Goal: Information Seeking & Learning: Learn about a topic

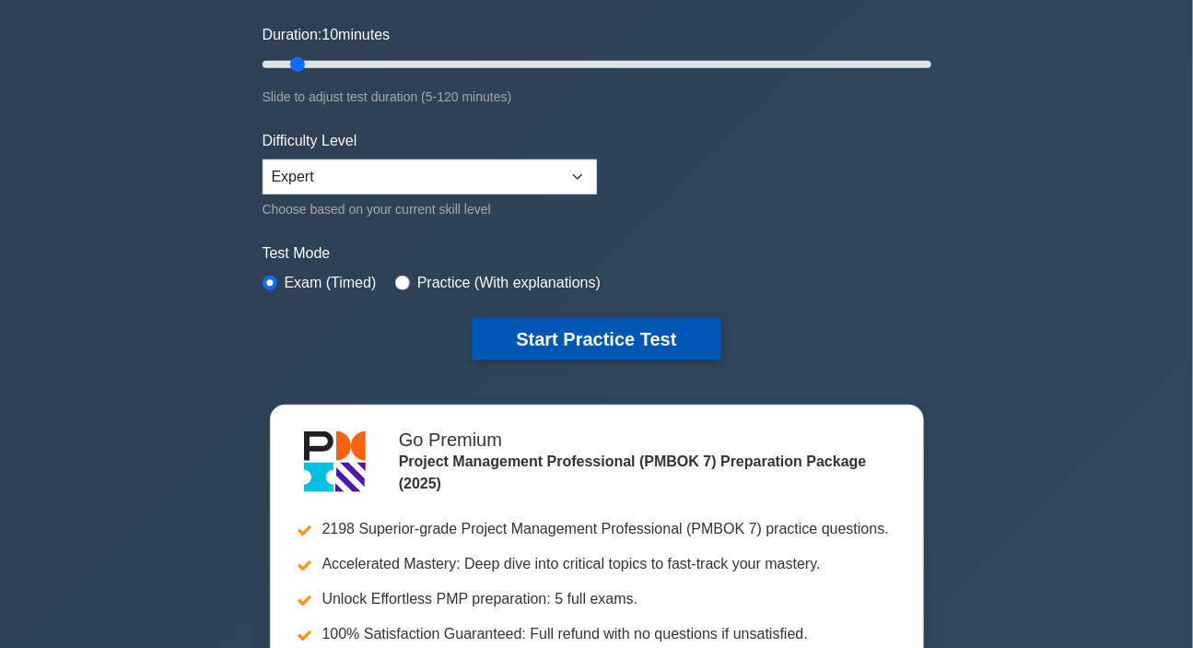
click at [623, 340] on button "Start Practice Test" at bounding box center [596, 339] width 249 height 42
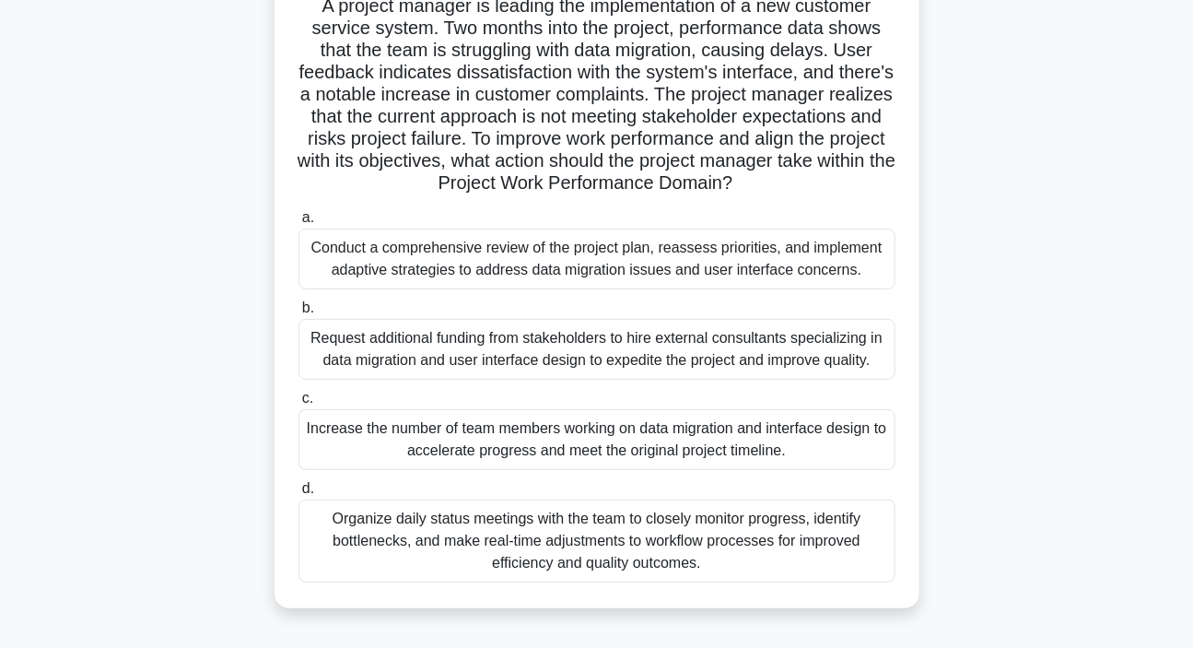
scroll to position [167, 0]
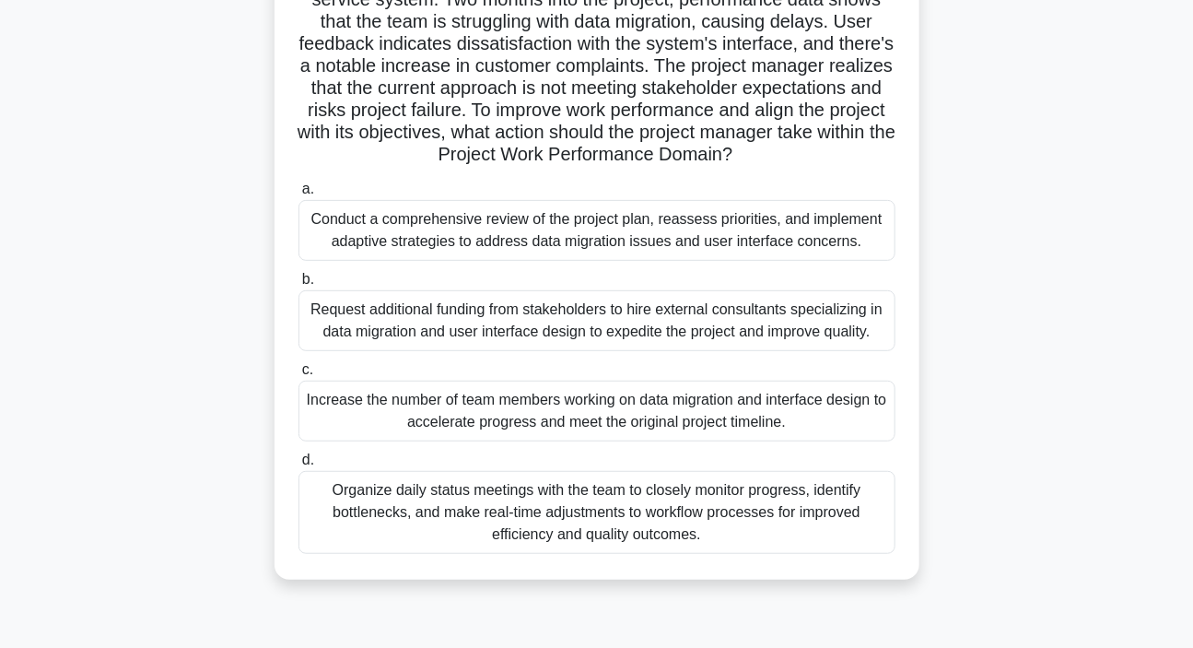
click at [533, 493] on div "Organize daily status meetings with the team to closely monitor progress, ident…" at bounding box center [597, 512] width 597 height 83
click at [299, 466] on input "d. Organize daily status meetings with the team to closely monitor progress, id…" at bounding box center [299, 460] width 0 height 12
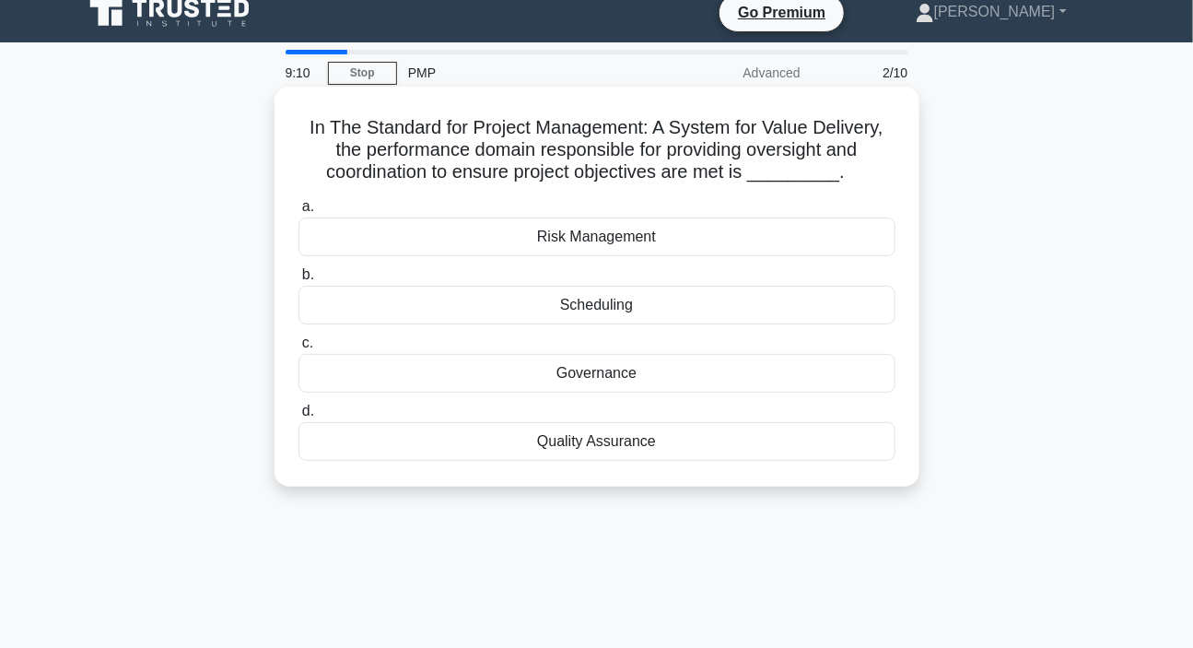
scroll to position [0, 0]
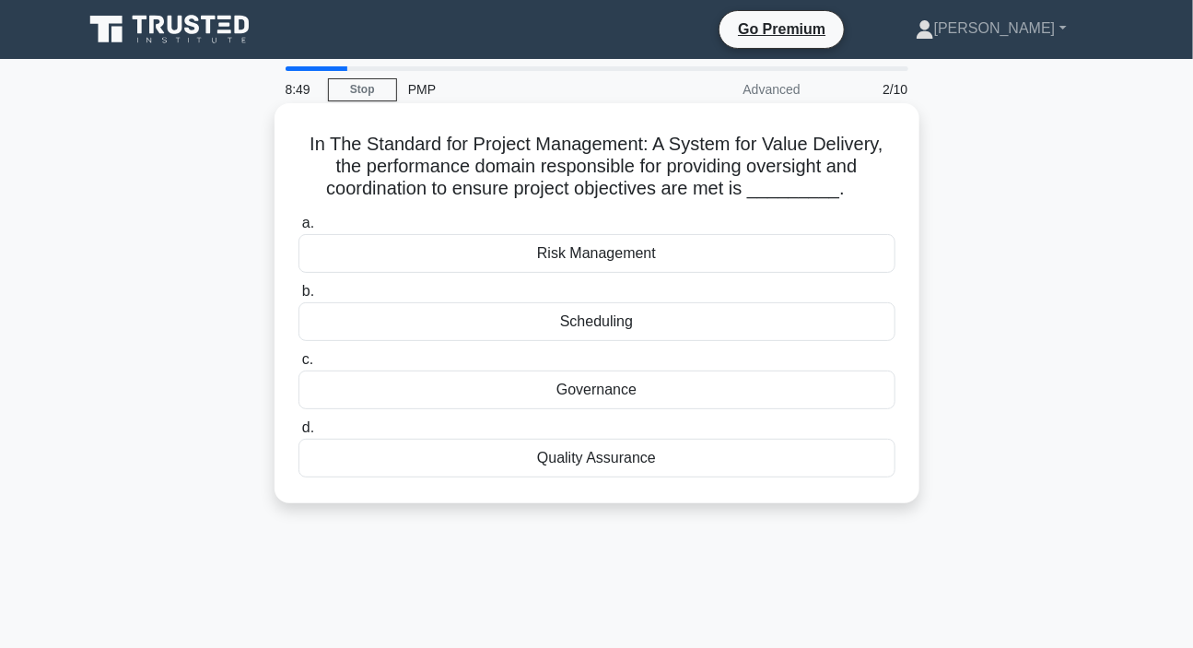
click at [596, 463] on div "Quality Assurance" at bounding box center [597, 458] width 597 height 39
click at [299, 434] on input "d. Quality Assurance" at bounding box center [299, 428] width 0 height 12
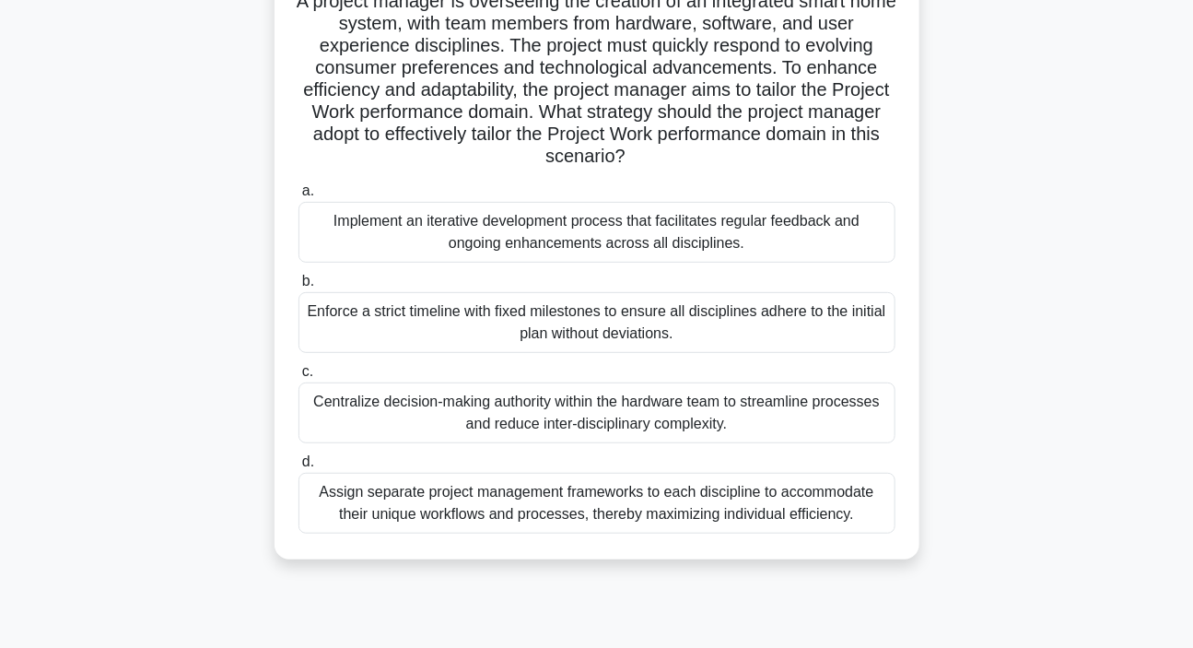
scroll to position [167, 0]
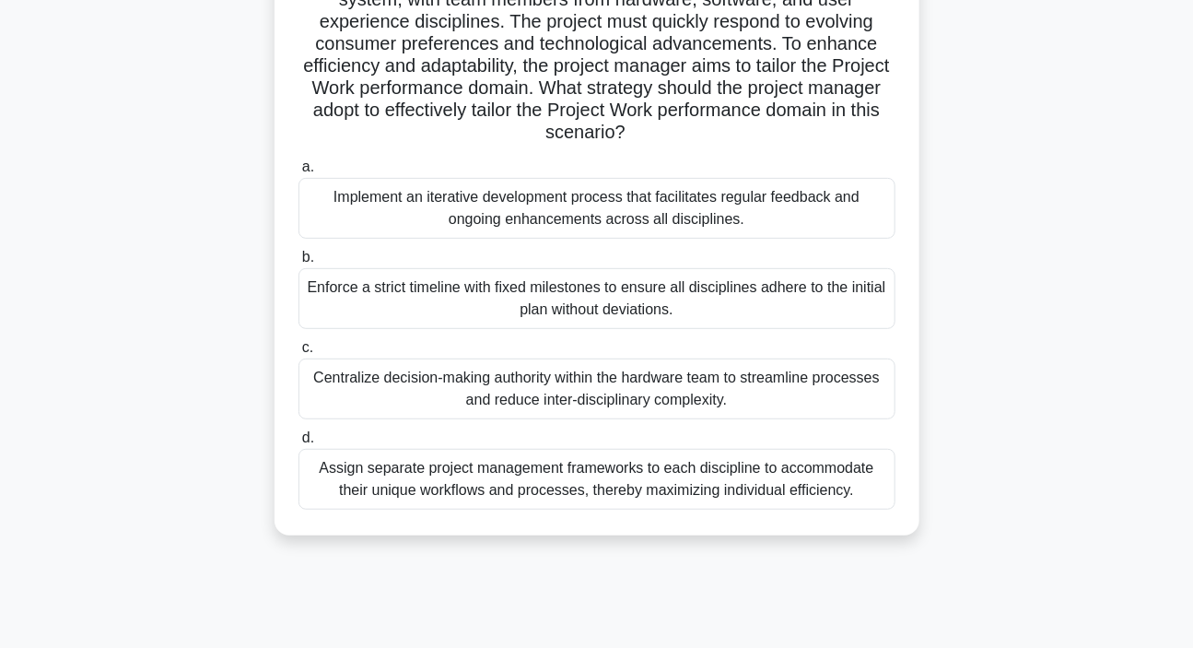
click at [628, 205] on div "Implement an iterative development process that facilitates regular feedback an…" at bounding box center [597, 208] width 597 height 61
click at [577, 211] on div "Implement an iterative development process that facilitates regular feedback an…" at bounding box center [597, 208] width 597 height 61
click at [299, 173] on input "a. Implement an iterative development process that facilitates regular feedback…" at bounding box center [299, 167] width 0 height 12
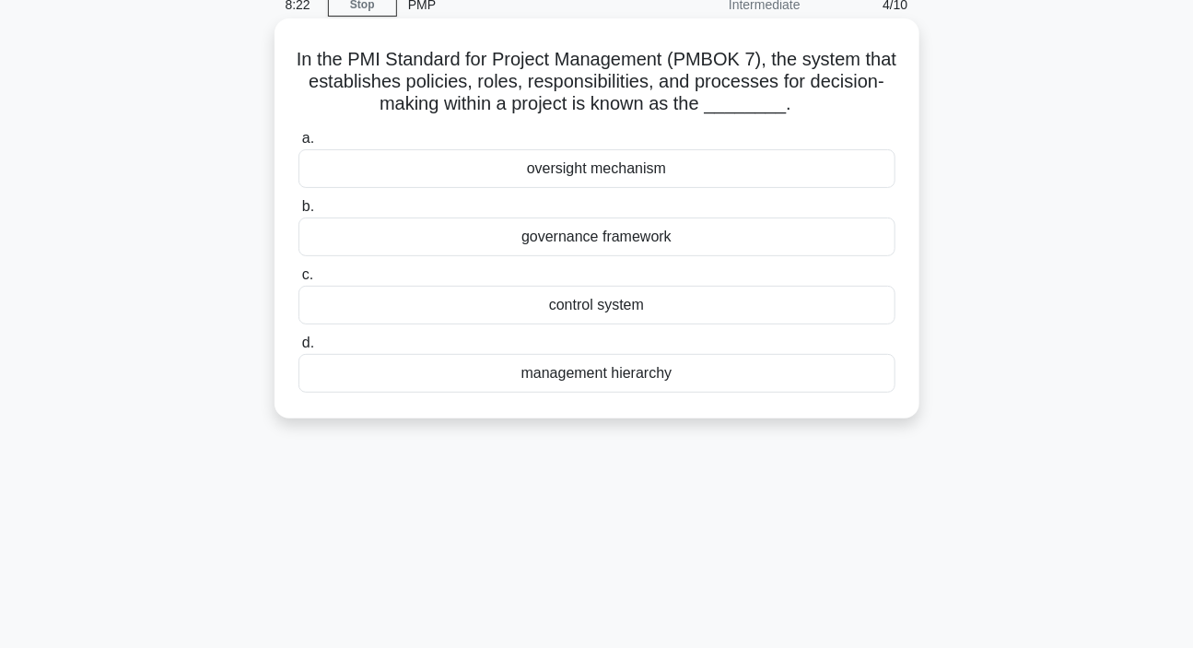
scroll to position [0, 0]
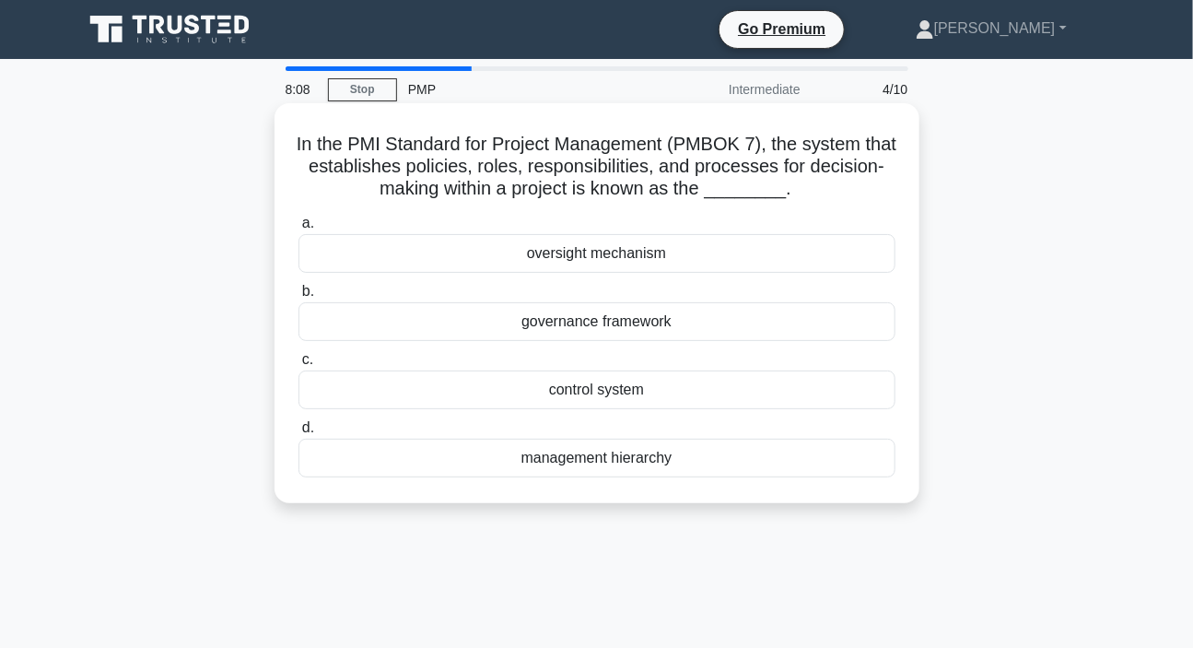
click at [545, 321] on div "governance framework" at bounding box center [597, 321] width 597 height 39
click at [299, 298] on input "b. governance framework" at bounding box center [299, 292] width 0 height 12
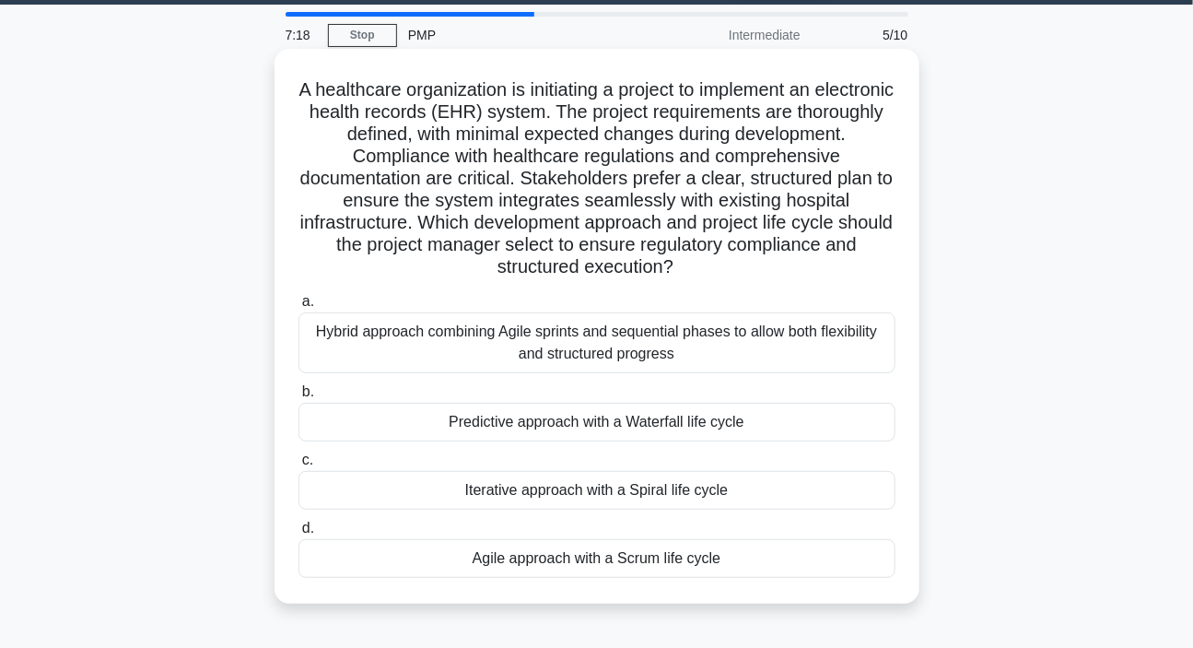
scroll to position [83, 0]
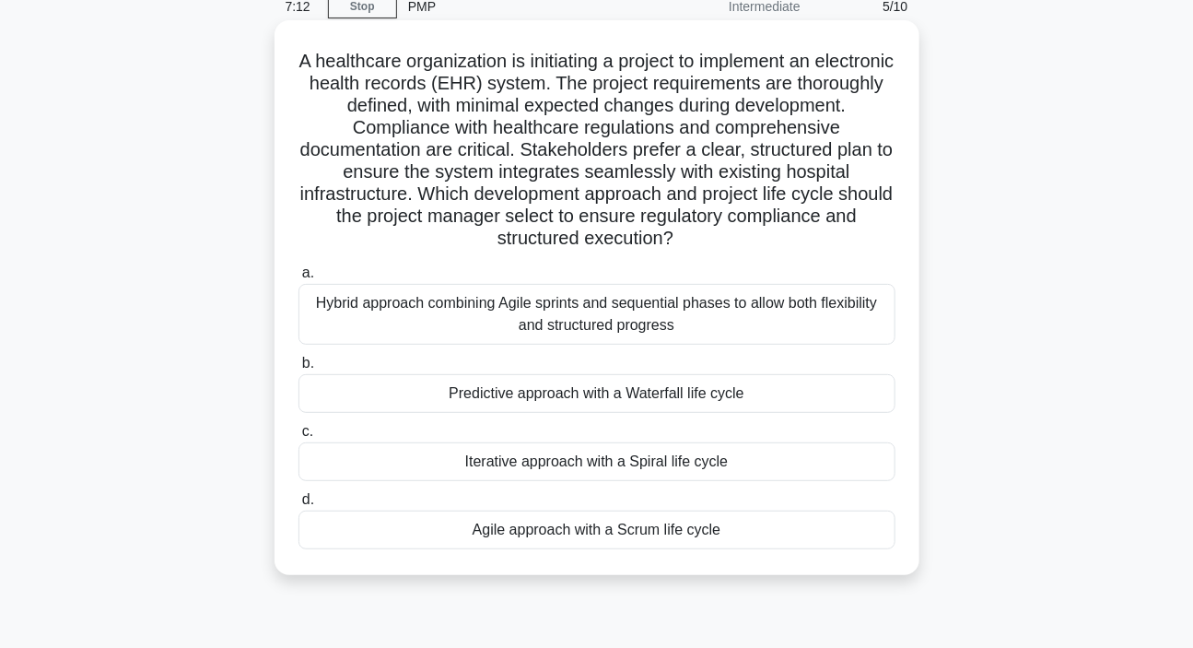
click at [530, 398] on div "Predictive approach with a Waterfall life cycle" at bounding box center [597, 393] width 597 height 39
click at [299, 370] on input "b. Predictive approach with a Waterfall life cycle" at bounding box center [299, 364] width 0 height 12
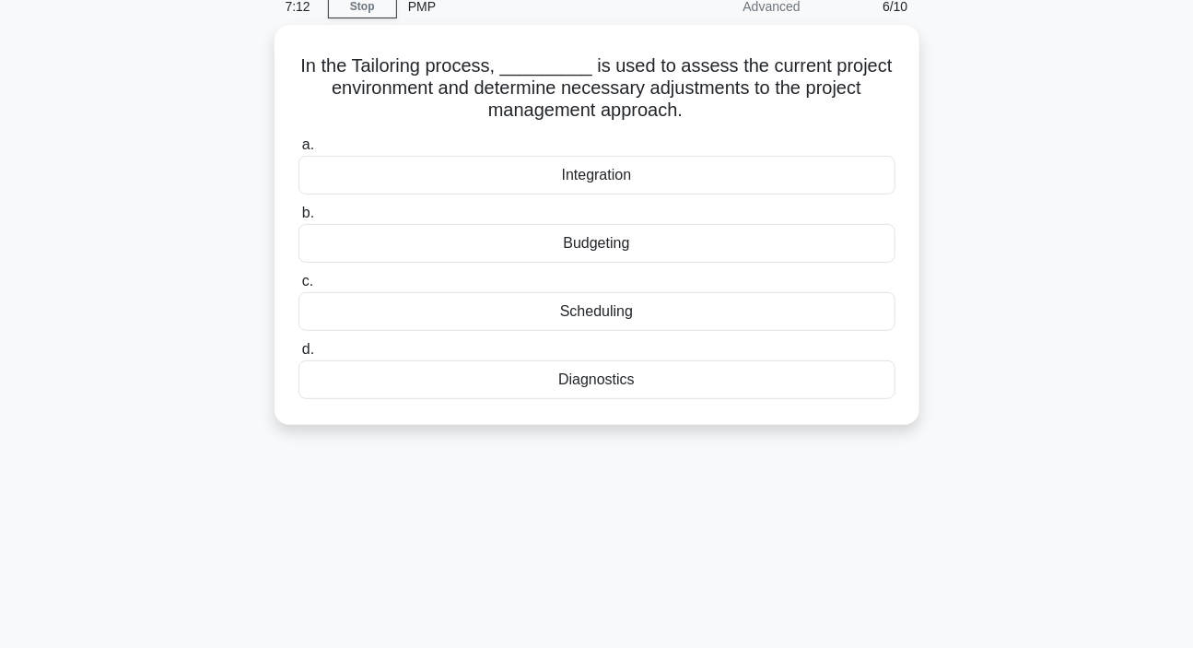
scroll to position [0, 0]
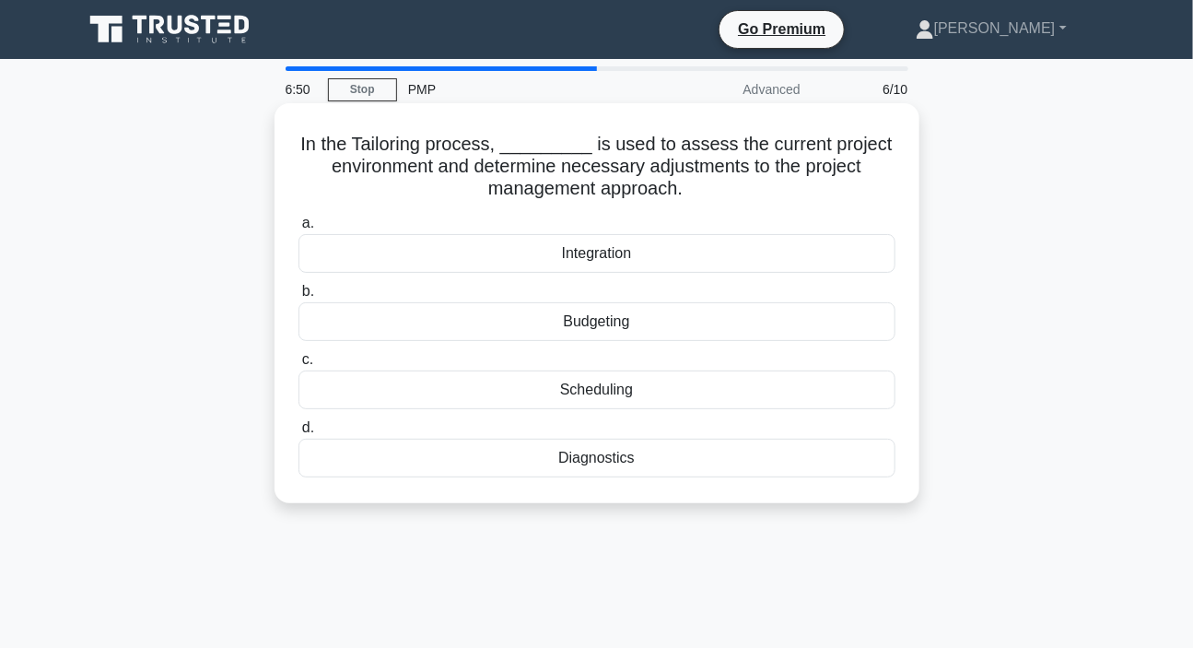
click at [597, 457] on div "Diagnostics" at bounding box center [597, 458] width 597 height 39
click at [299, 434] on input "d. Diagnostics" at bounding box center [299, 428] width 0 height 12
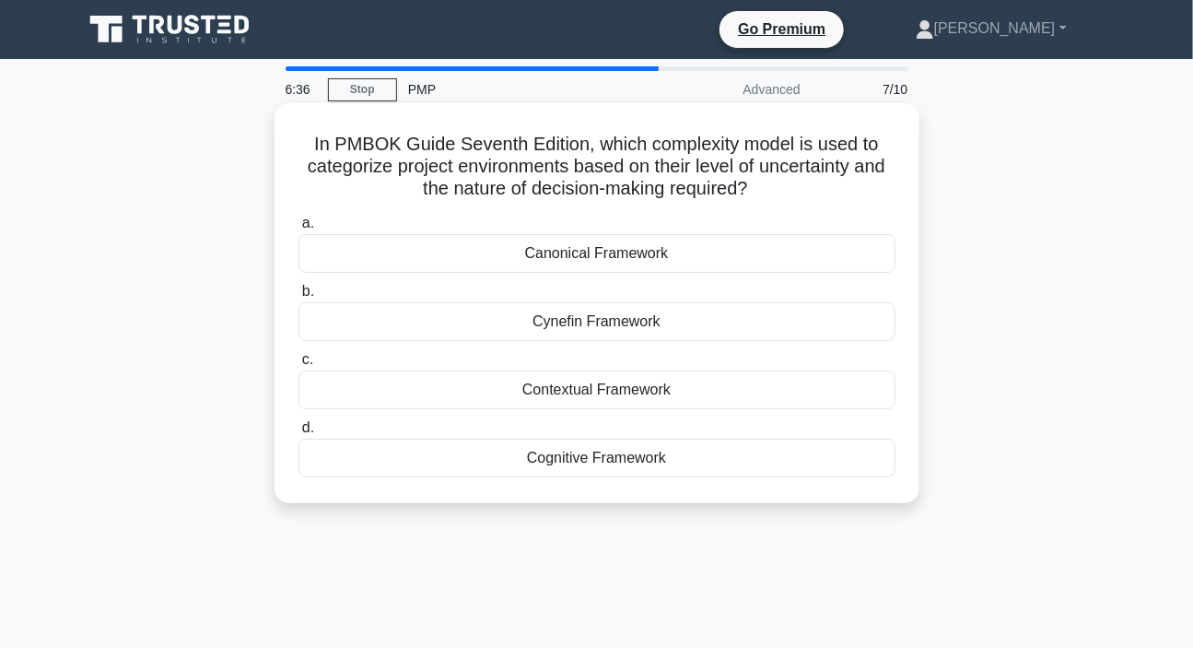
click at [617, 330] on div "Cynefin Framework" at bounding box center [597, 321] width 597 height 39
click at [299, 298] on input "b. Cynefin Framework" at bounding box center [299, 292] width 0 height 12
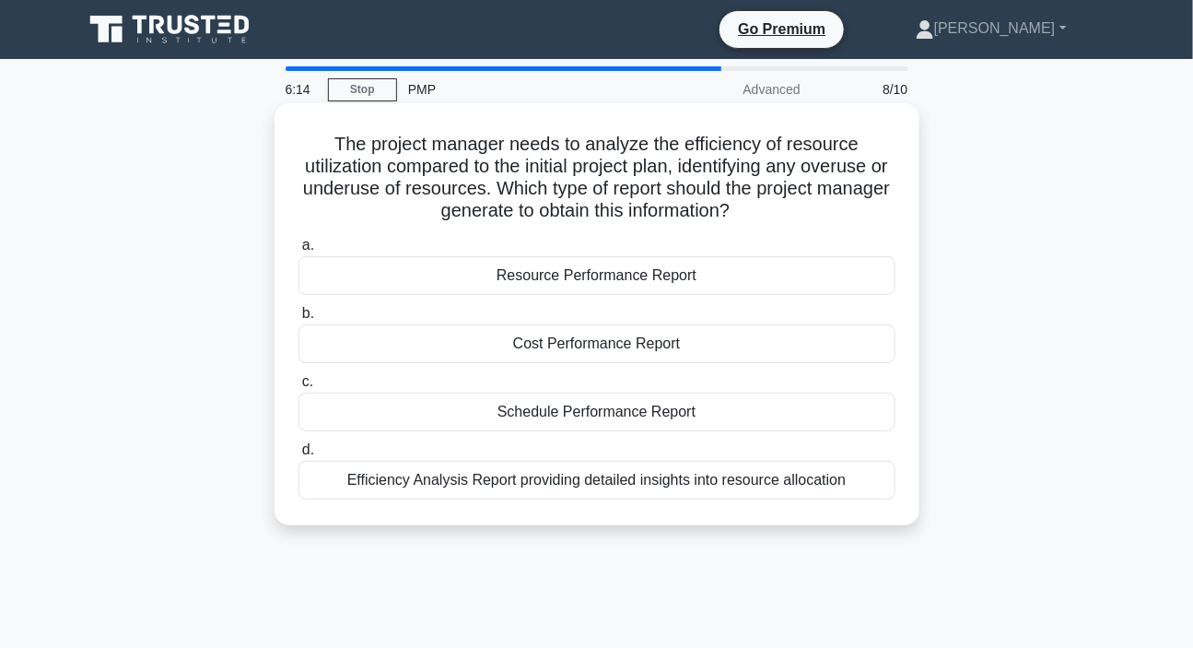
click at [590, 285] on div "Resource Performance Report" at bounding box center [597, 275] width 597 height 39
click at [299, 252] on input "a. Resource Performance Report" at bounding box center [299, 246] width 0 height 12
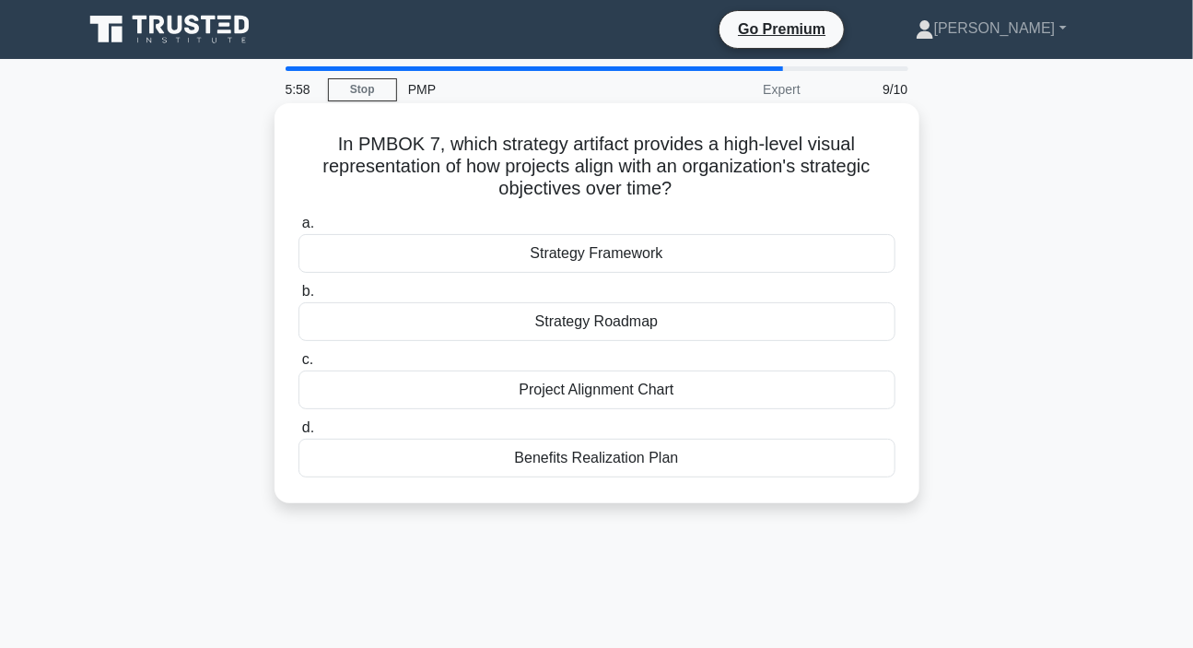
click at [594, 462] on div "Benefits Realization Plan" at bounding box center [597, 458] width 597 height 39
click at [299, 434] on input "d. Benefits Realization Plan" at bounding box center [299, 428] width 0 height 12
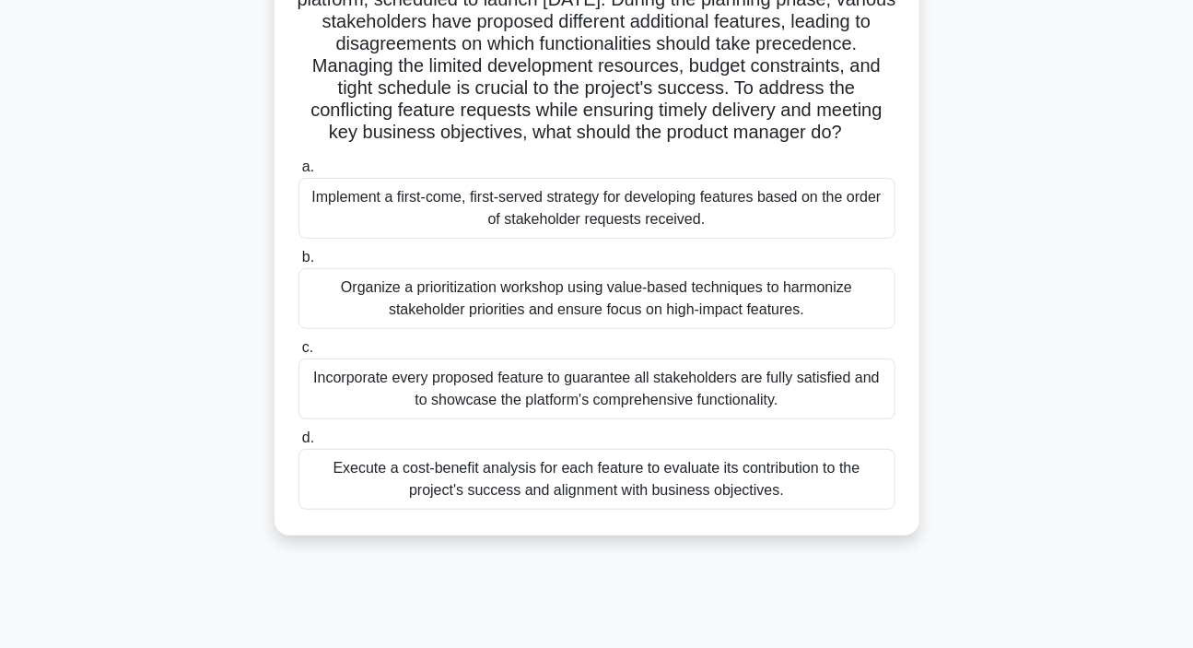
scroll to position [251, 0]
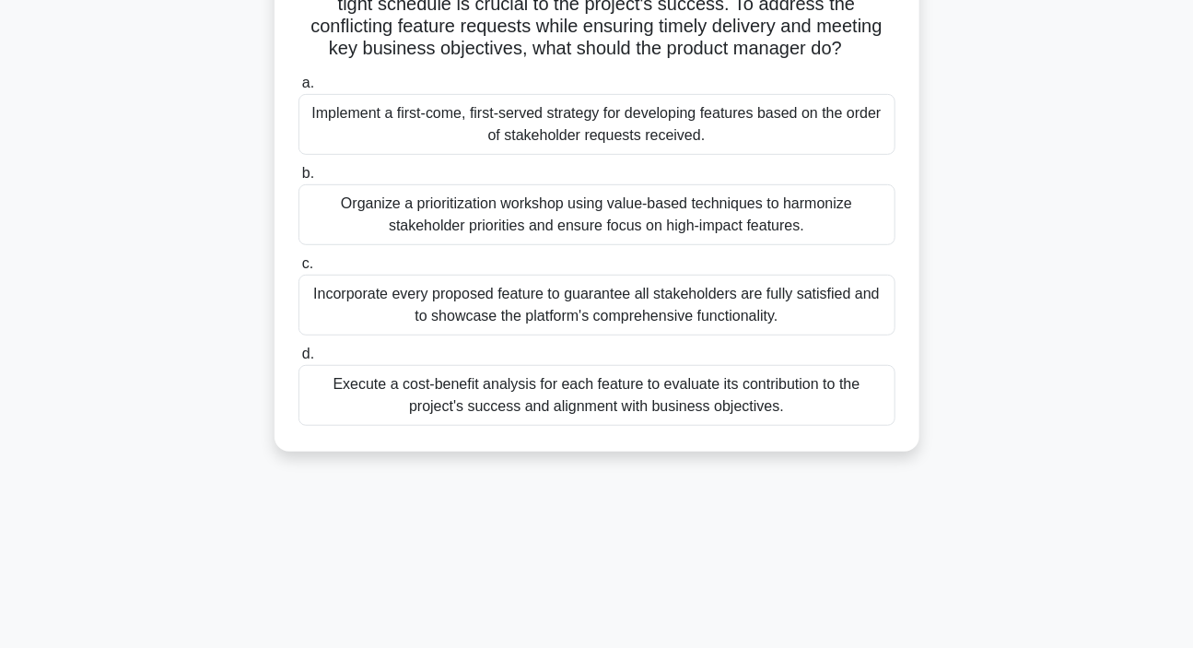
click at [590, 235] on div "Organize a prioritization workshop using value-based techniques to harmonize st…" at bounding box center [597, 214] width 597 height 61
click at [299, 180] on input "b. Organize a prioritization workshop using value-based techniques to harmonize…" at bounding box center [299, 174] width 0 height 12
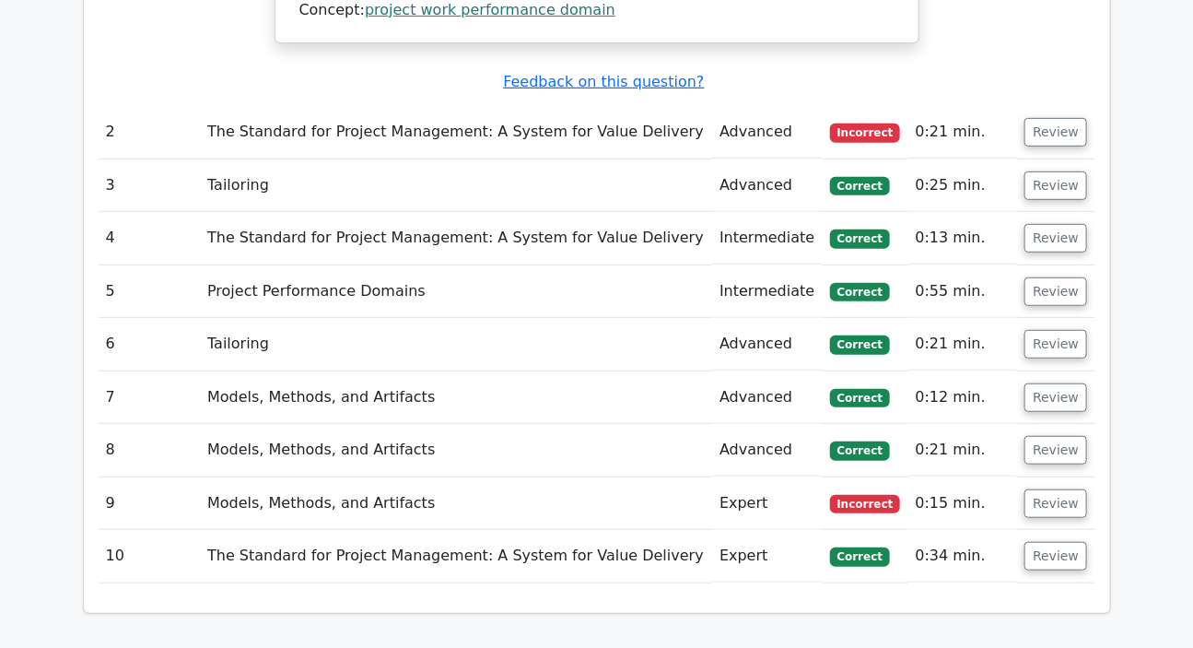
scroll to position [2847, 0]
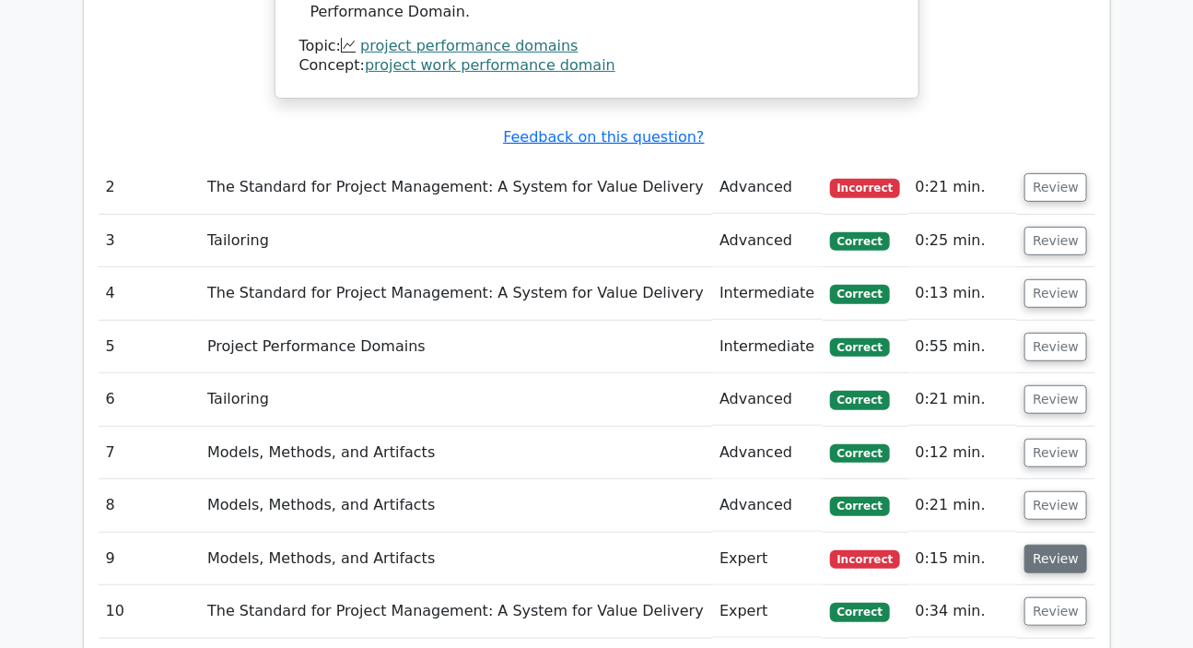
click at [1041, 545] on button "Review" at bounding box center [1056, 559] width 63 height 29
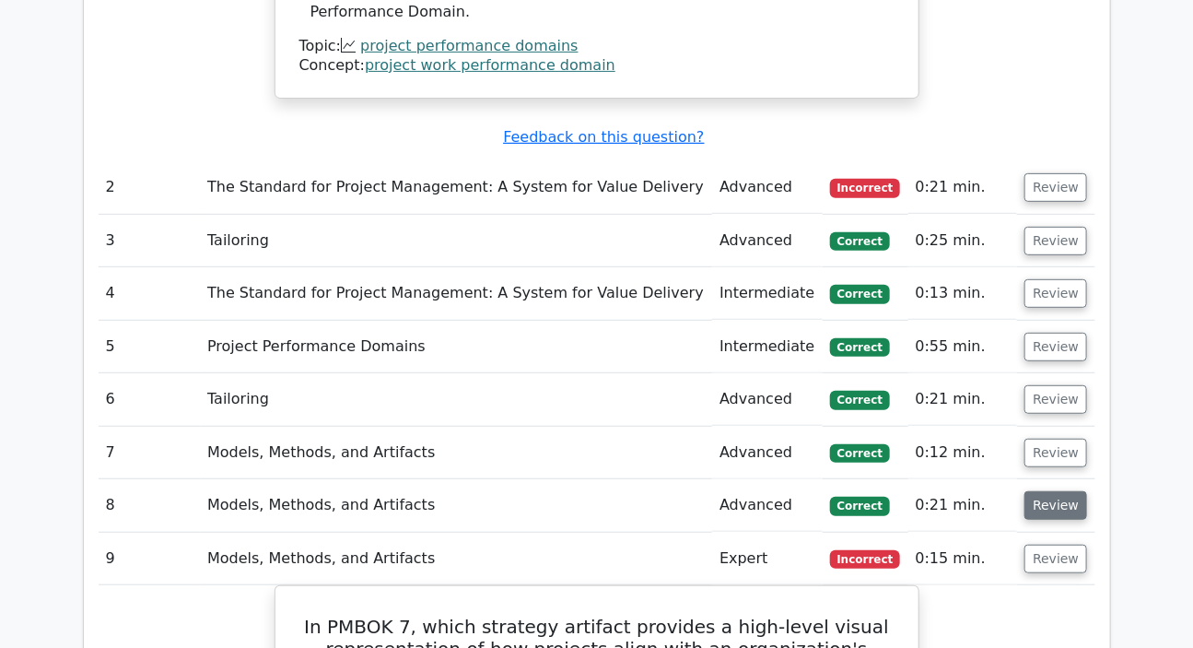
click at [1058, 491] on button "Review" at bounding box center [1056, 505] width 63 height 29
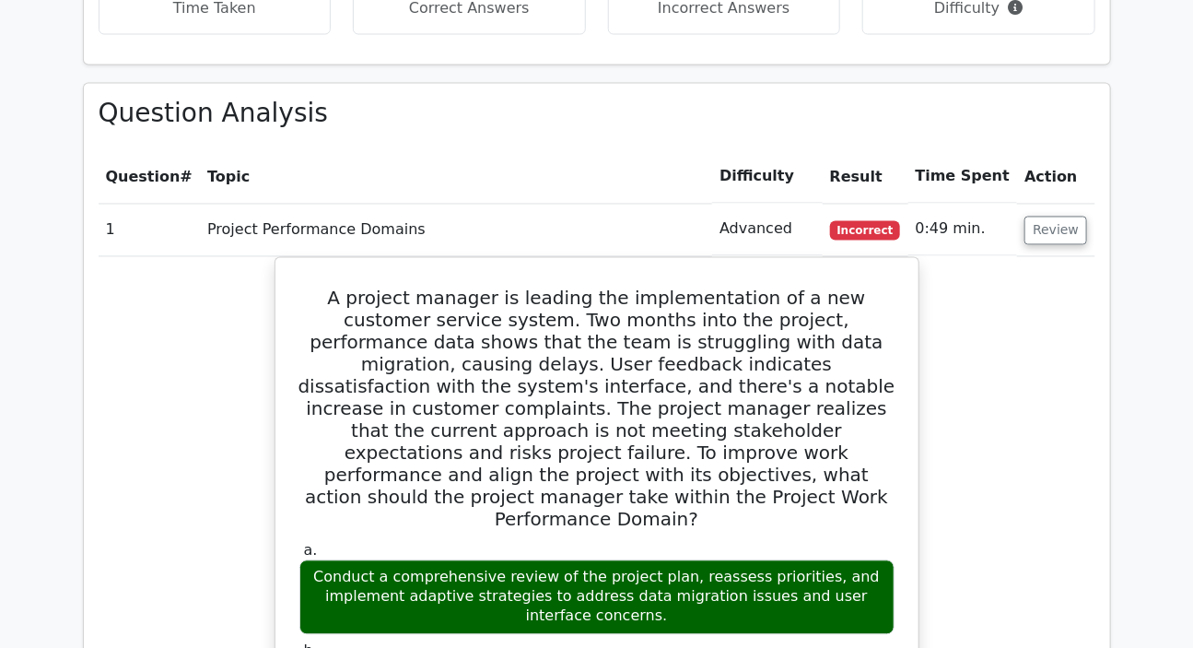
scroll to position [1172, 0]
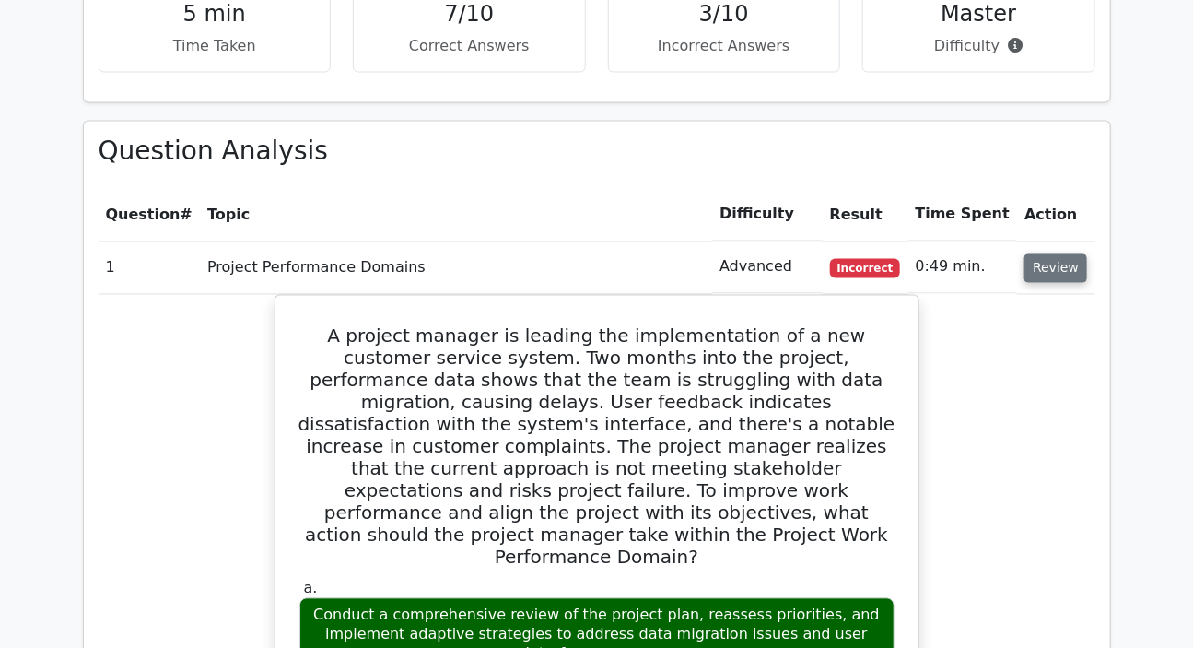
click at [1054, 254] on button "Review" at bounding box center [1056, 268] width 63 height 29
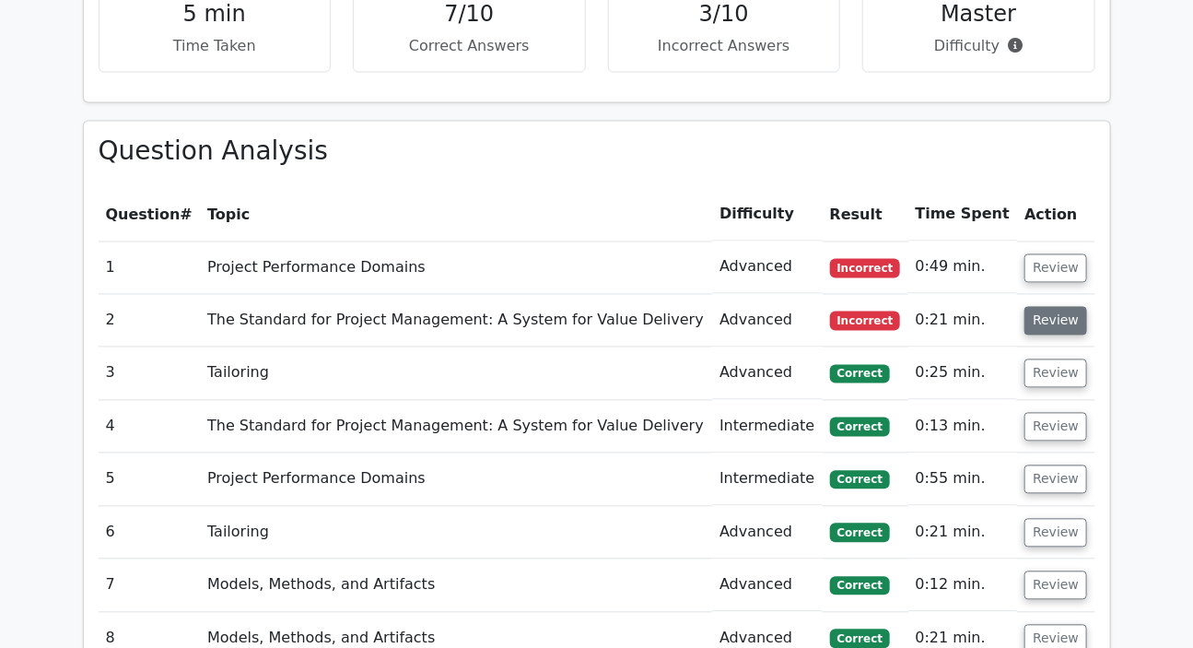
click at [1043, 307] on button "Review" at bounding box center [1056, 321] width 63 height 29
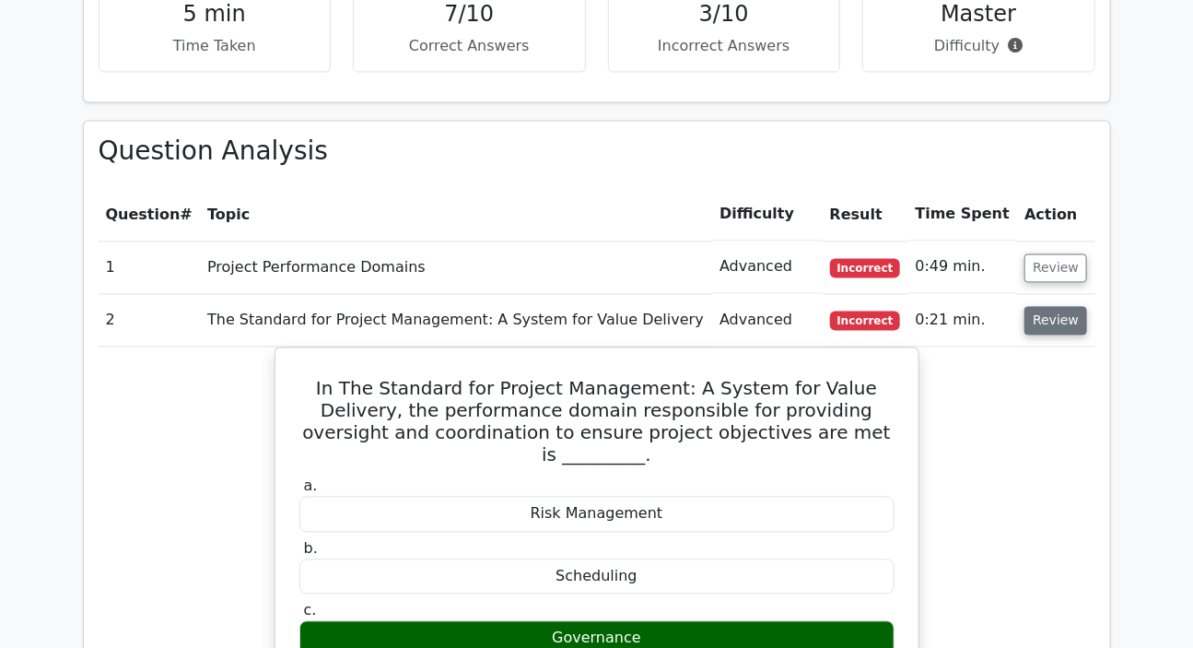
click at [1050, 307] on button "Review" at bounding box center [1056, 321] width 63 height 29
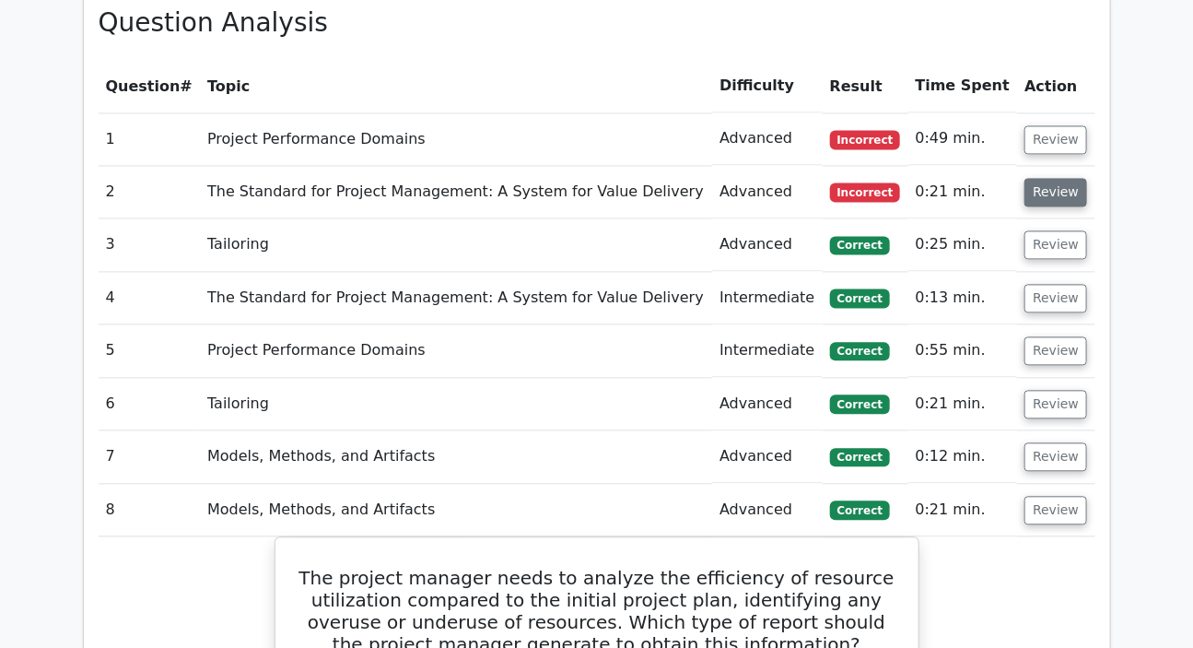
scroll to position [1424, 0]
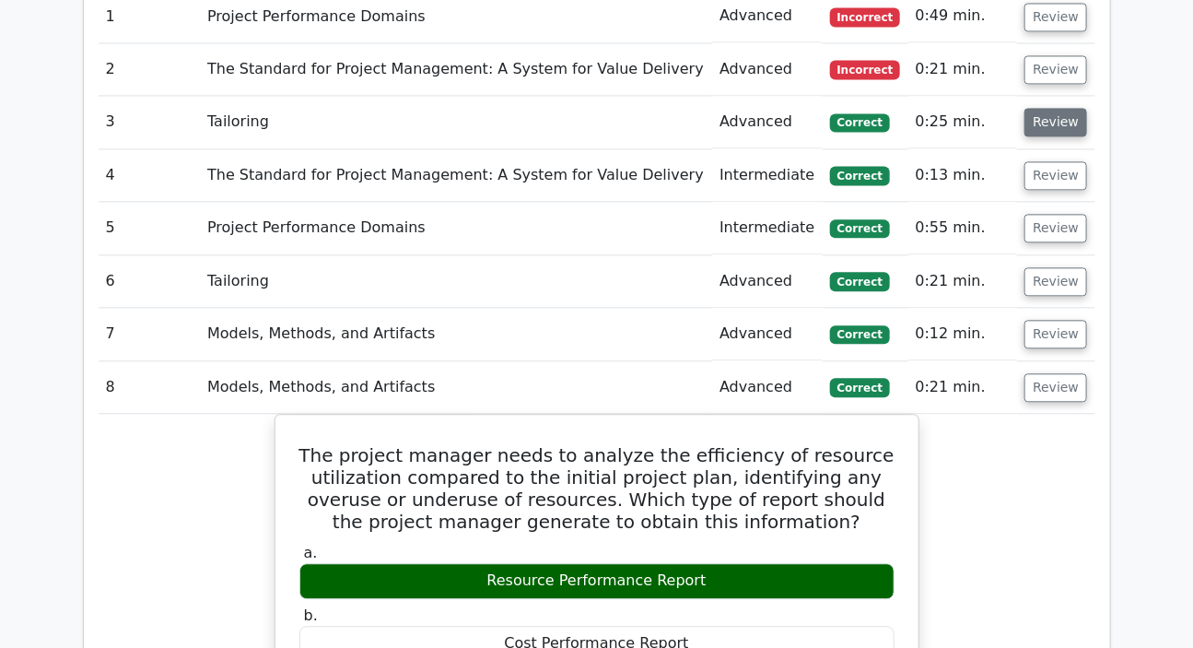
click at [1053, 108] on button "Review" at bounding box center [1056, 122] width 63 height 29
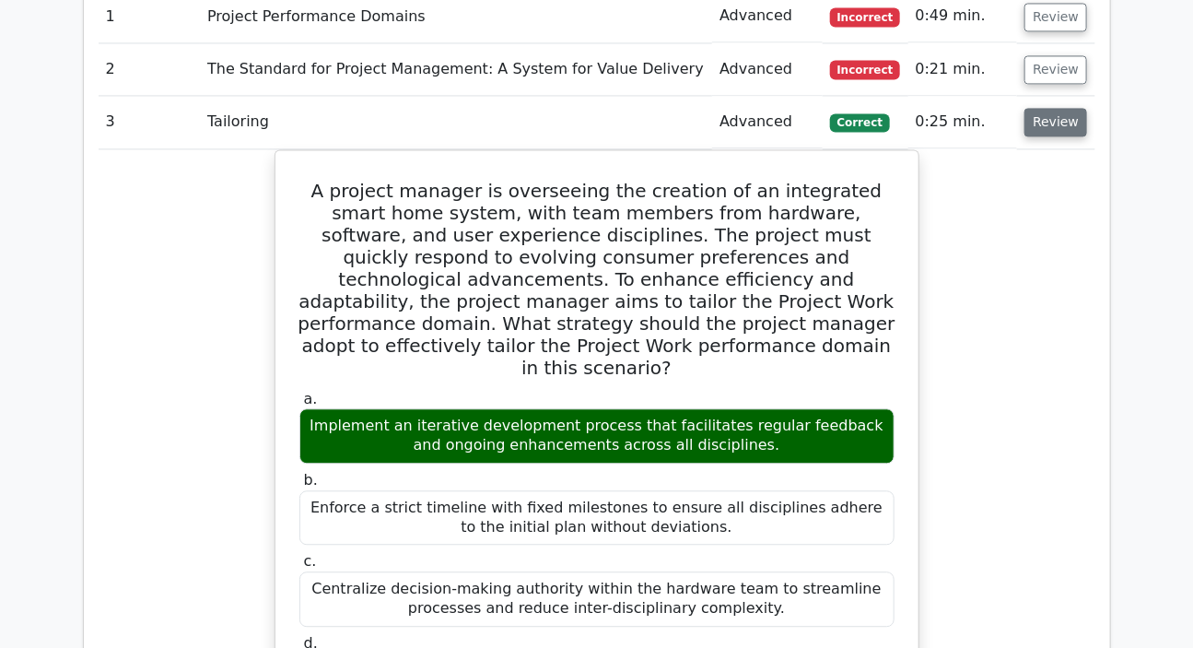
click at [1053, 108] on button "Review" at bounding box center [1056, 122] width 63 height 29
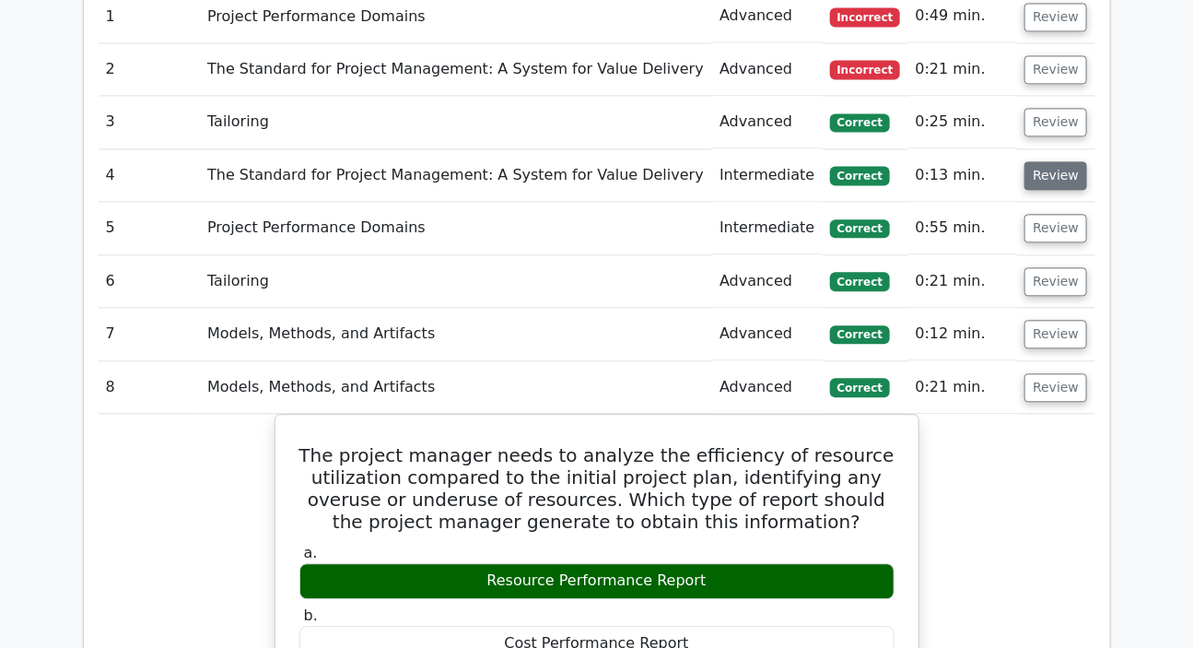
click at [1044, 161] on button "Review" at bounding box center [1056, 175] width 63 height 29
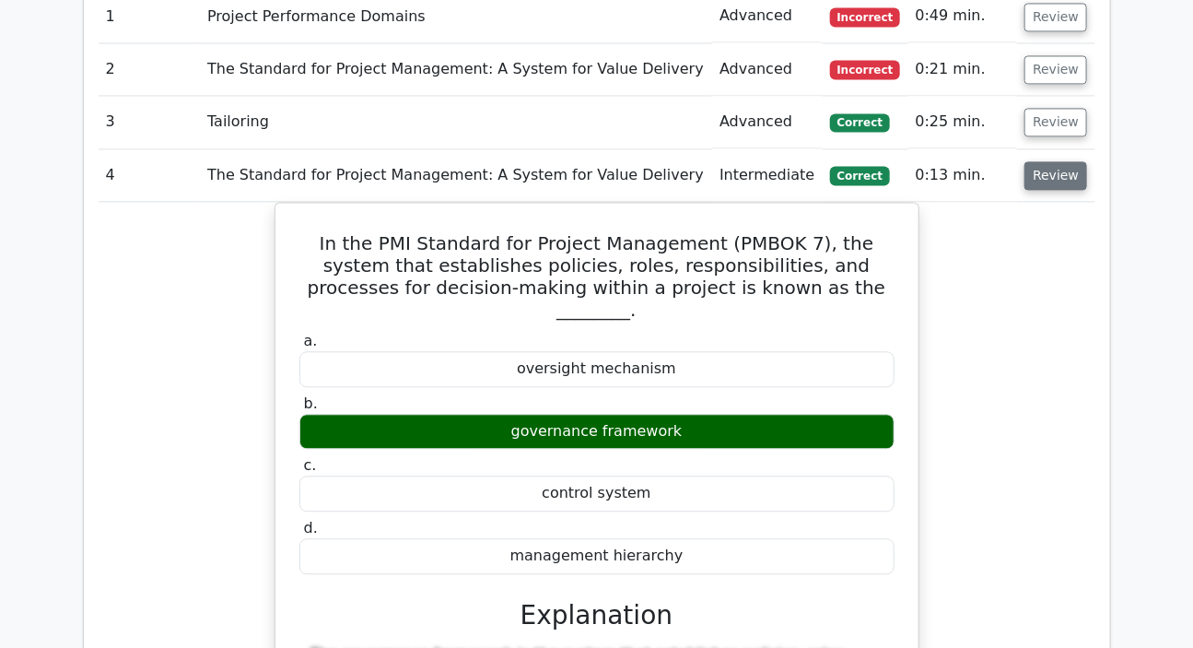
click at [1044, 161] on button "Review" at bounding box center [1056, 175] width 63 height 29
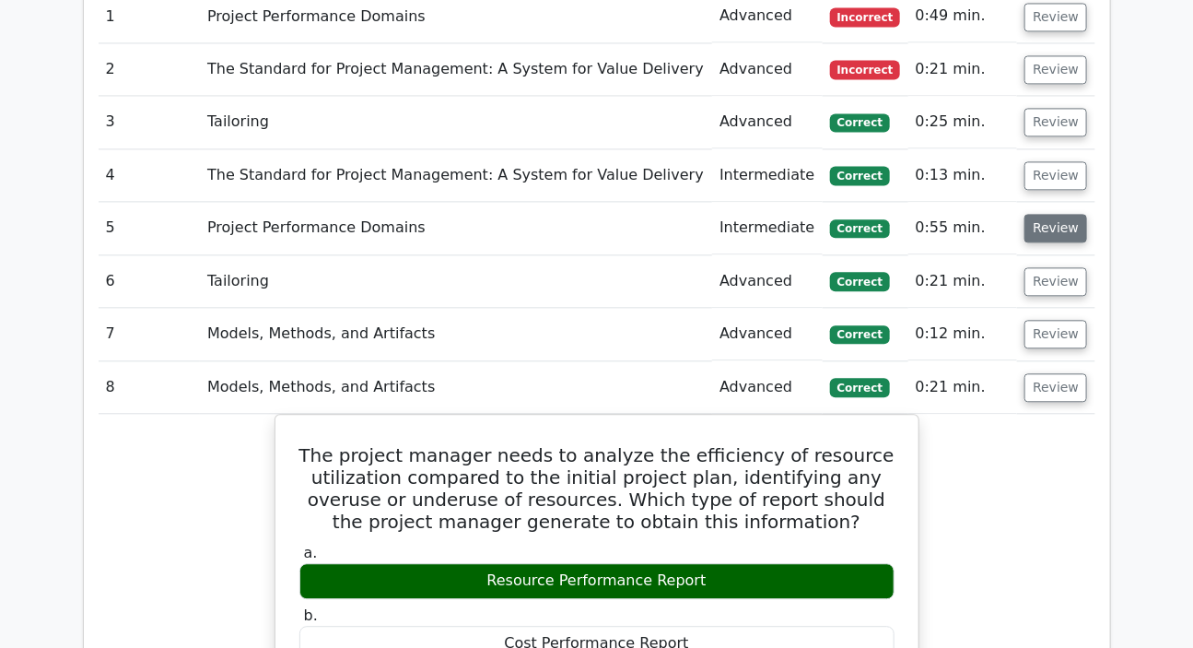
click at [1036, 214] on button "Review" at bounding box center [1056, 228] width 63 height 29
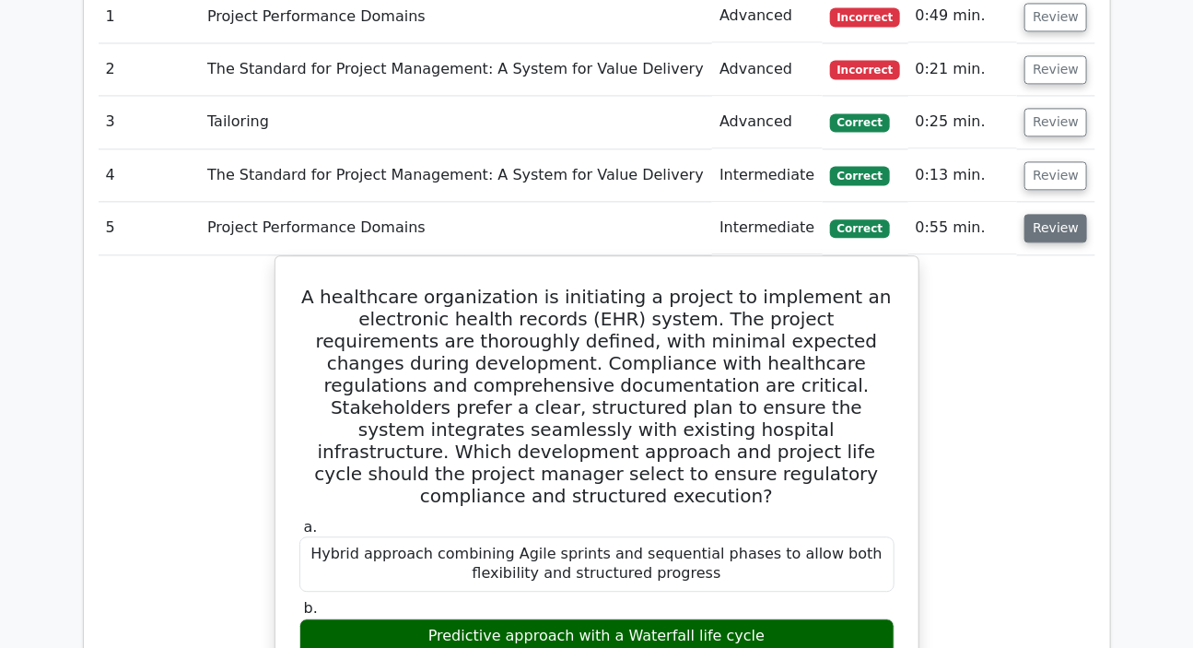
click at [1036, 214] on button "Review" at bounding box center [1056, 228] width 63 height 29
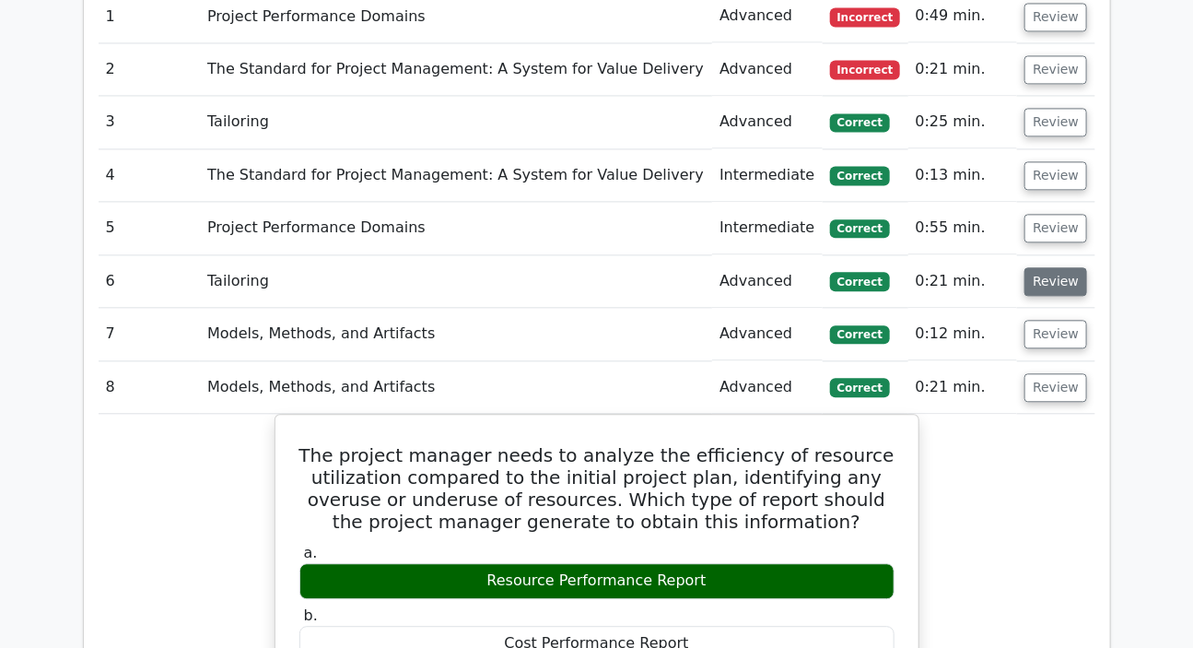
click at [1041, 267] on button "Review" at bounding box center [1056, 281] width 63 height 29
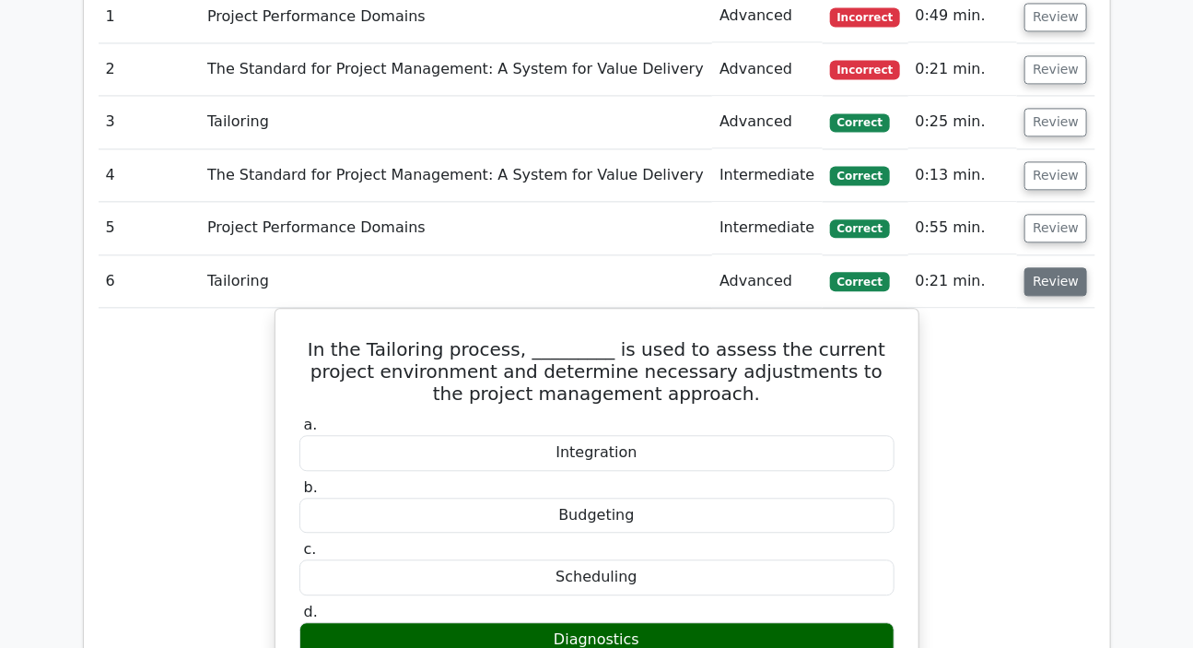
click at [1041, 267] on button "Review" at bounding box center [1056, 281] width 63 height 29
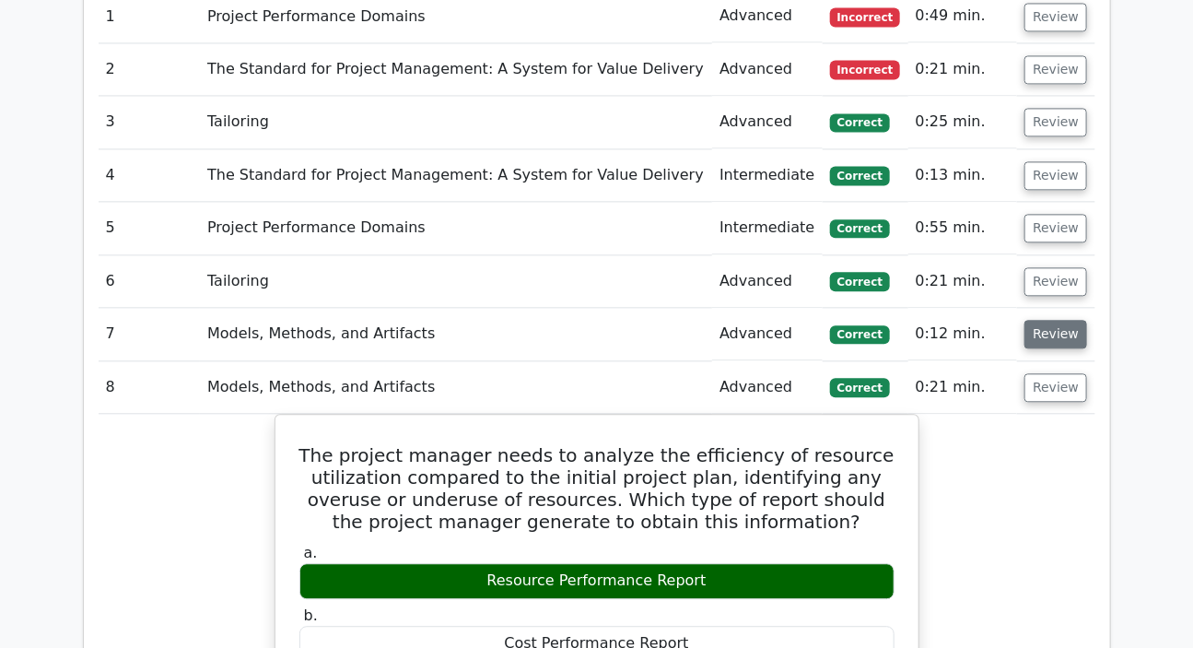
click at [1050, 320] on button "Review" at bounding box center [1056, 334] width 63 height 29
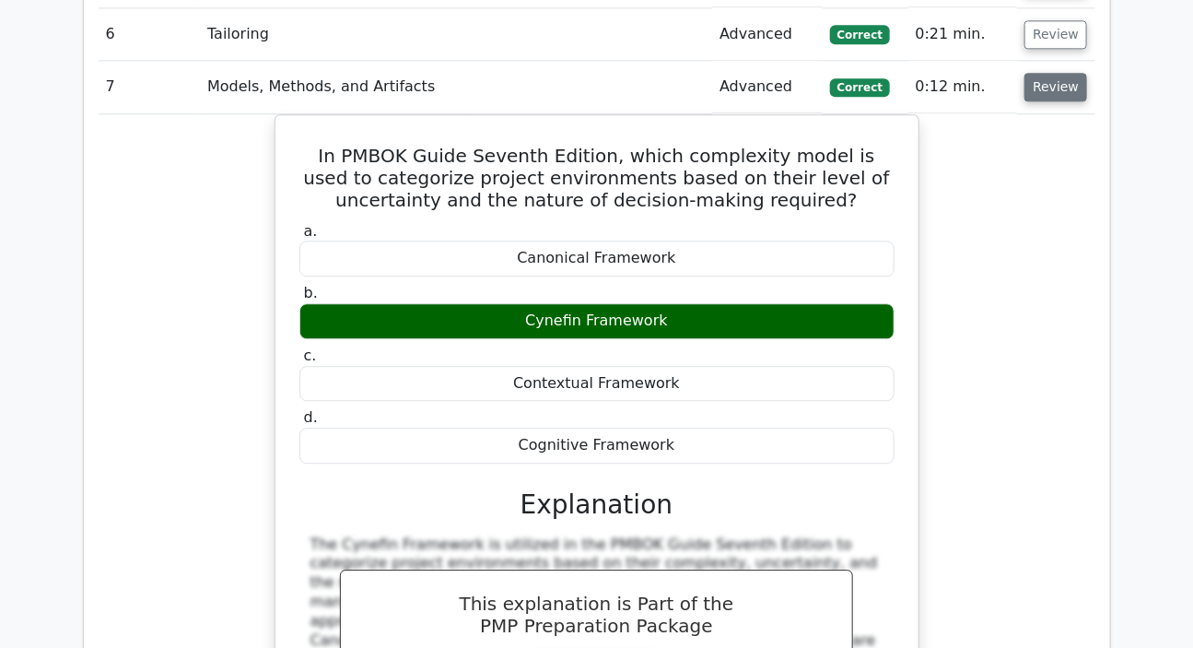
scroll to position [1675, 0]
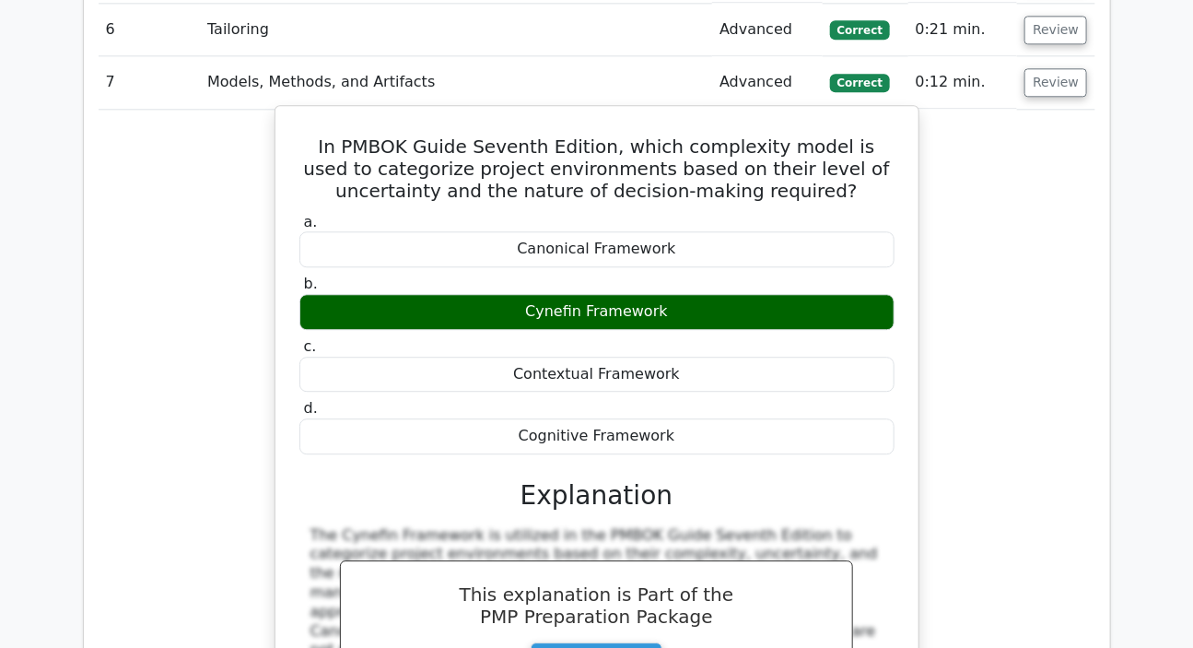
drag, startPoint x: 529, startPoint y: 260, endPoint x: 669, endPoint y: 258, distance: 140.1
click at [669, 294] on div "Cynefin Framework" at bounding box center [596, 312] width 595 height 36
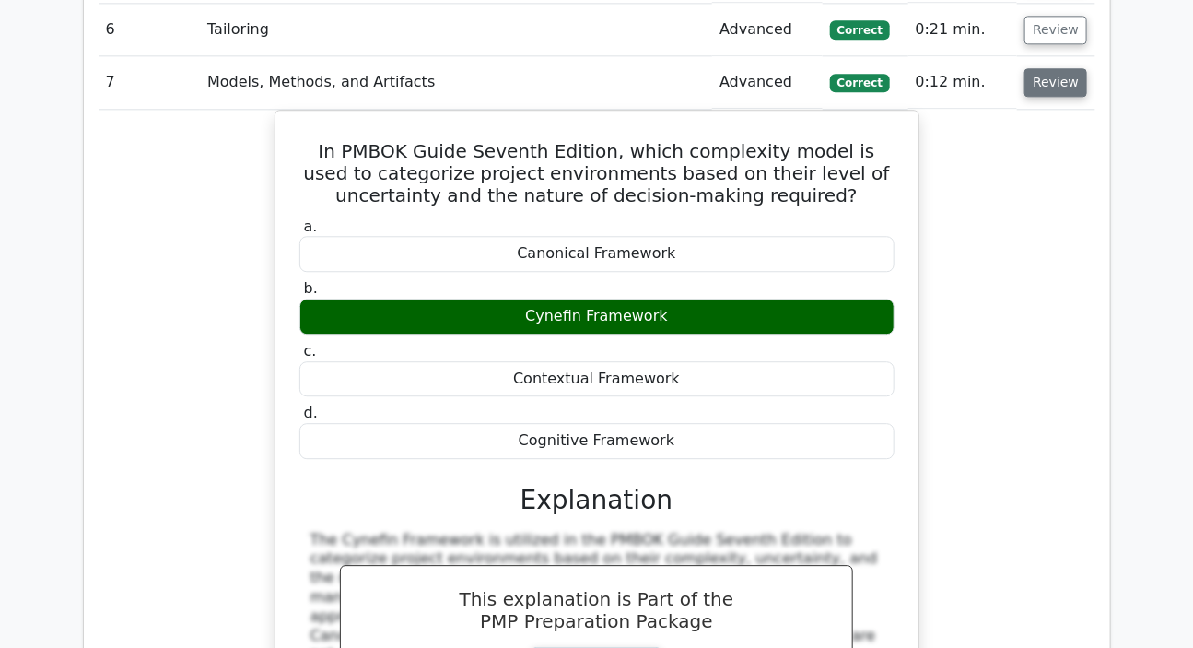
click at [1053, 68] on button "Review" at bounding box center [1056, 82] width 63 height 29
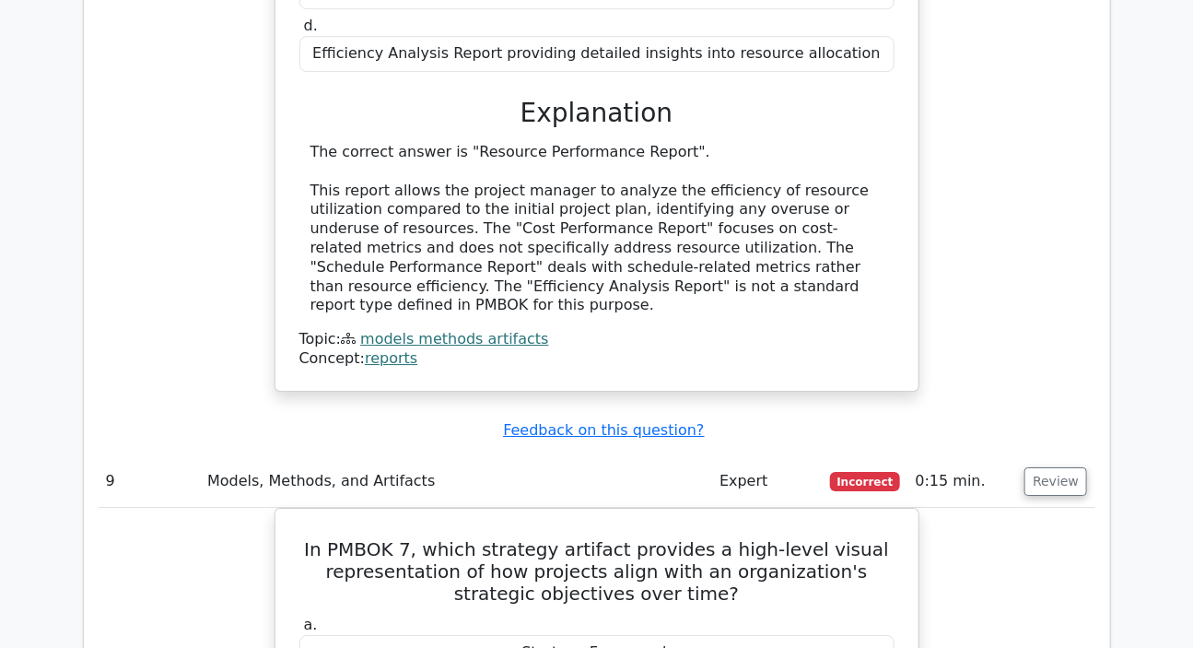
scroll to position [2177, 0]
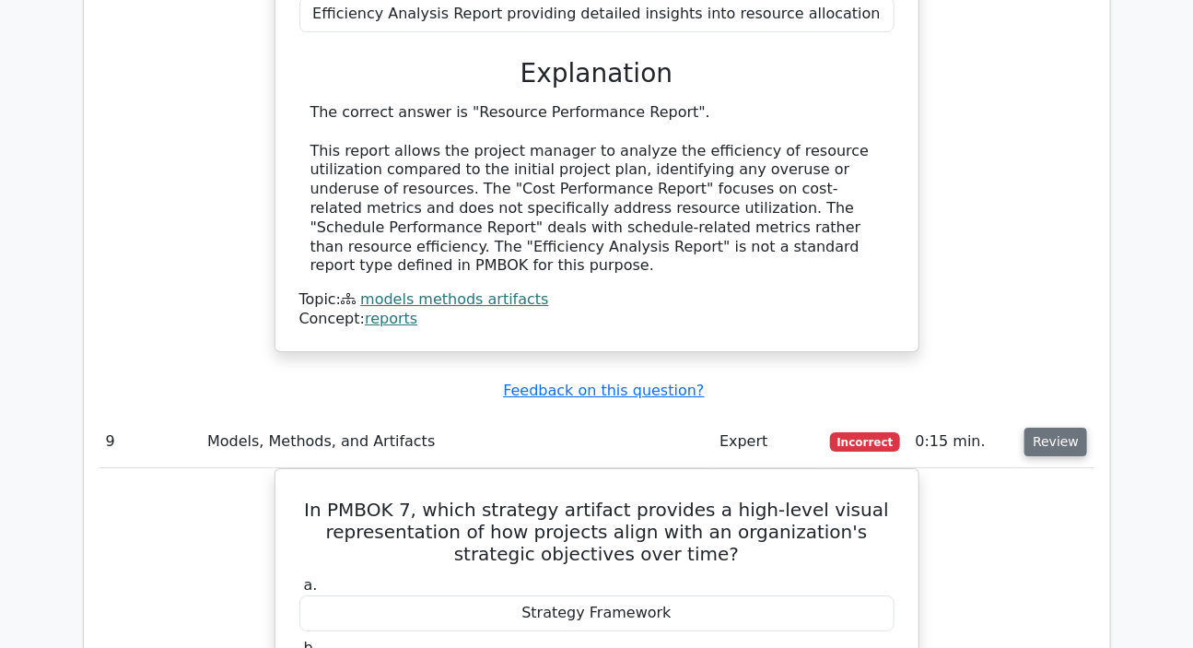
click at [1060, 428] on button "Review" at bounding box center [1056, 442] width 63 height 29
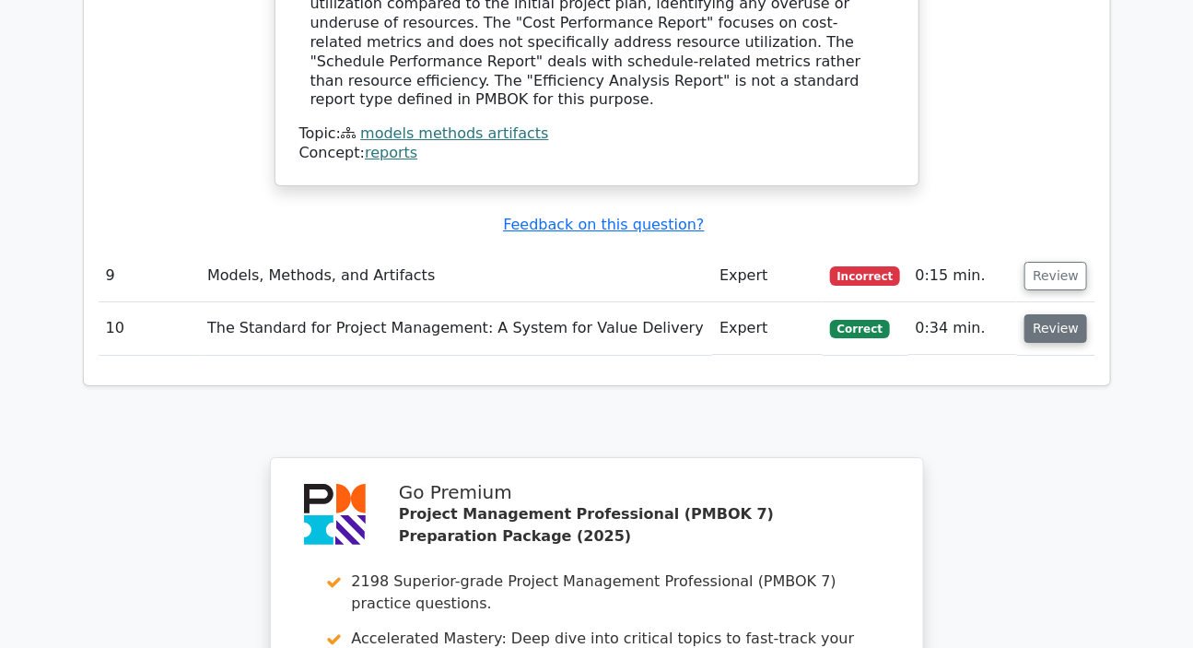
scroll to position [2345, 0]
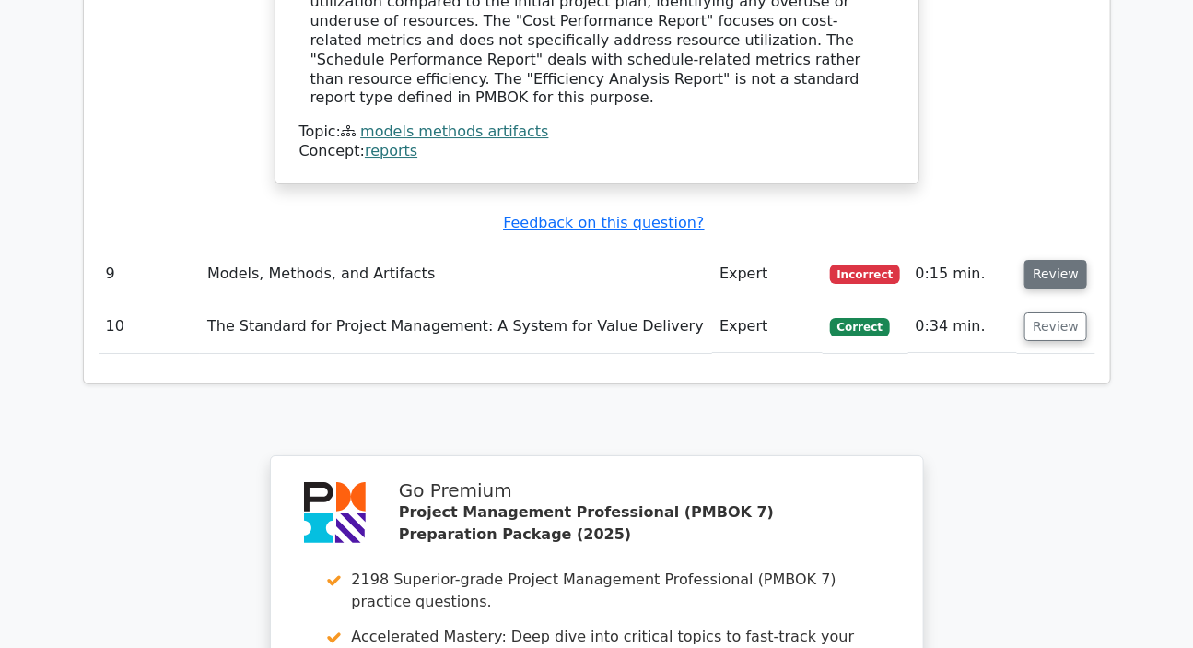
click at [1040, 260] on button "Review" at bounding box center [1056, 274] width 63 height 29
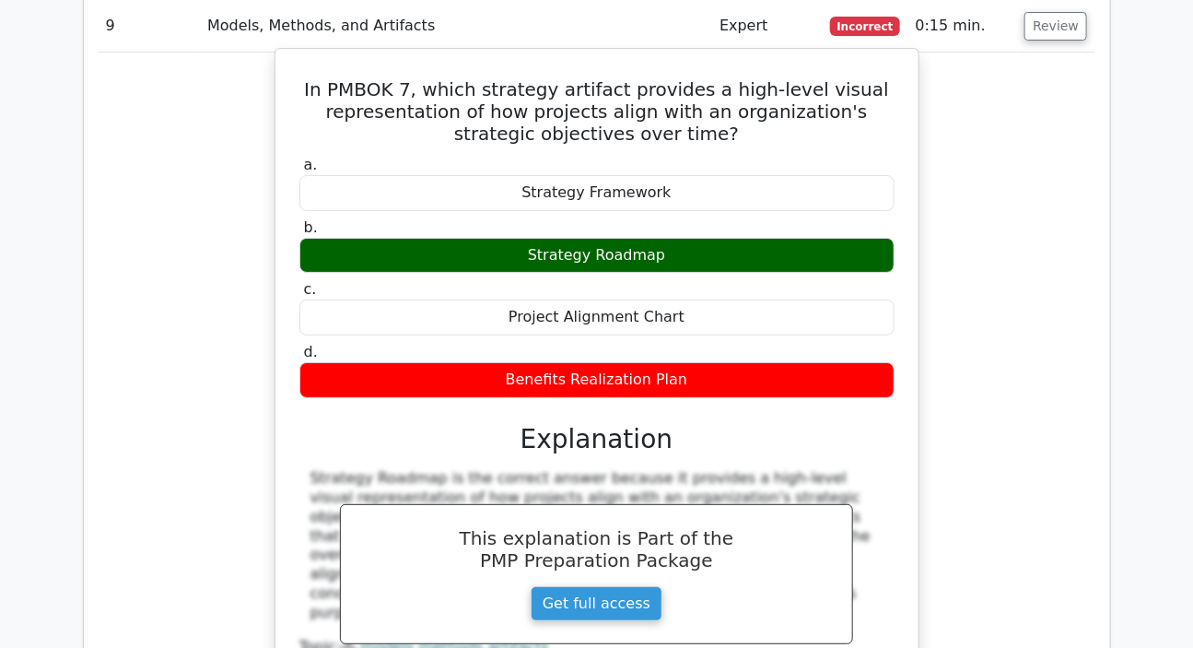
scroll to position [2597, 0]
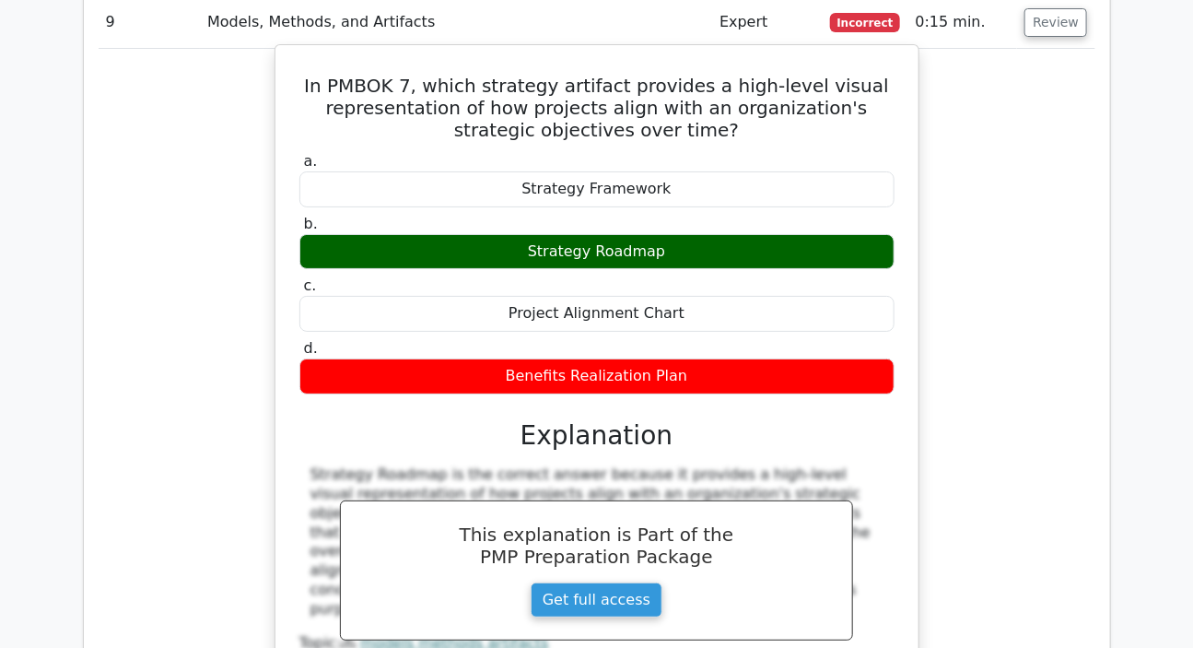
drag, startPoint x: 534, startPoint y: 182, endPoint x: 665, endPoint y: 184, distance: 130.9
click at [665, 234] on div "Strategy Roadmap" at bounding box center [596, 252] width 595 height 36
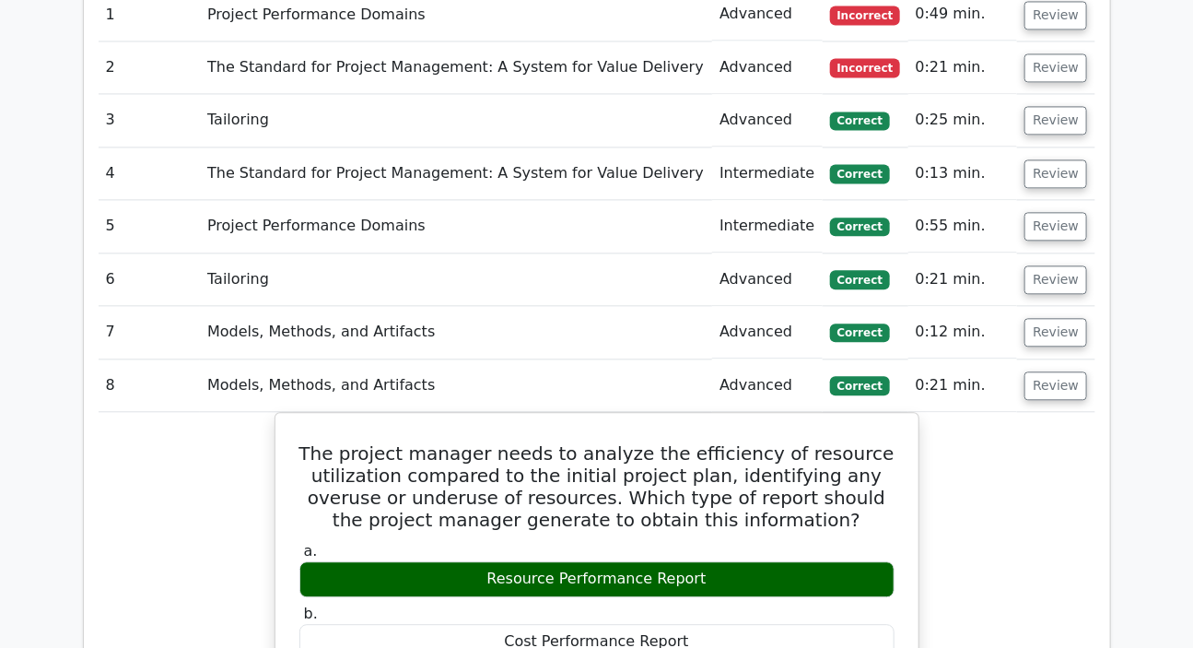
scroll to position [1424, 0]
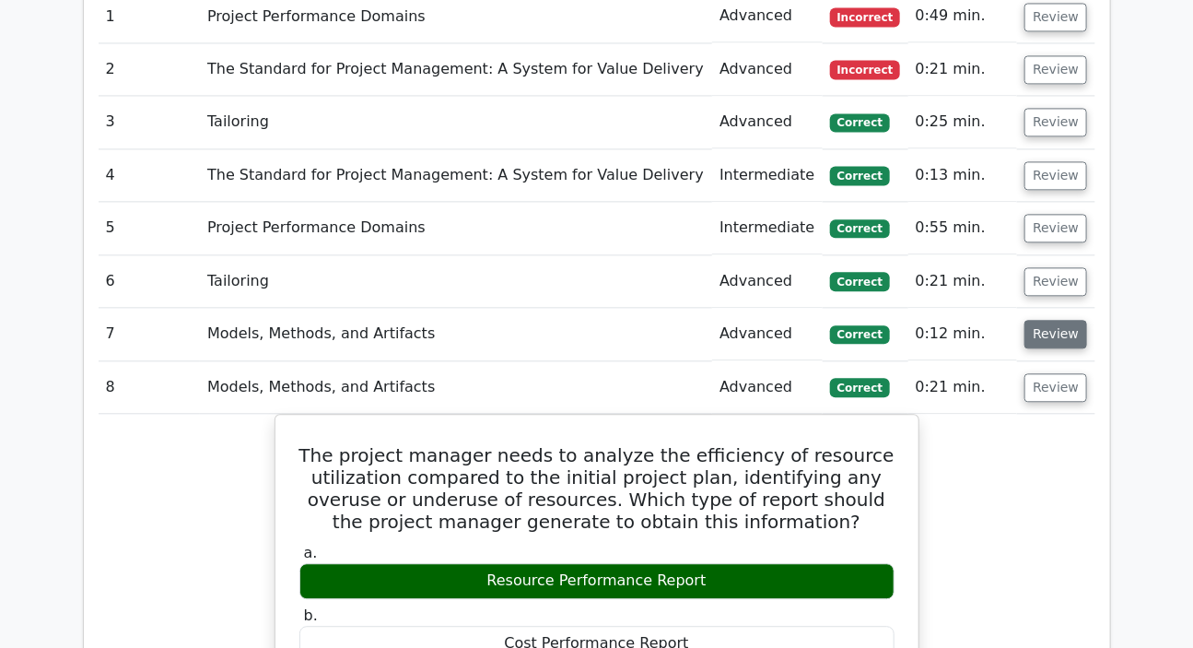
click at [1037, 320] on button "Review" at bounding box center [1056, 334] width 63 height 29
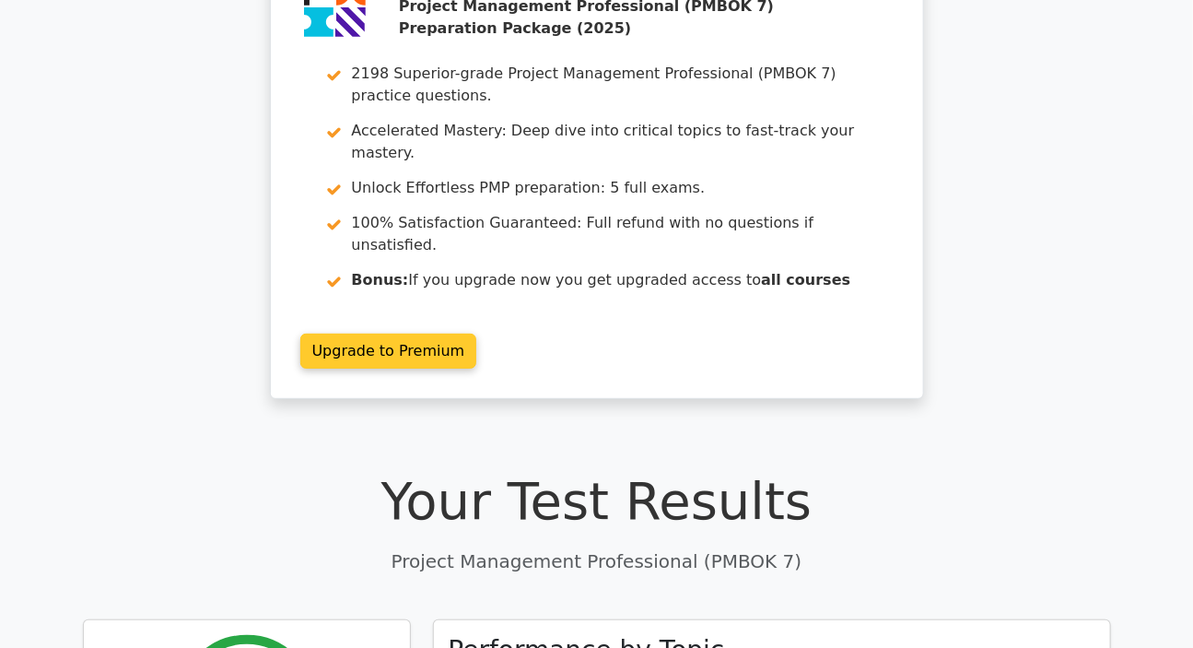
scroll to position [0, 0]
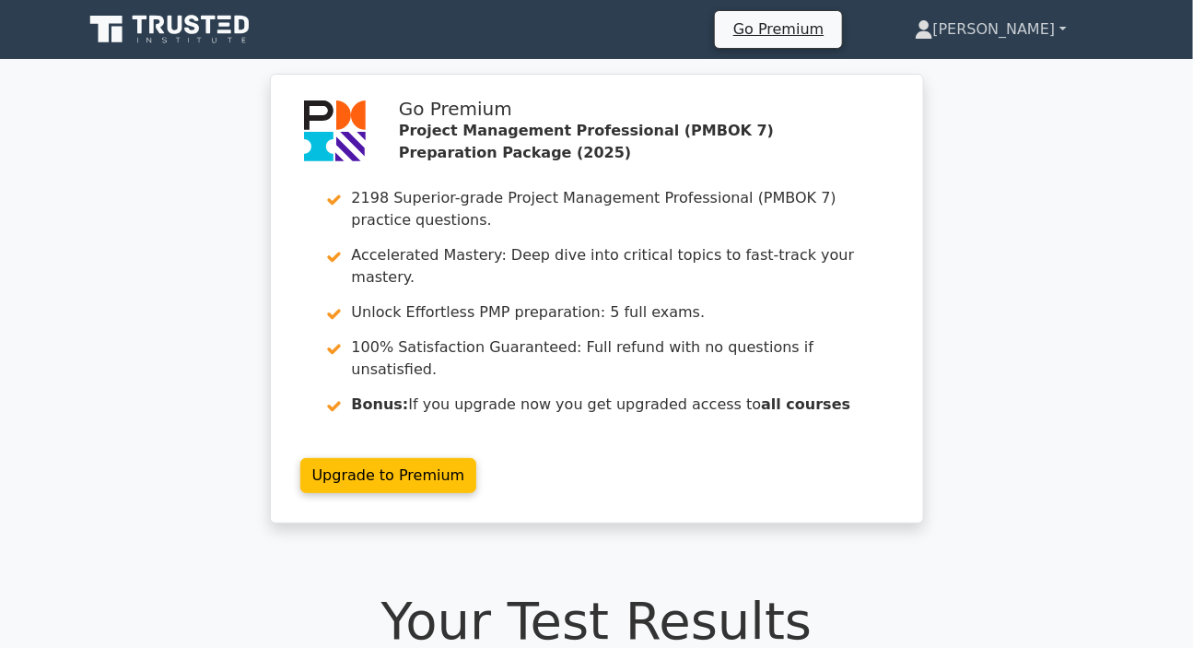
click at [1023, 26] on link "[PERSON_NAME]" at bounding box center [991, 29] width 241 height 37
click at [969, 83] on link "Profile" at bounding box center [945, 72] width 146 height 29
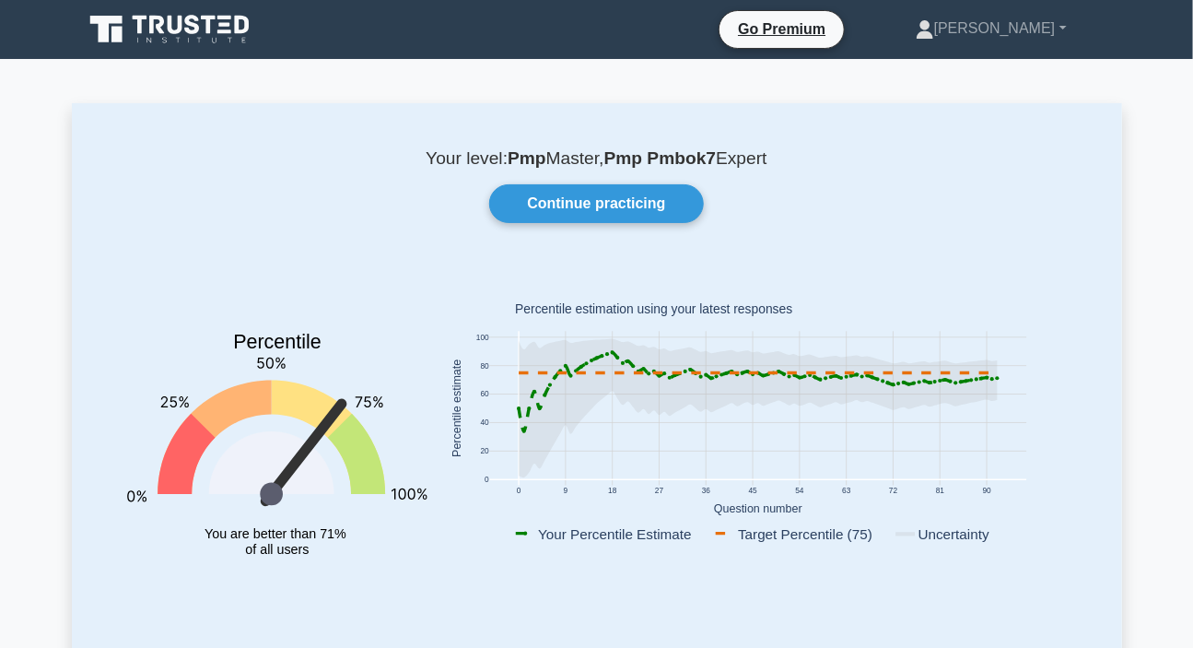
scroll to position [83, 0]
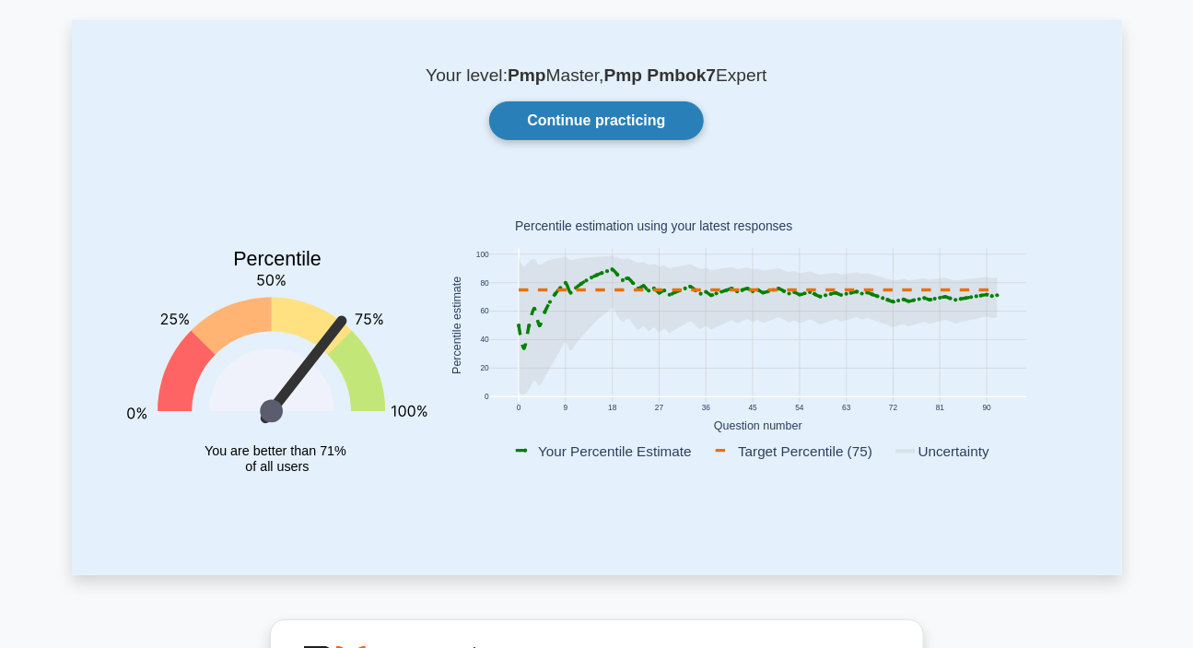
click at [612, 116] on link "Continue practicing" at bounding box center [596, 120] width 214 height 39
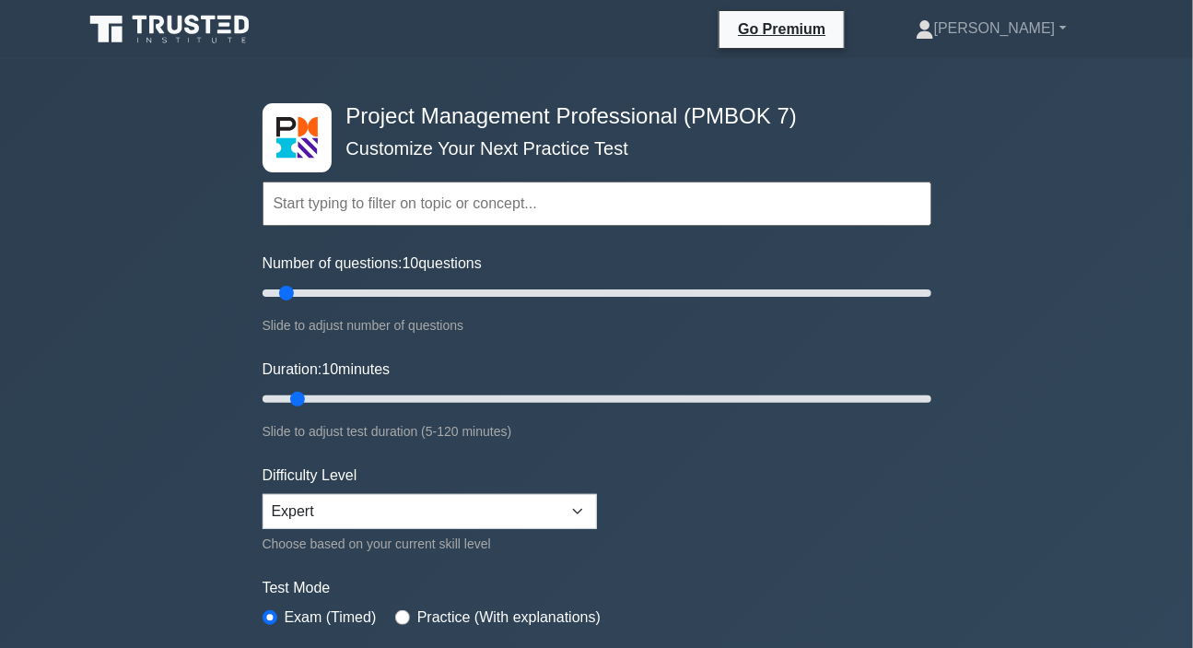
scroll to position [334, 0]
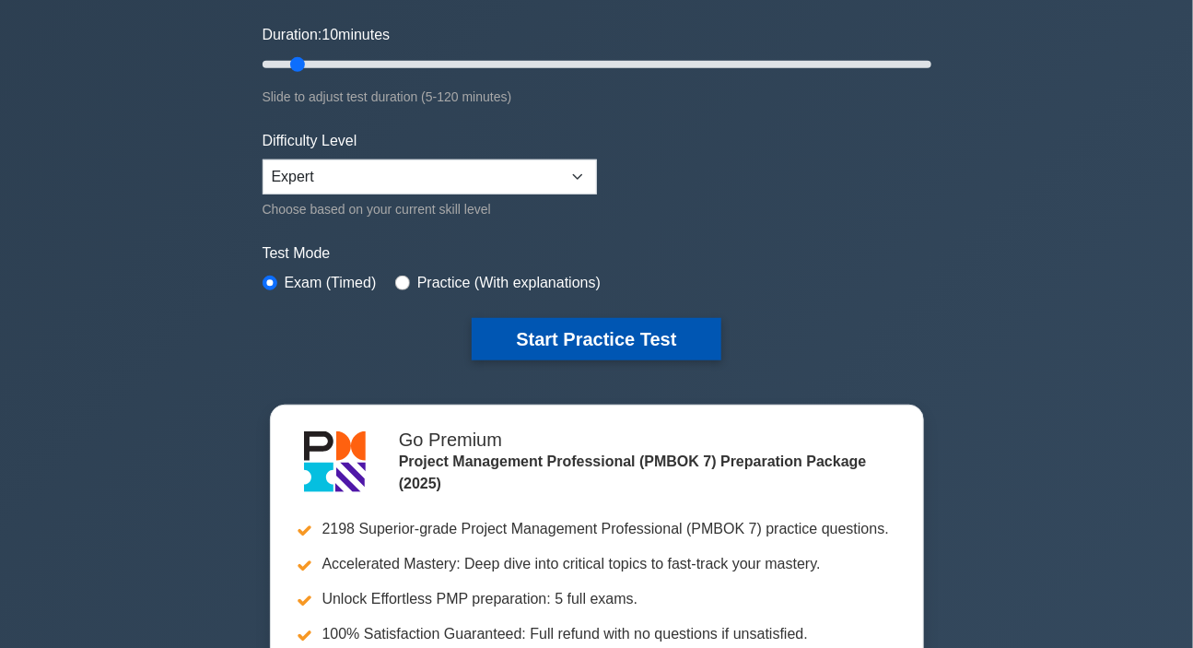
click at [627, 334] on button "Start Practice Test" at bounding box center [596, 339] width 249 height 42
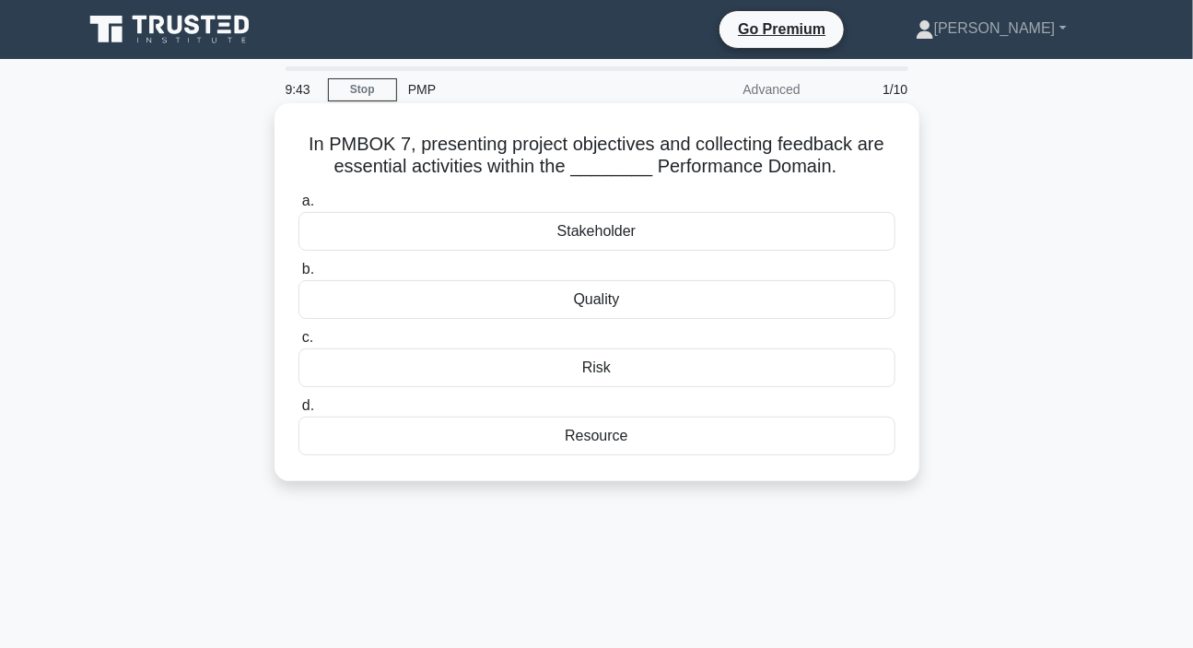
click at [590, 304] on div "Quality" at bounding box center [597, 299] width 597 height 39
click at [299, 276] on input "b. Quality" at bounding box center [299, 270] width 0 height 12
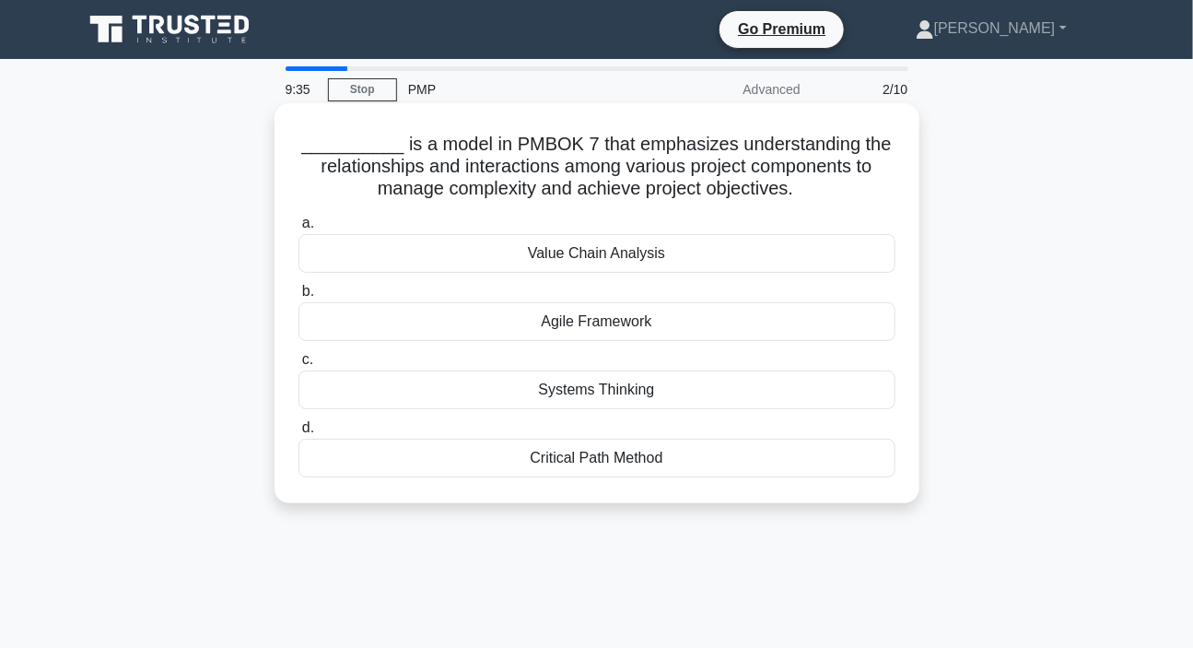
click at [608, 387] on div "Systems Thinking" at bounding box center [597, 389] width 597 height 39
click at [299, 366] on input "c. Systems Thinking" at bounding box center [299, 360] width 0 height 12
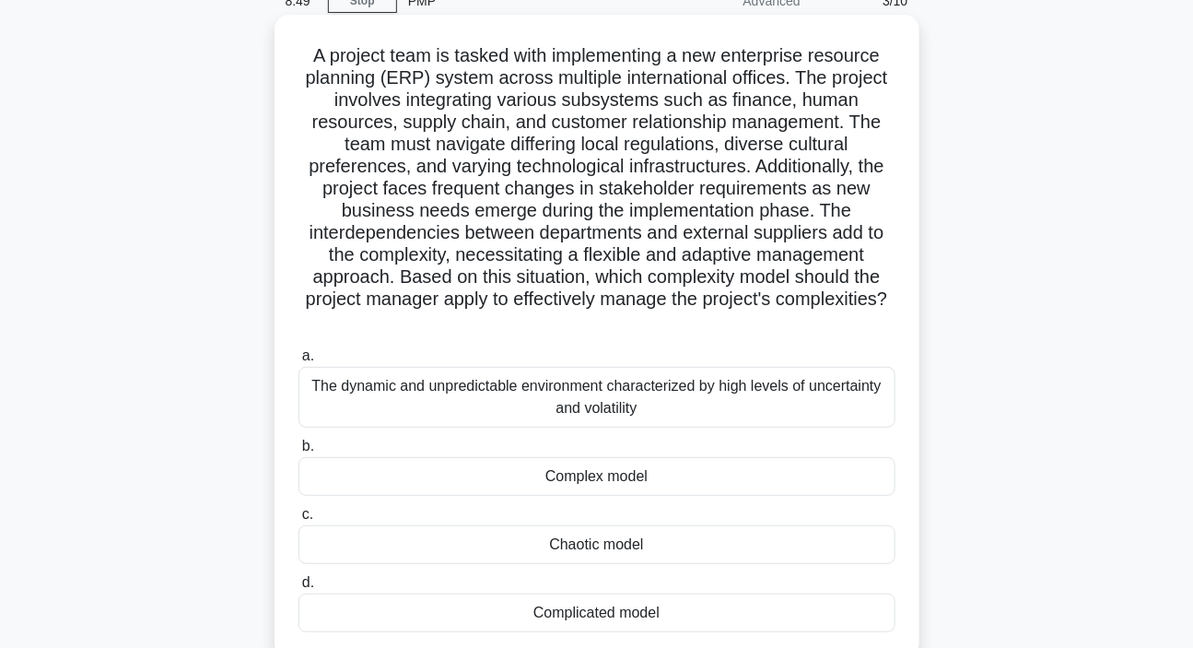
scroll to position [83, 0]
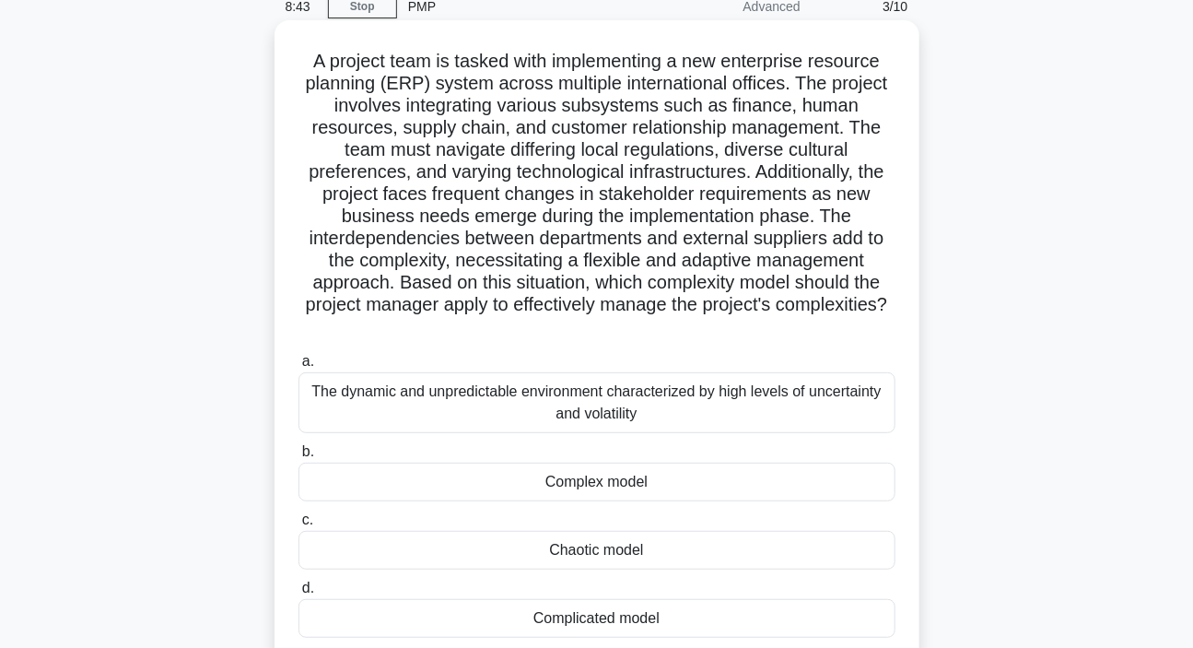
click at [585, 487] on div "Complex model" at bounding box center [597, 482] width 597 height 39
click at [299, 458] on input "b. Complex model" at bounding box center [299, 452] width 0 height 12
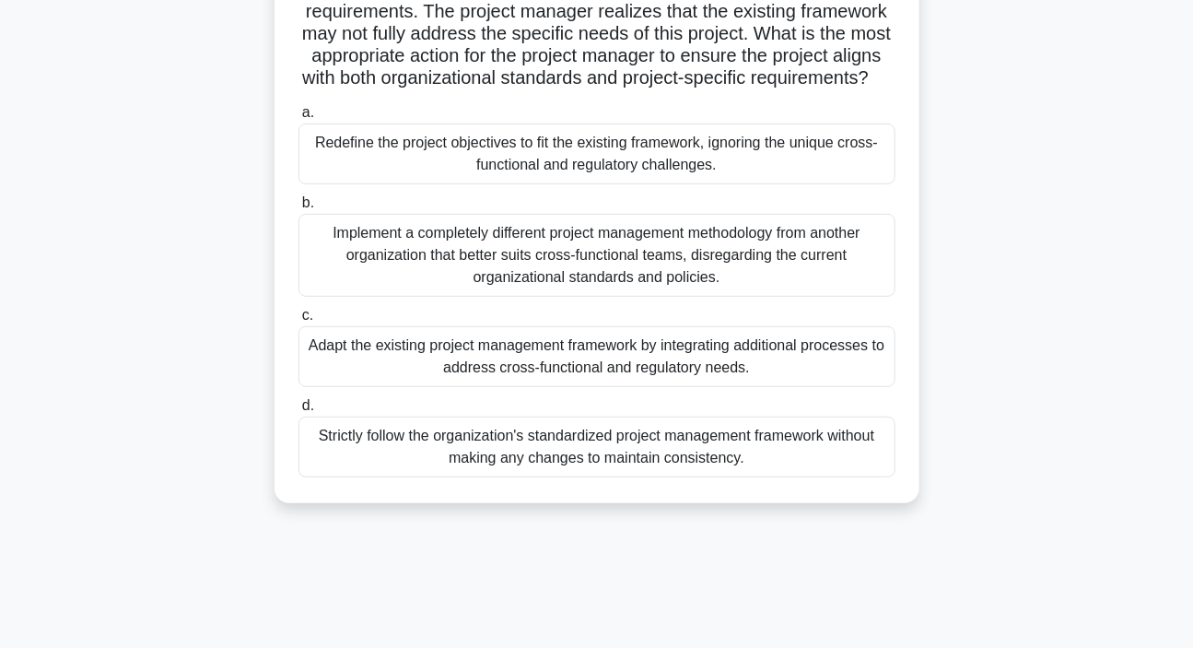
scroll to position [251, 0]
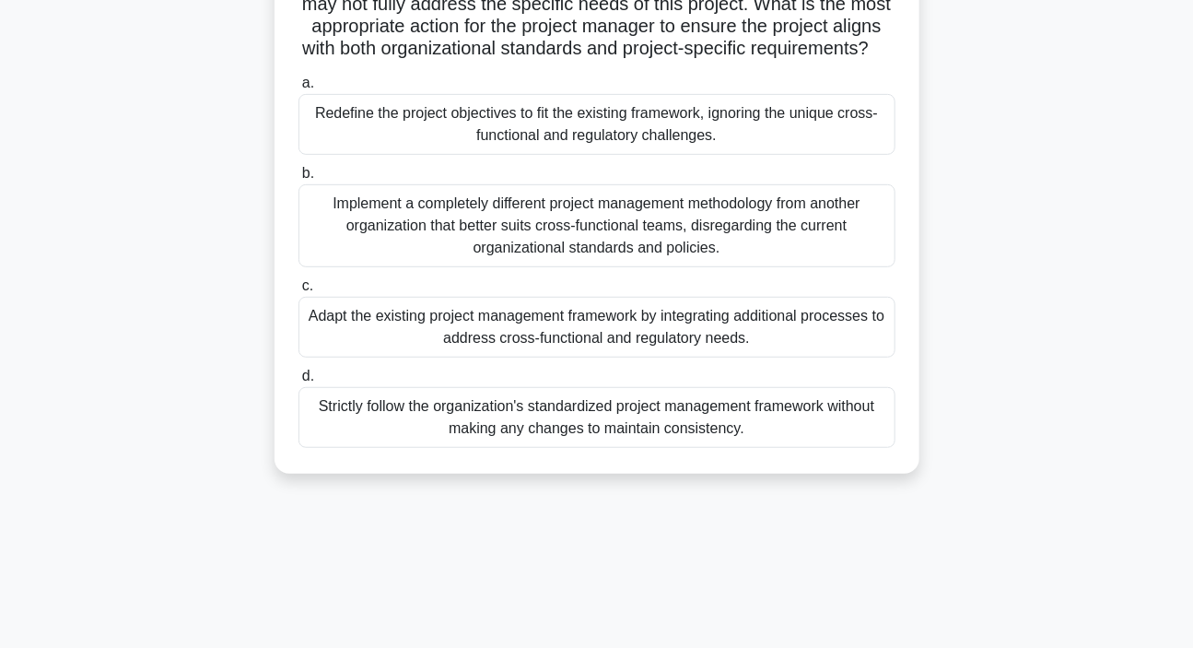
click at [537, 353] on div "Adapt the existing project management framework by integrating additional proce…" at bounding box center [597, 327] width 597 height 61
click at [299, 292] on input "c. Adapt the existing project management framework by integrating additional pr…" at bounding box center [299, 286] width 0 height 12
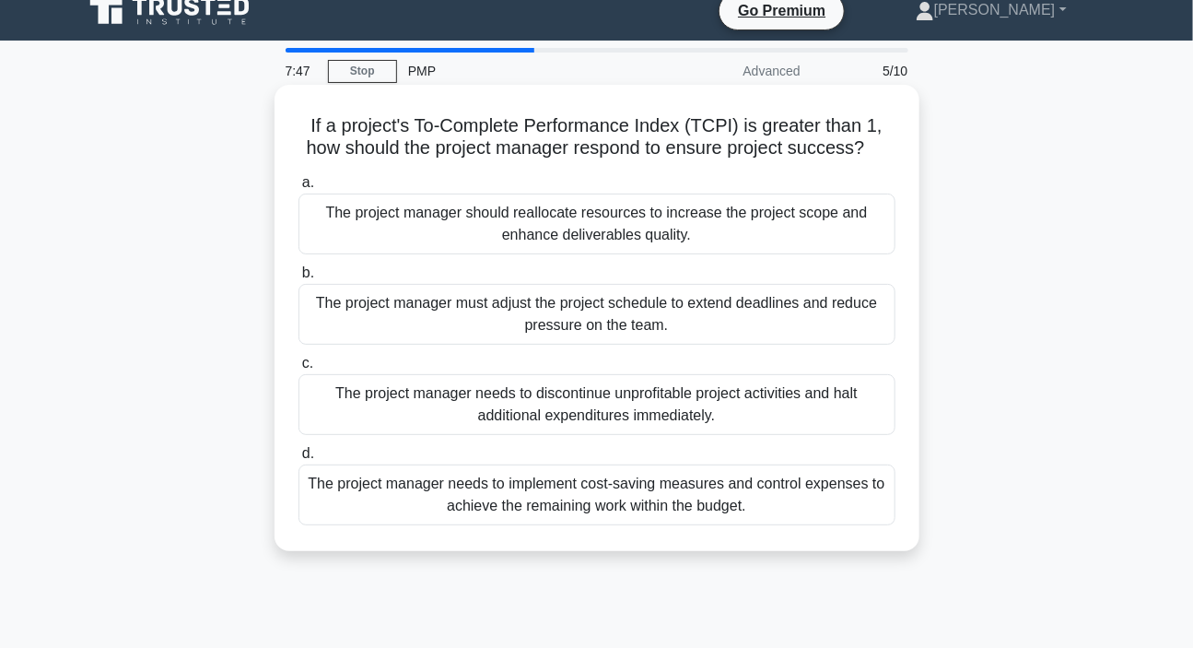
scroll to position [0, 0]
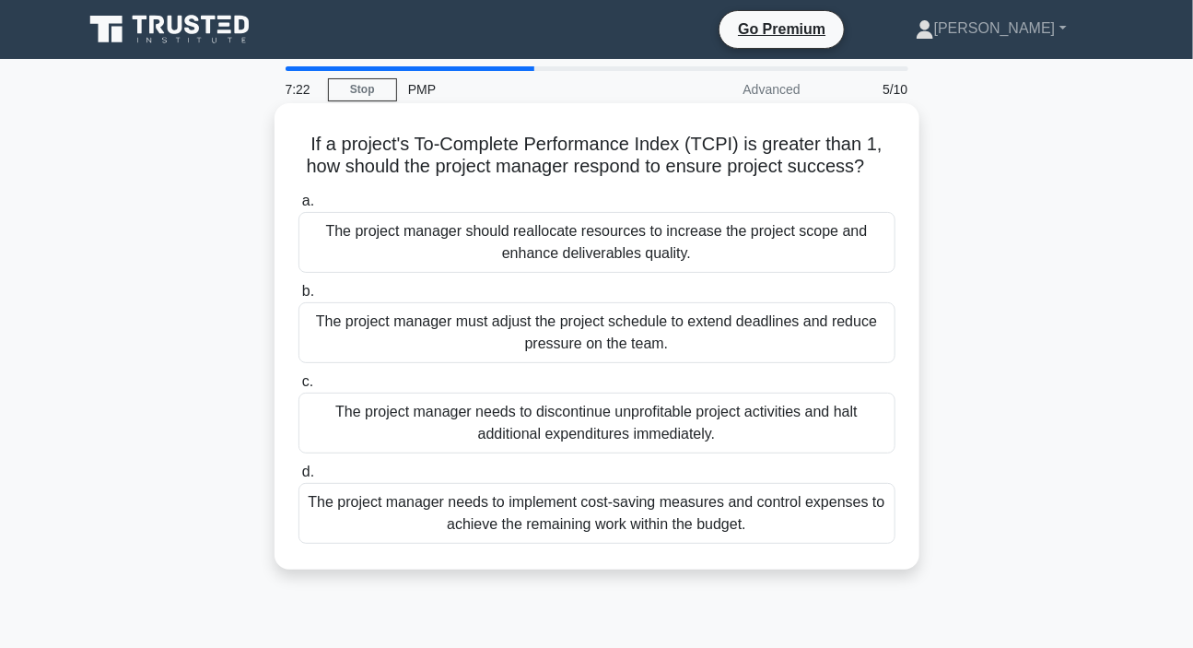
click at [525, 518] on div "The project manager needs to implement cost-saving measures and control expense…" at bounding box center [597, 513] width 597 height 61
click at [299, 478] on input "d. The project manager needs to implement cost-saving measures and control expe…" at bounding box center [299, 472] width 0 height 12
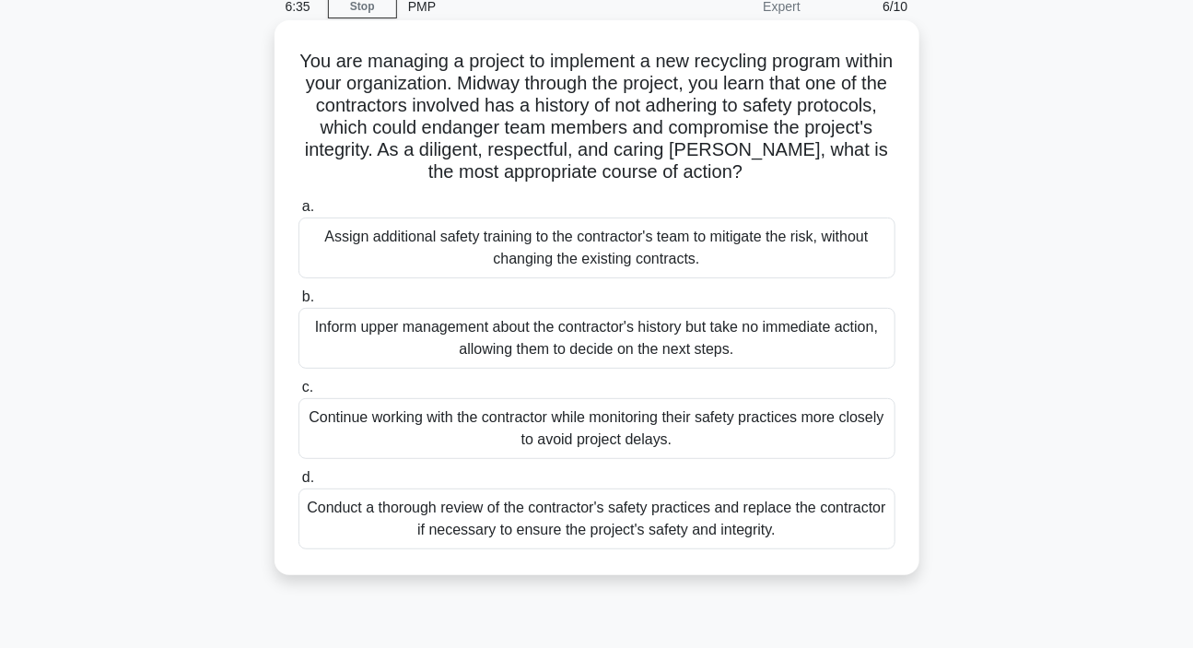
scroll to position [167, 0]
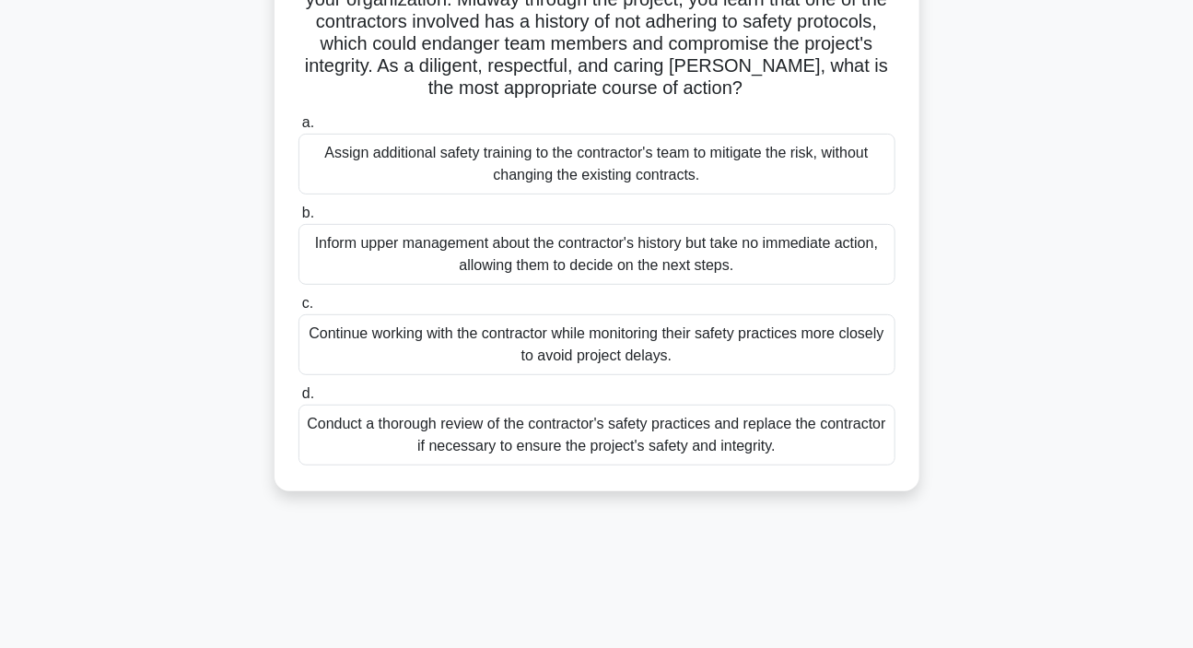
click at [545, 430] on div "Conduct a thorough review of the contractor's safety practices and replace the …" at bounding box center [597, 435] width 597 height 61
click at [299, 400] on input "d. Conduct a thorough review of the contractor's safety practices and replace t…" at bounding box center [299, 394] width 0 height 12
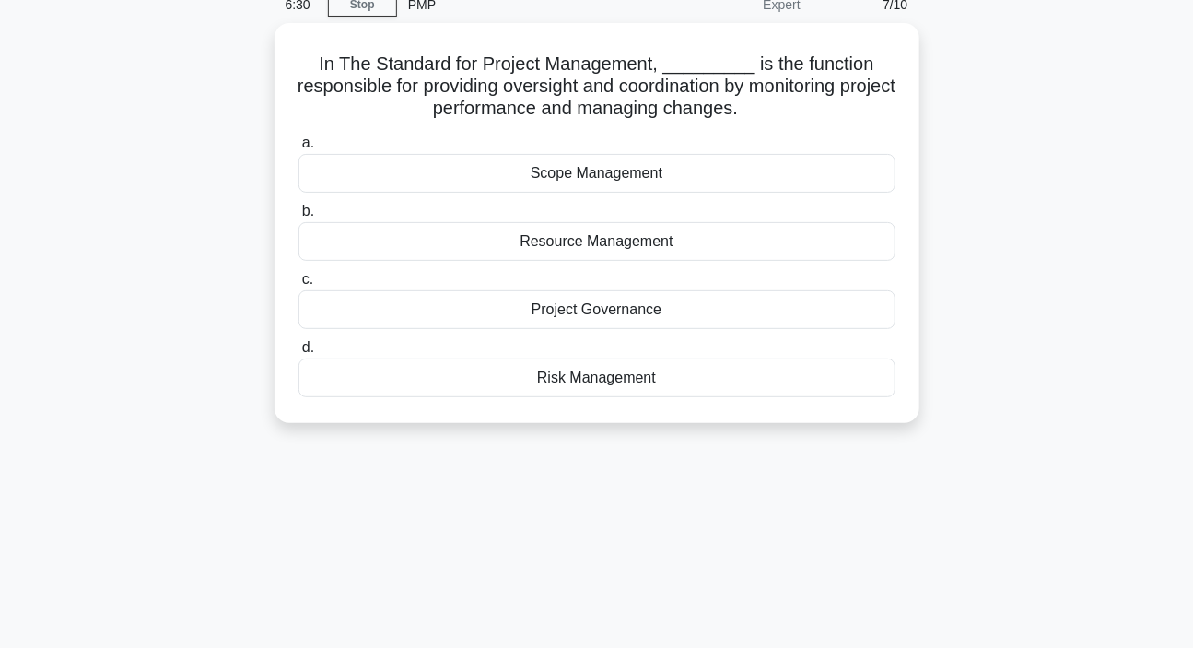
scroll to position [0, 0]
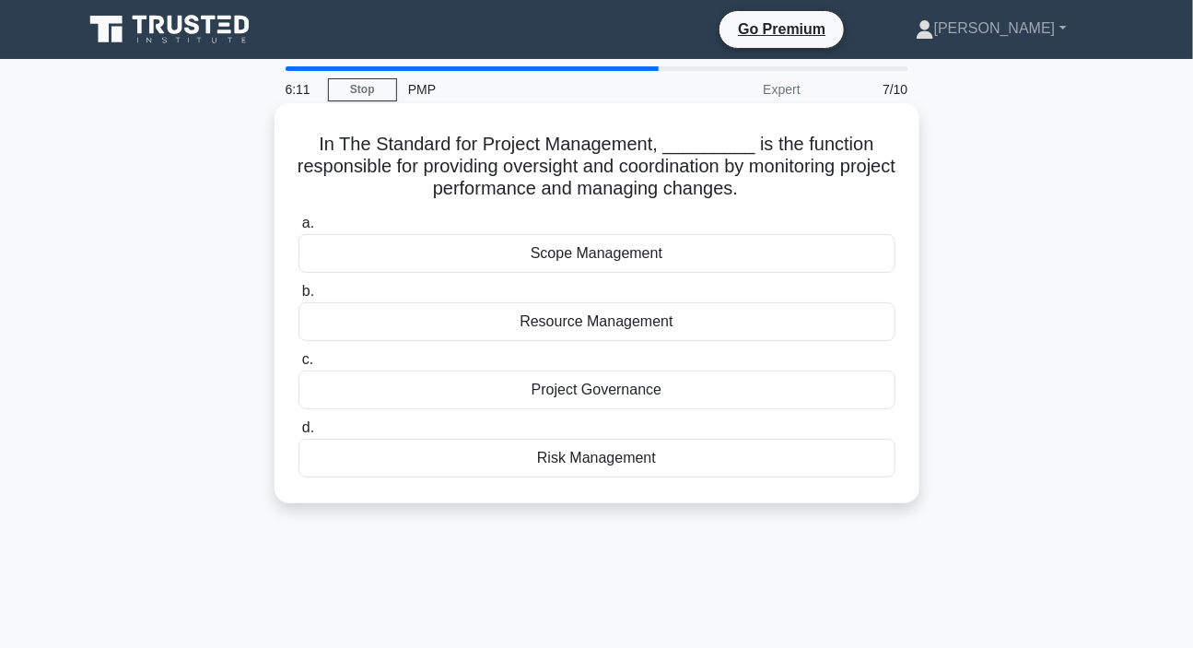
click at [630, 393] on div "Project Governance" at bounding box center [597, 389] width 597 height 39
click at [299, 366] on input "c. Project Governance" at bounding box center [299, 360] width 0 height 12
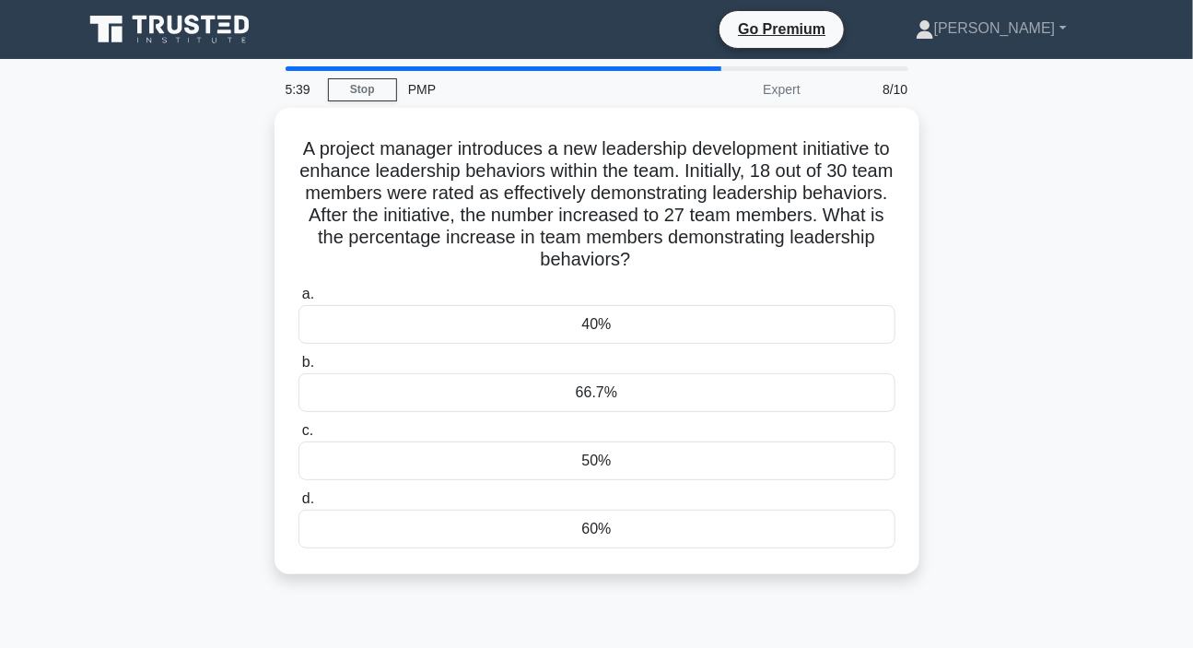
click at [667, 620] on div "5:39 Stop PMP Expert 8/10 A project manager introduces a new leadership develop…" at bounding box center [597, 526] width 1050 height 921
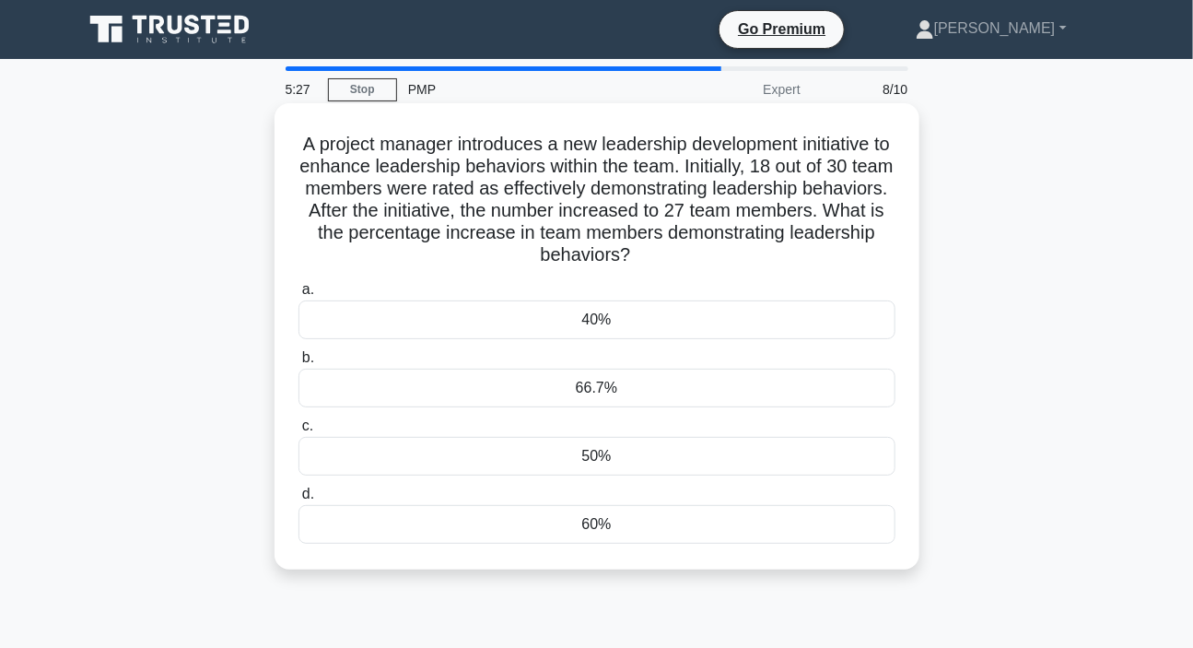
click at [599, 399] on div "66.7%" at bounding box center [597, 388] width 597 height 39
click at [299, 364] on input "b. 66.7%" at bounding box center [299, 358] width 0 height 12
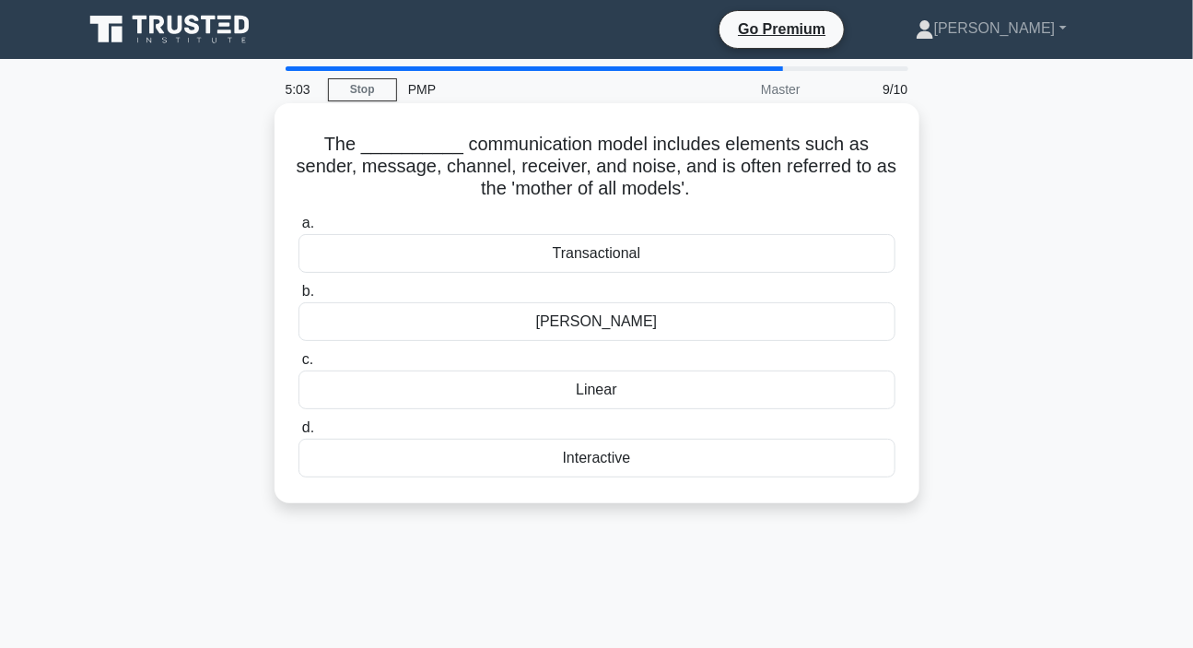
click at [568, 258] on div "Transactional" at bounding box center [597, 253] width 597 height 39
click at [299, 229] on input "a. Transactional" at bounding box center [299, 223] width 0 height 12
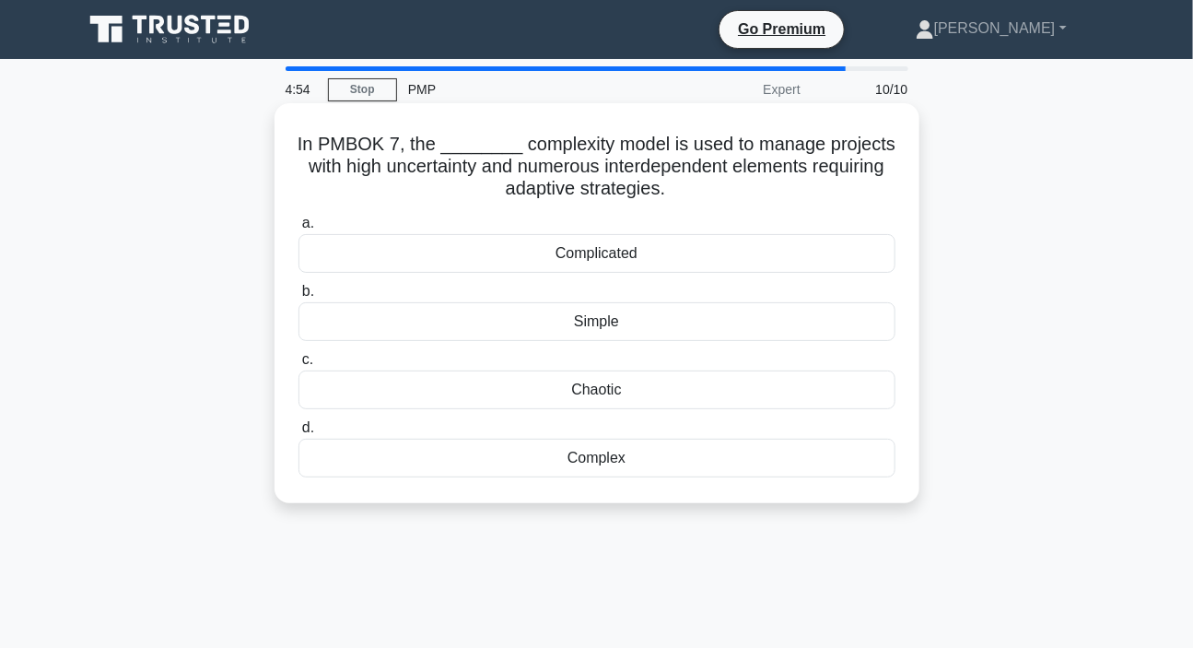
click at [605, 451] on div "Complex" at bounding box center [597, 458] width 597 height 39
click at [299, 434] on input "d. Complex" at bounding box center [299, 428] width 0 height 12
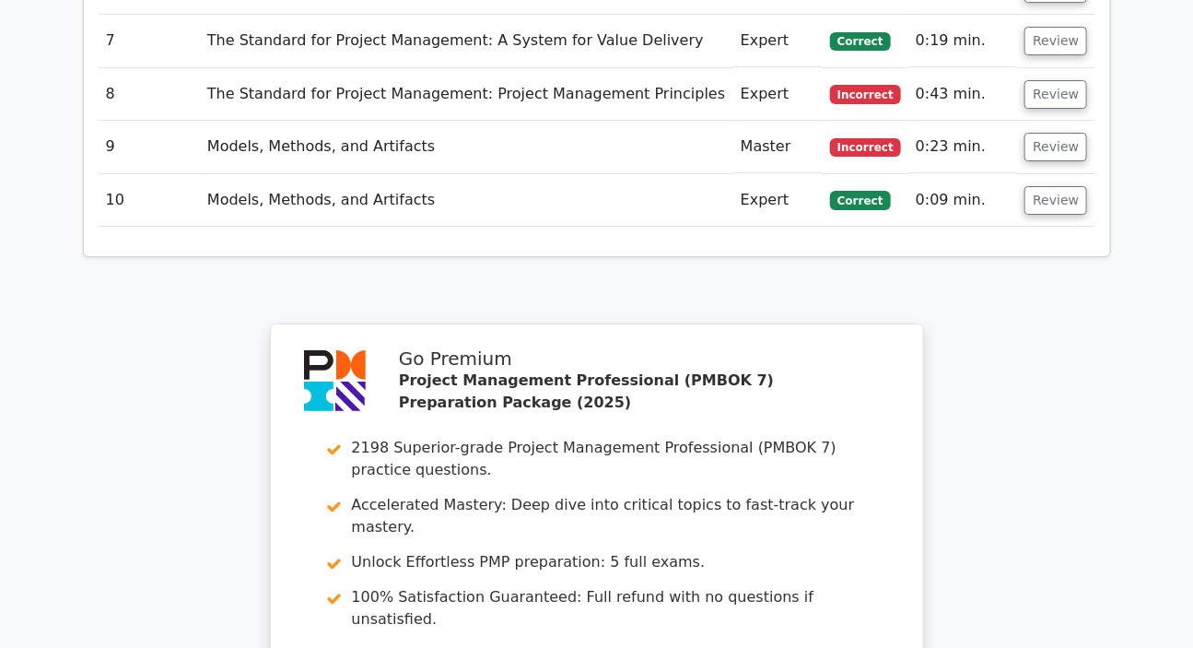
scroll to position [2261, 0]
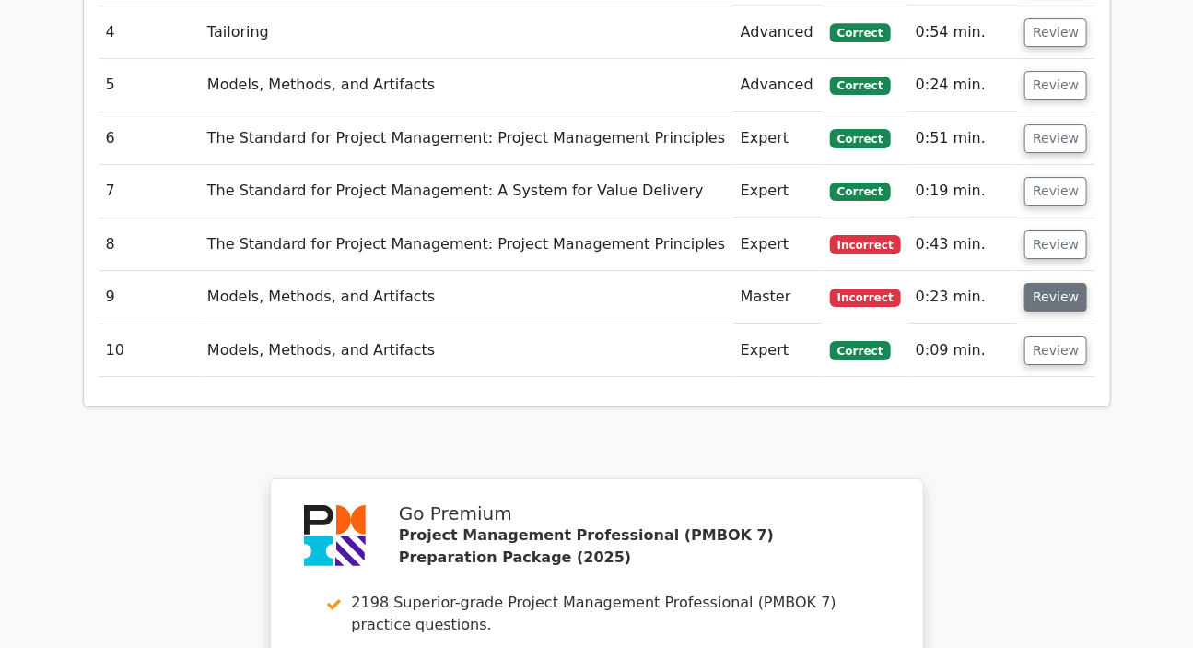
click at [1045, 283] on button "Review" at bounding box center [1056, 297] width 63 height 29
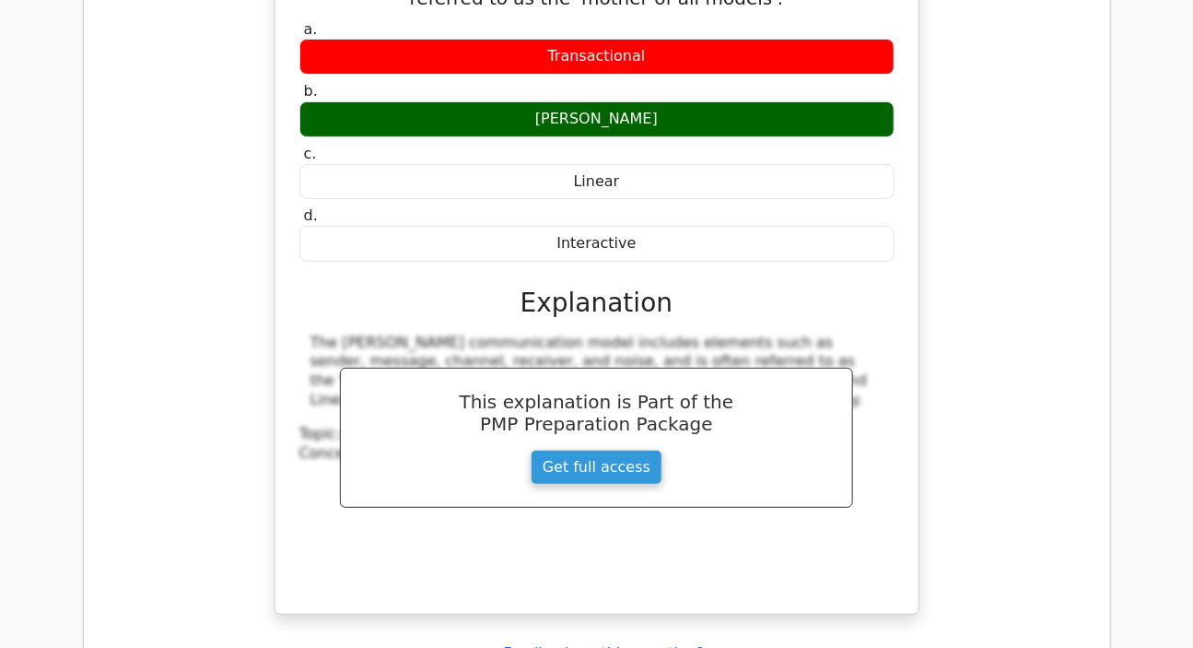
scroll to position [2681, 0]
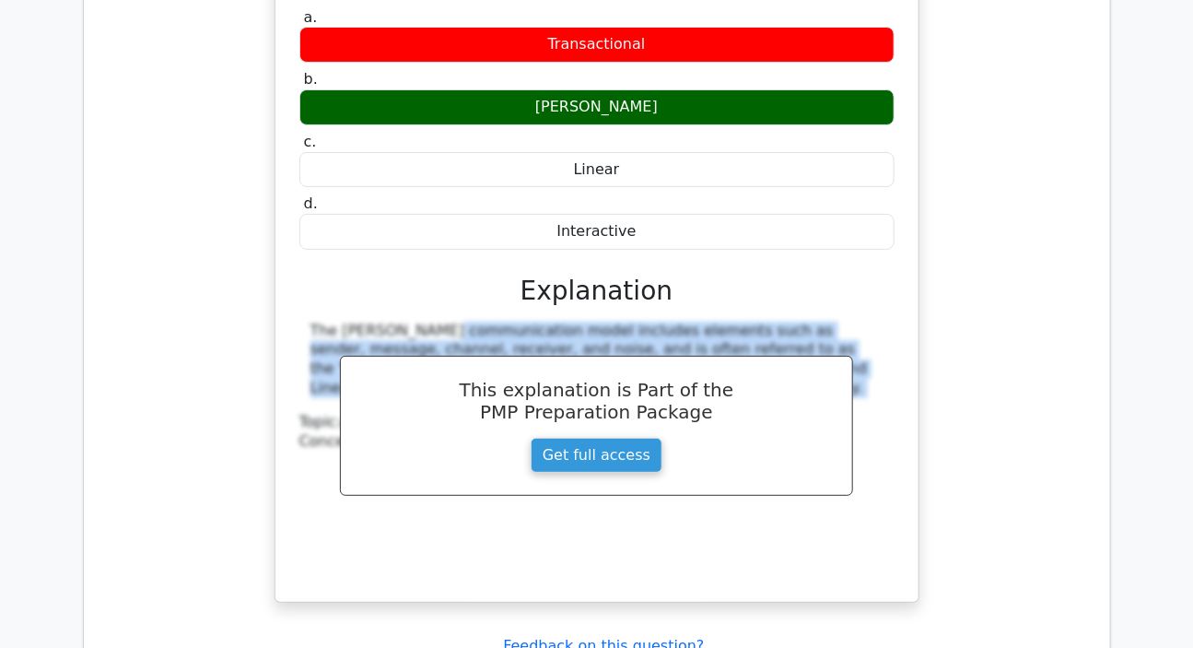
drag, startPoint x: 311, startPoint y: 235, endPoint x: 291, endPoint y: 318, distance: 85.4
click at [291, 318] on div "The __________ communication model includes elements such as sender, message, c…" at bounding box center [597, 252] width 628 height 686
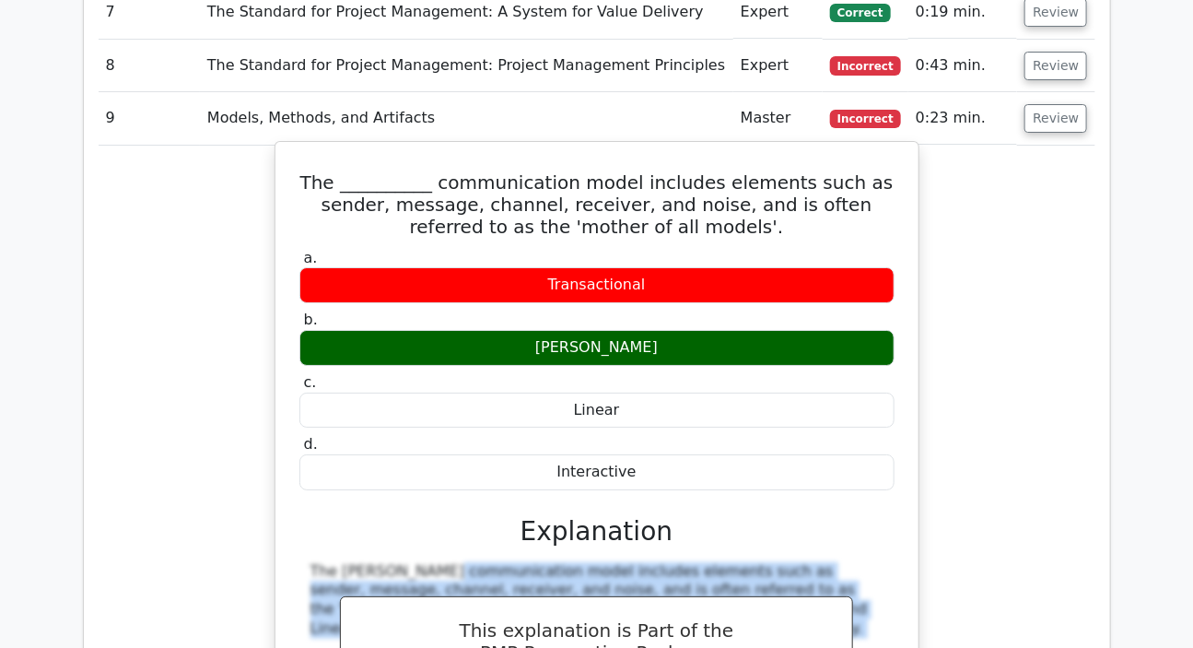
scroll to position [2429, 0]
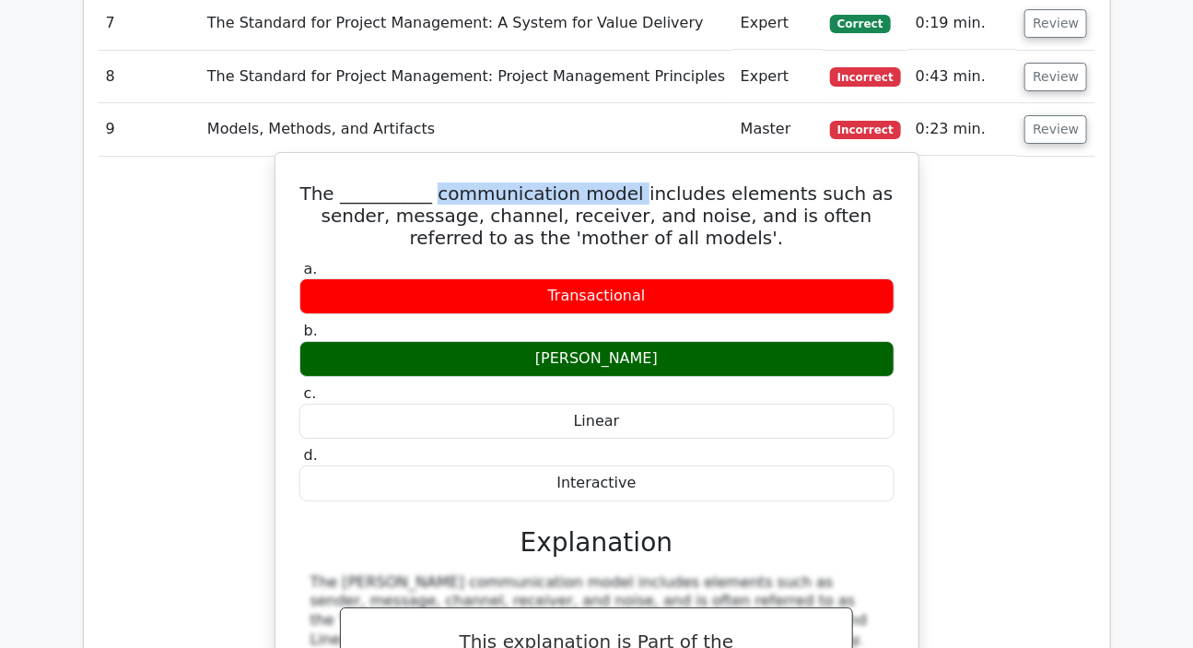
drag, startPoint x: 420, startPoint y: 107, endPoint x: 613, endPoint y: 102, distance: 192.6
click at [613, 182] on h5 "The __________ communication model includes elements such as sender, message, c…" at bounding box center [597, 215] width 599 height 66
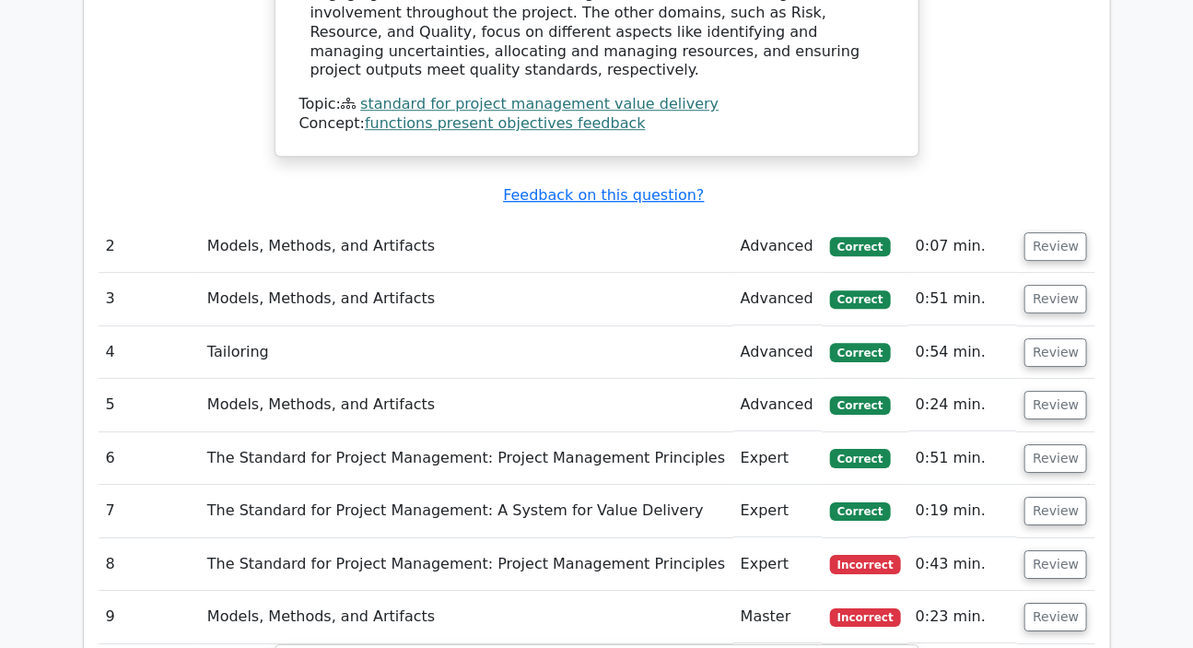
scroll to position [1926, 0]
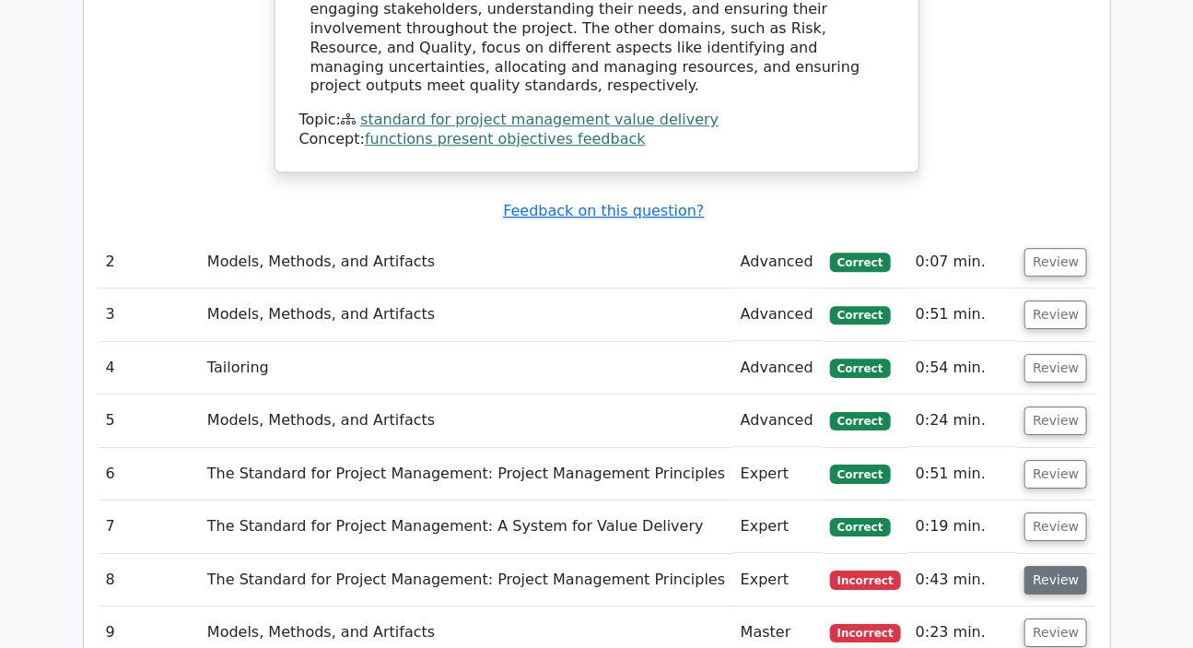
click at [1038, 566] on button "Review" at bounding box center [1056, 580] width 63 height 29
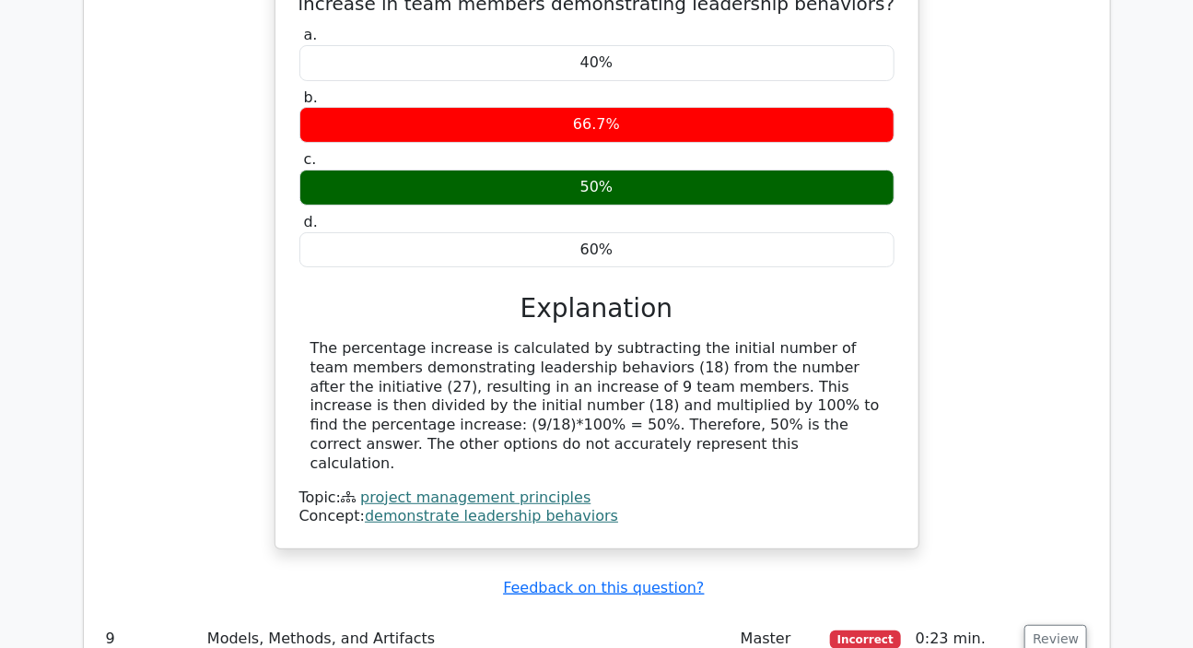
scroll to position [2177, 0]
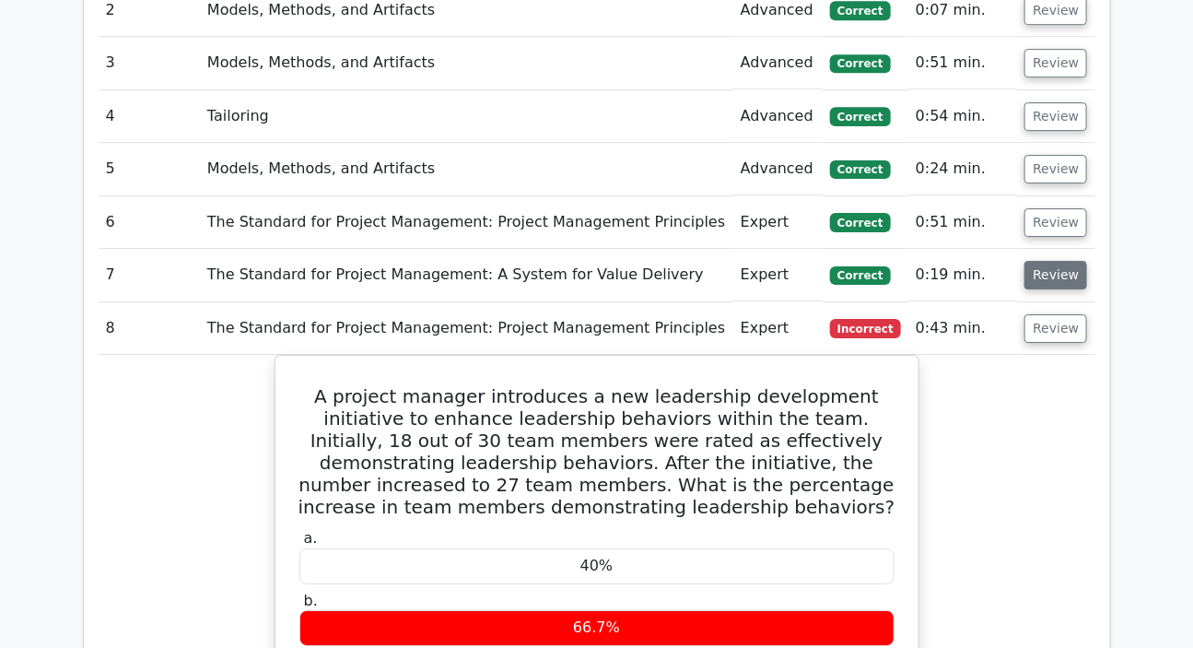
click at [1062, 261] on button "Review" at bounding box center [1056, 275] width 63 height 29
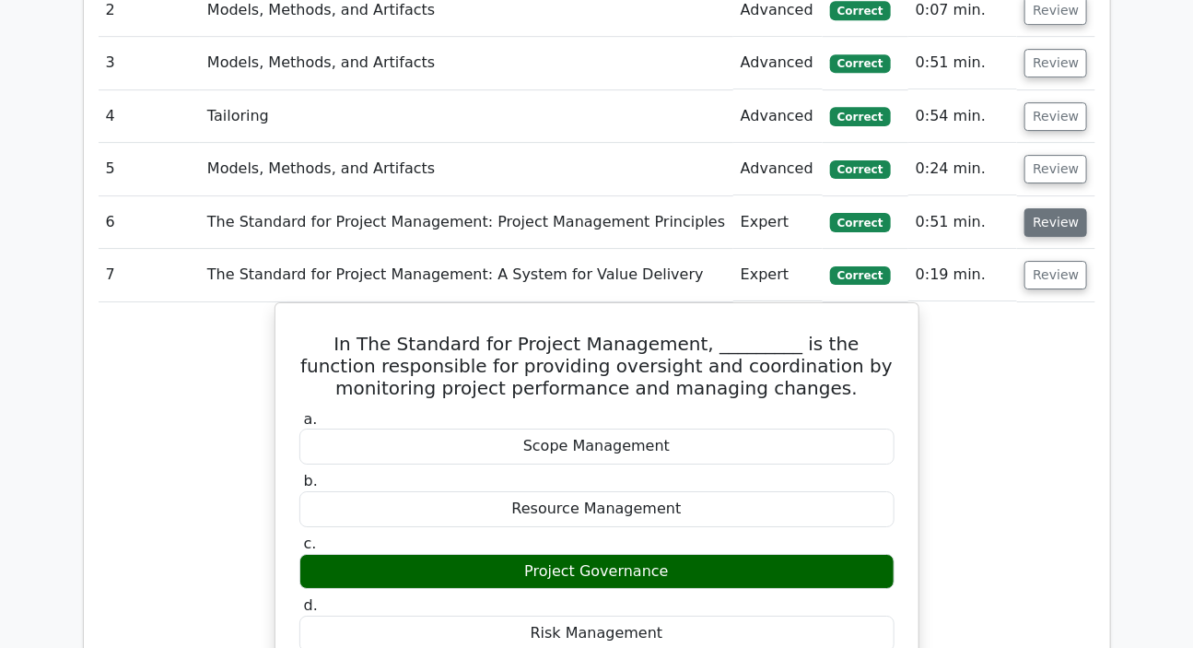
click at [1045, 208] on button "Review" at bounding box center [1056, 222] width 63 height 29
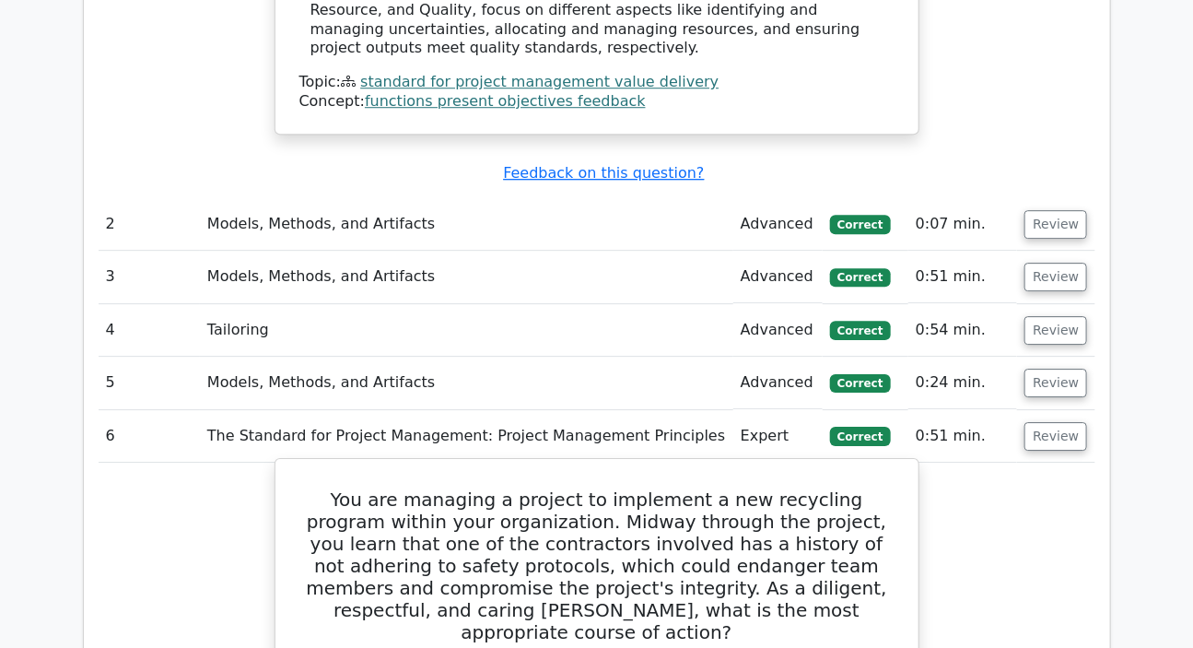
scroll to position [1926, 0]
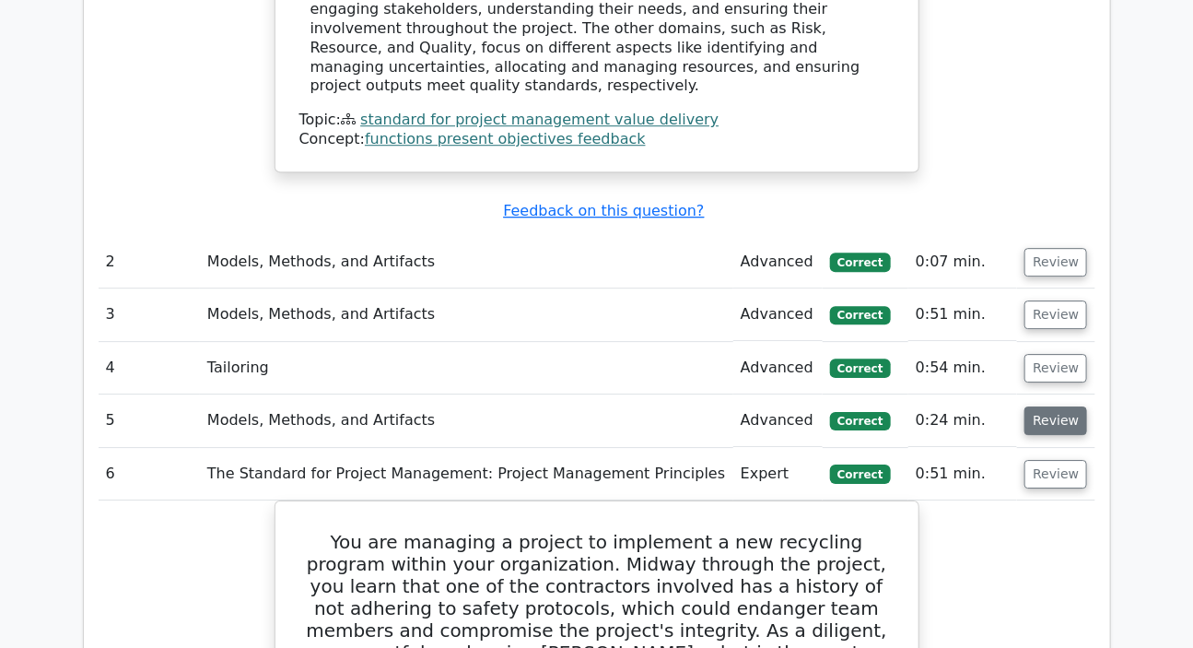
click at [1043, 406] on button "Review" at bounding box center [1056, 420] width 63 height 29
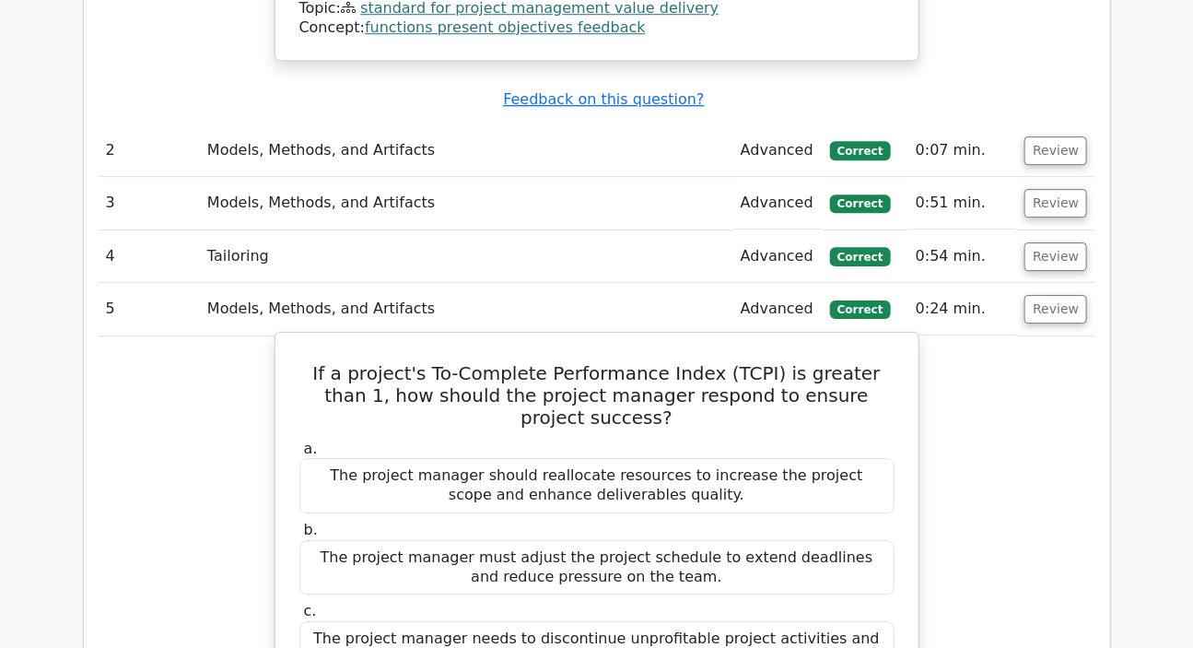
scroll to position [2010, 0]
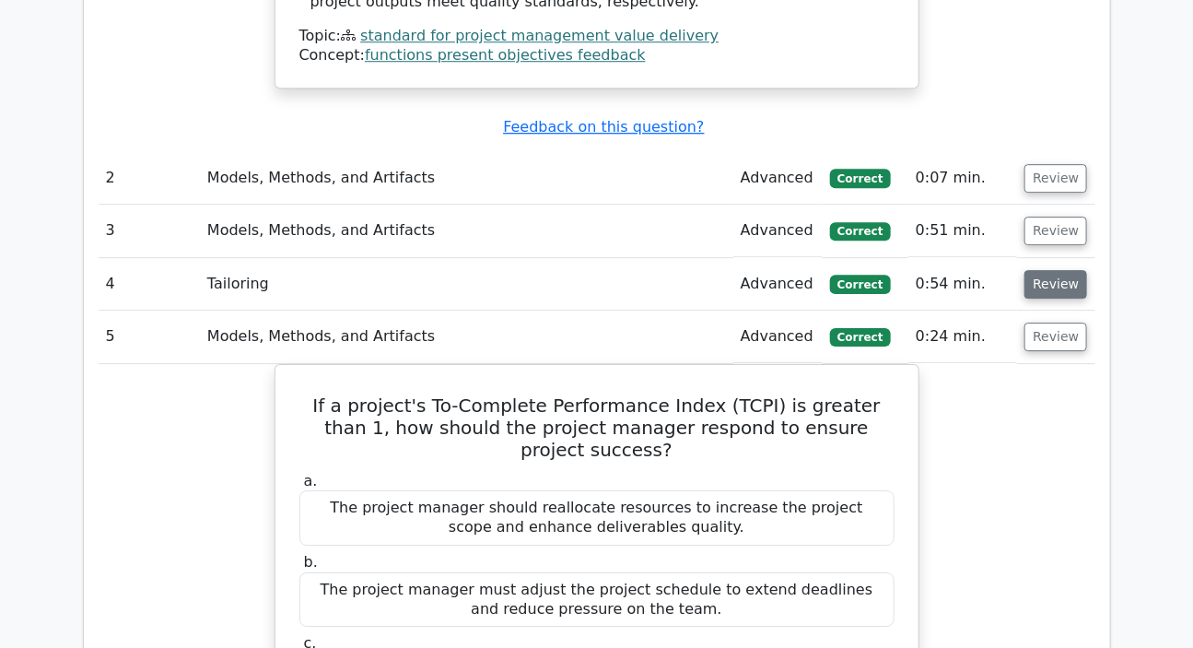
click at [1049, 270] on button "Review" at bounding box center [1056, 284] width 63 height 29
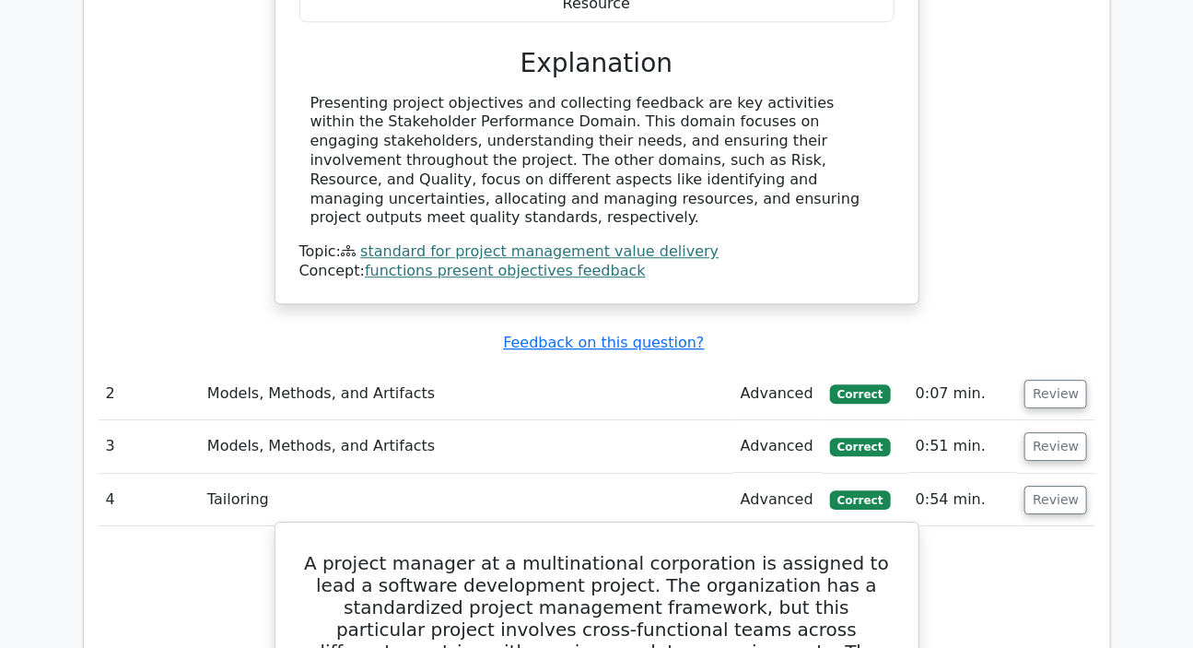
scroll to position [1759, 0]
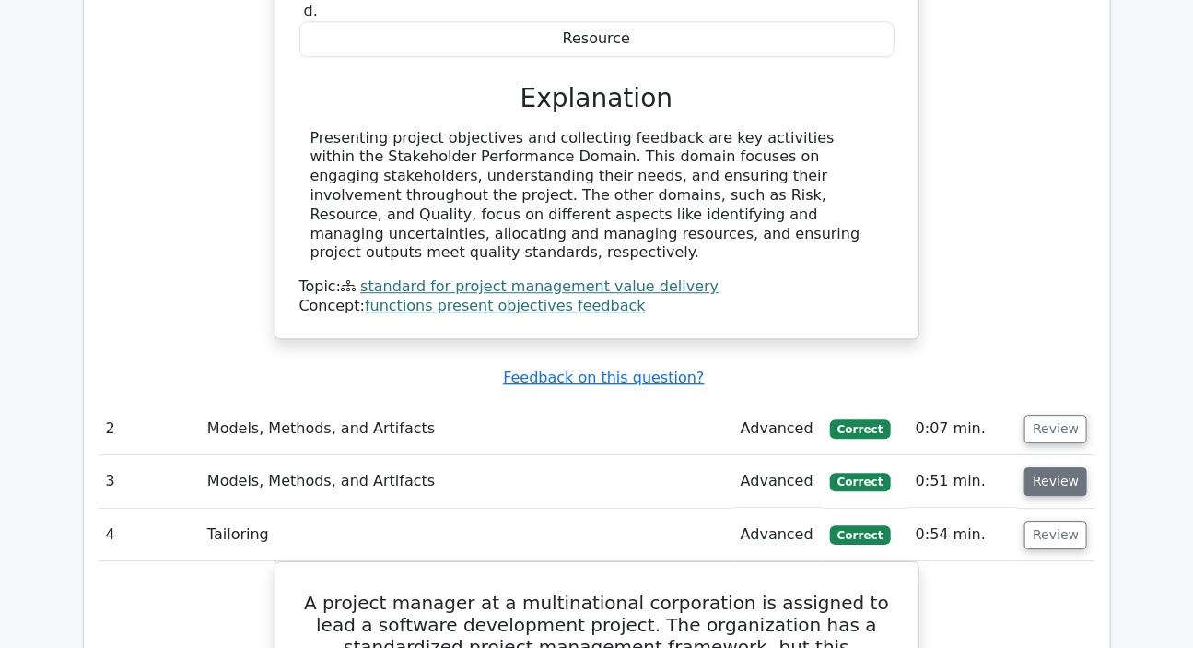
click at [1037, 467] on button "Review" at bounding box center [1056, 481] width 63 height 29
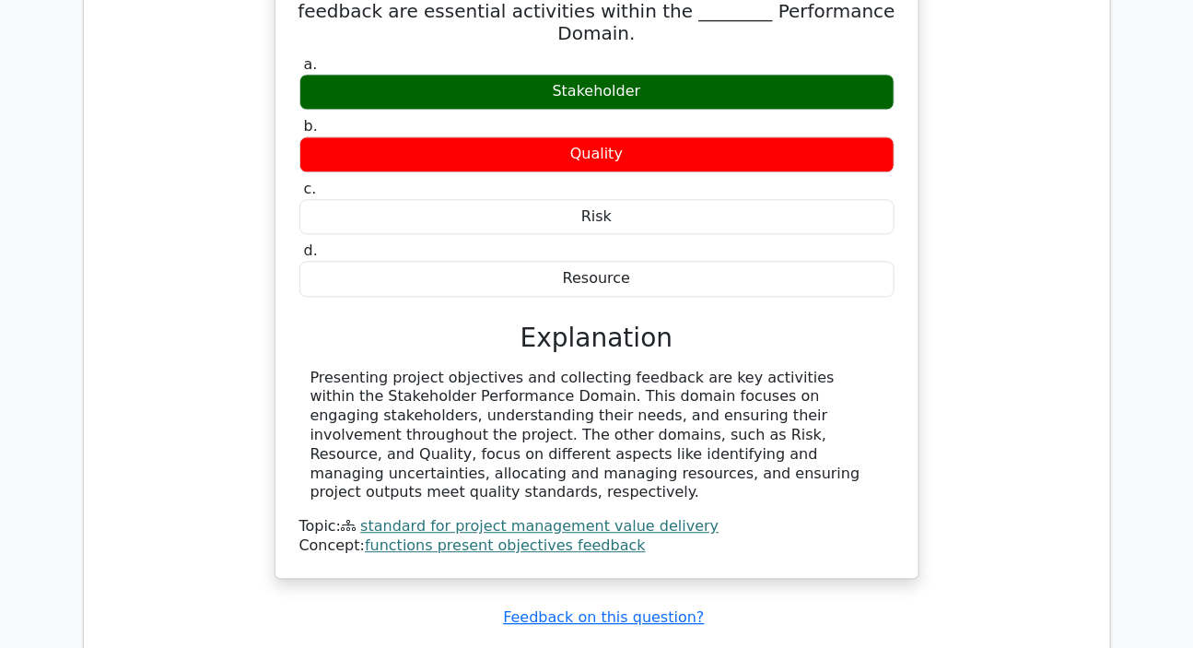
scroll to position [1508, 0]
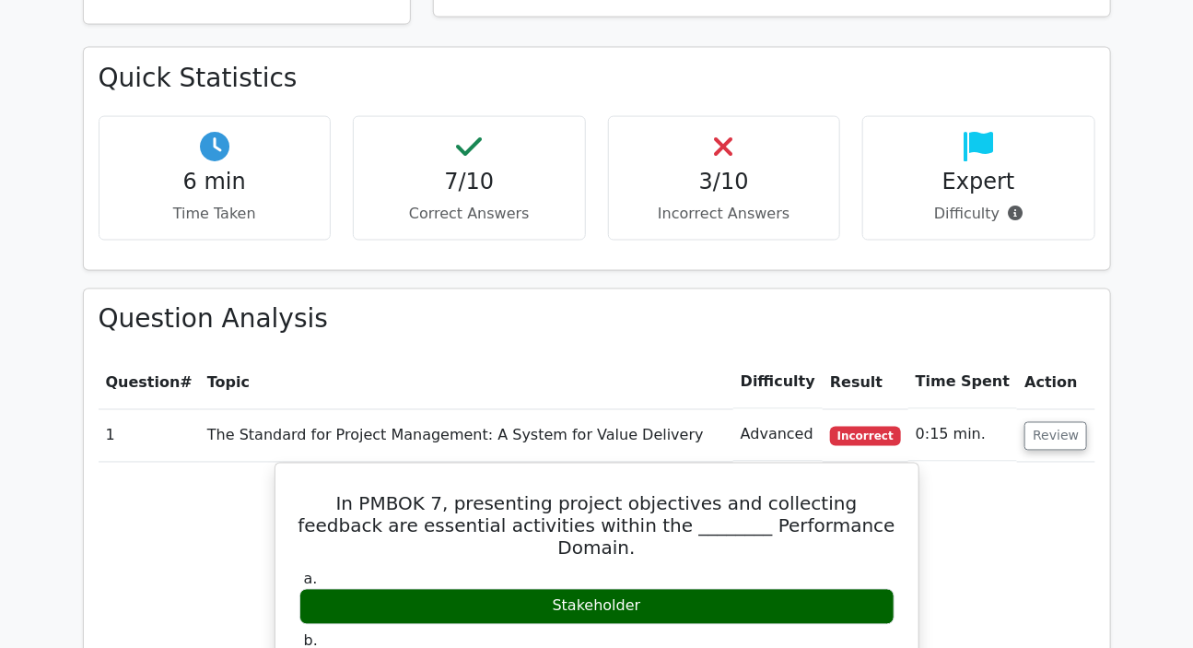
scroll to position [1256, 0]
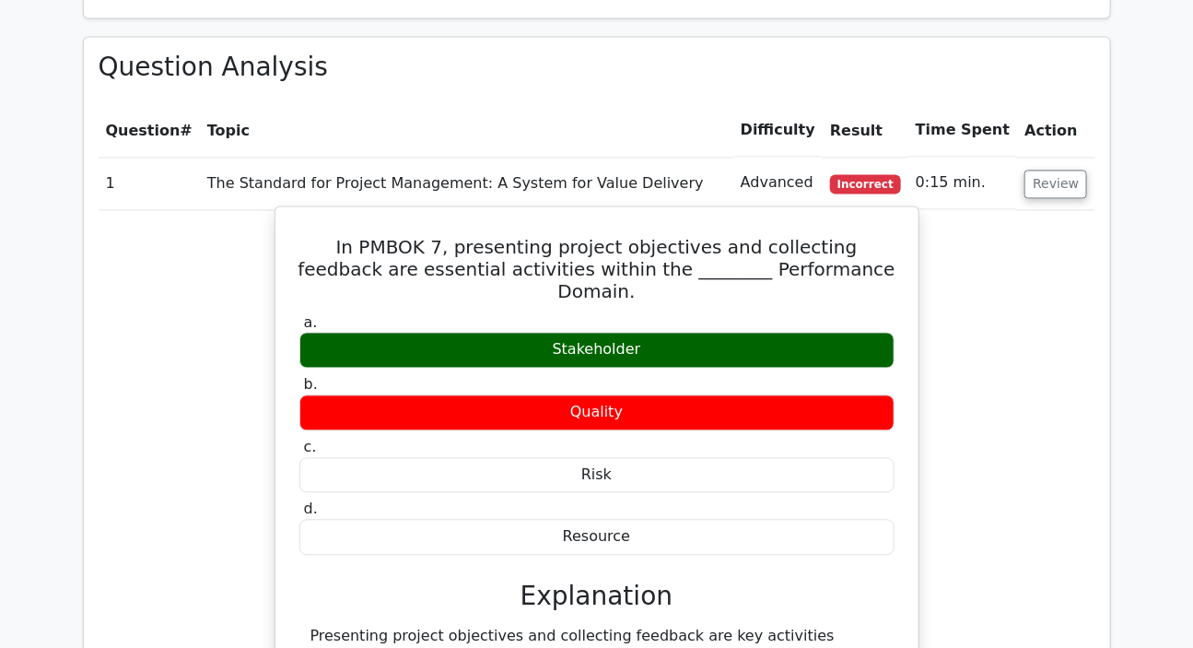
click at [581, 333] on div "Stakeholder" at bounding box center [596, 351] width 595 height 36
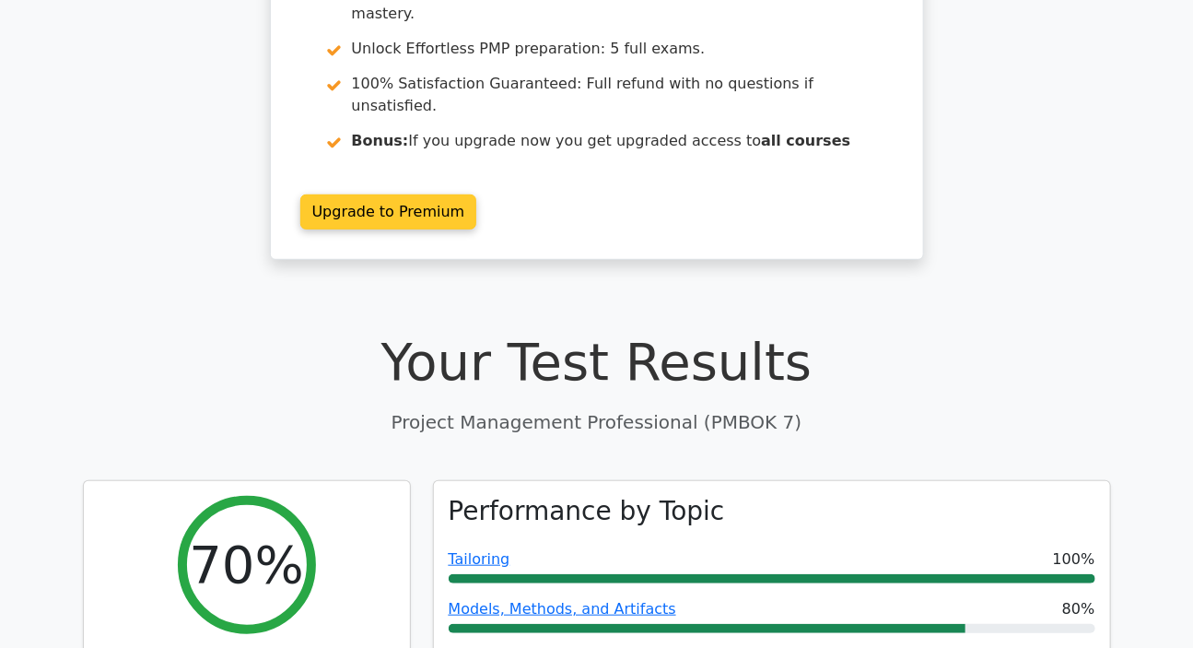
scroll to position [0, 0]
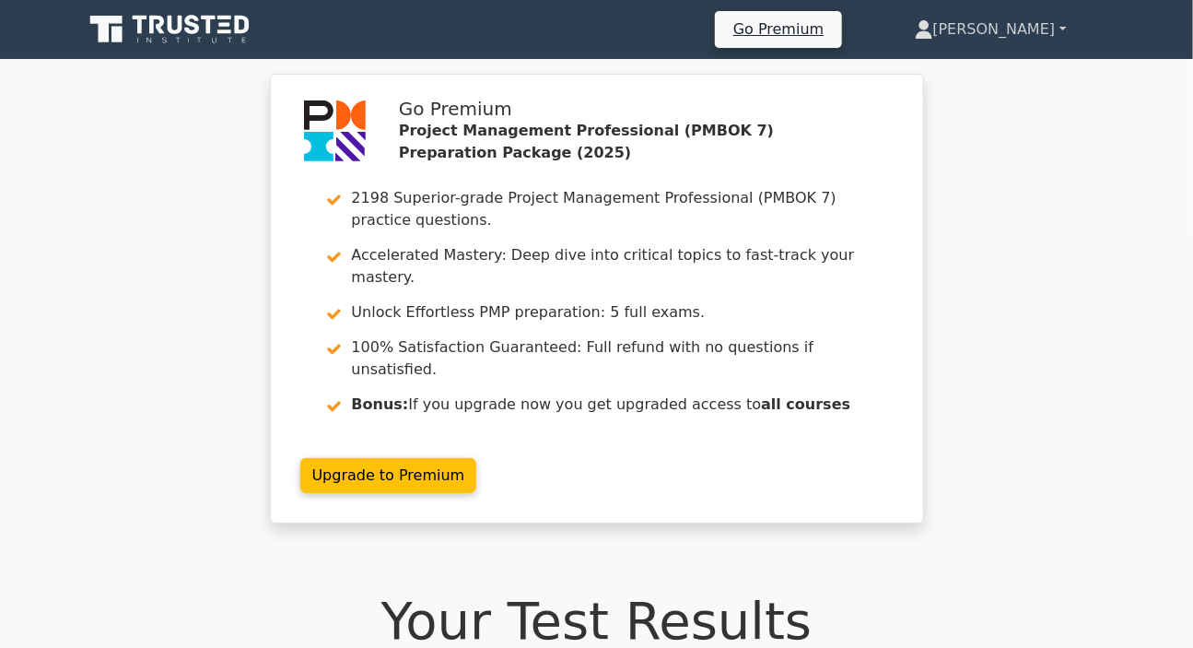
click at [1010, 24] on link "[PERSON_NAME]" at bounding box center [991, 29] width 241 height 37
click at [953, 74] on link "Profile" at bounding box center [945, 72] width 146 height 29
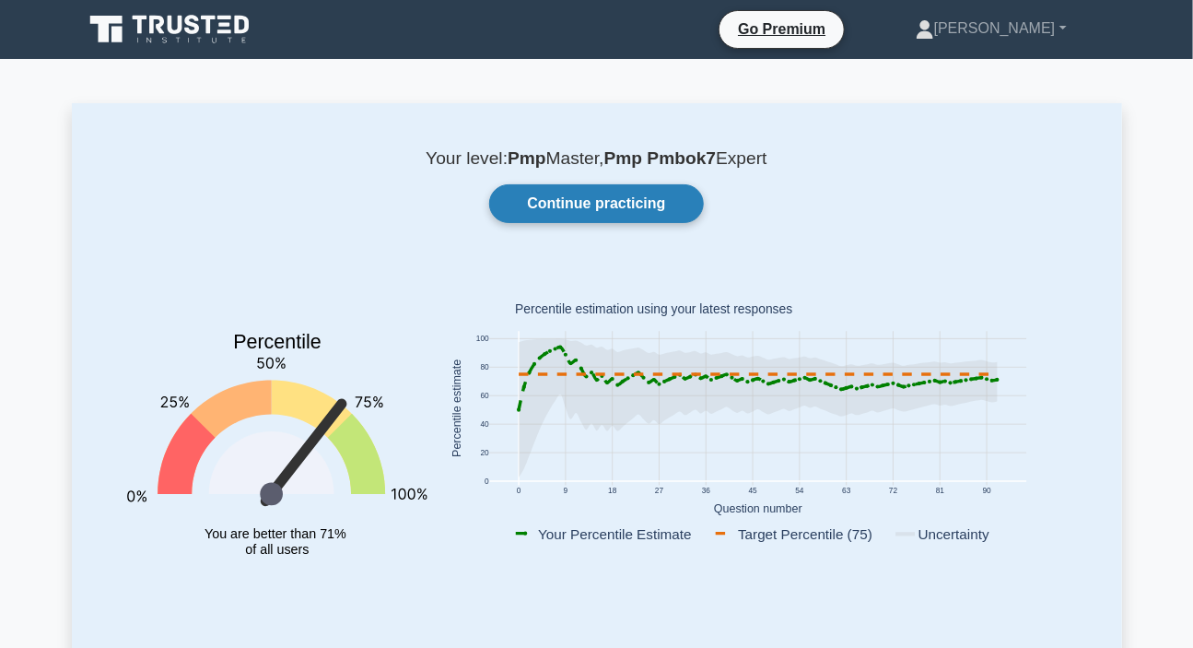
click at [581, 201] on link "Continue practicing" at bounding box center [596, 203] width 214 height 39
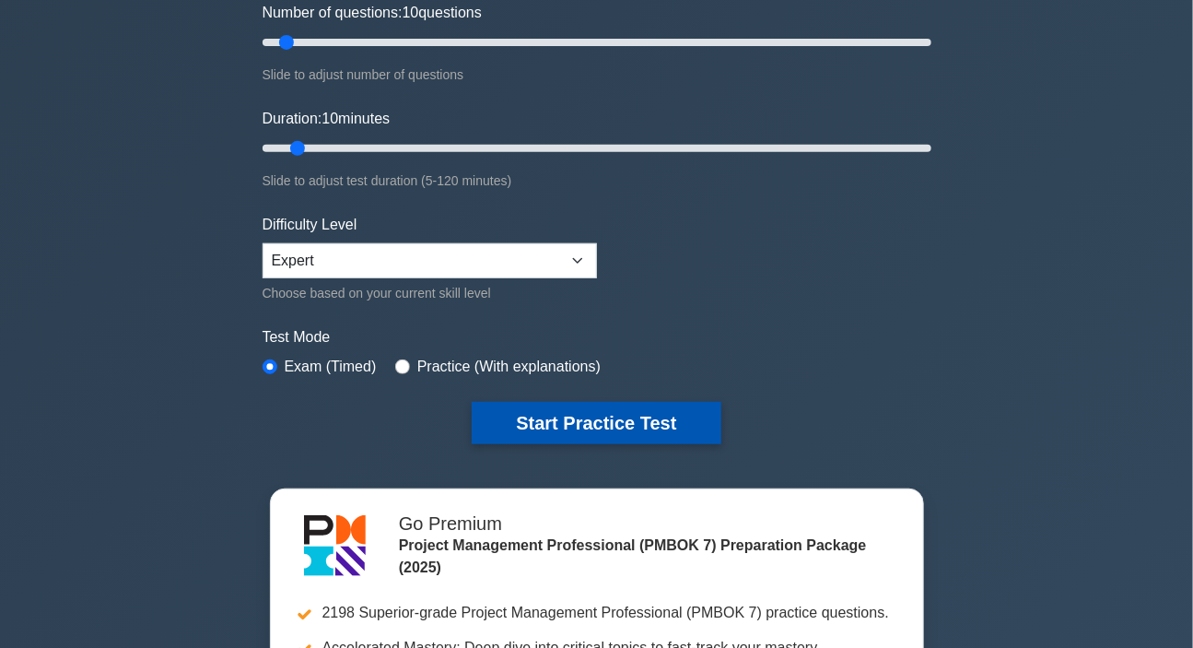
click at [604, 414] on button "Start Practice Test" at bounding box center [596, 423] width 249 height 42
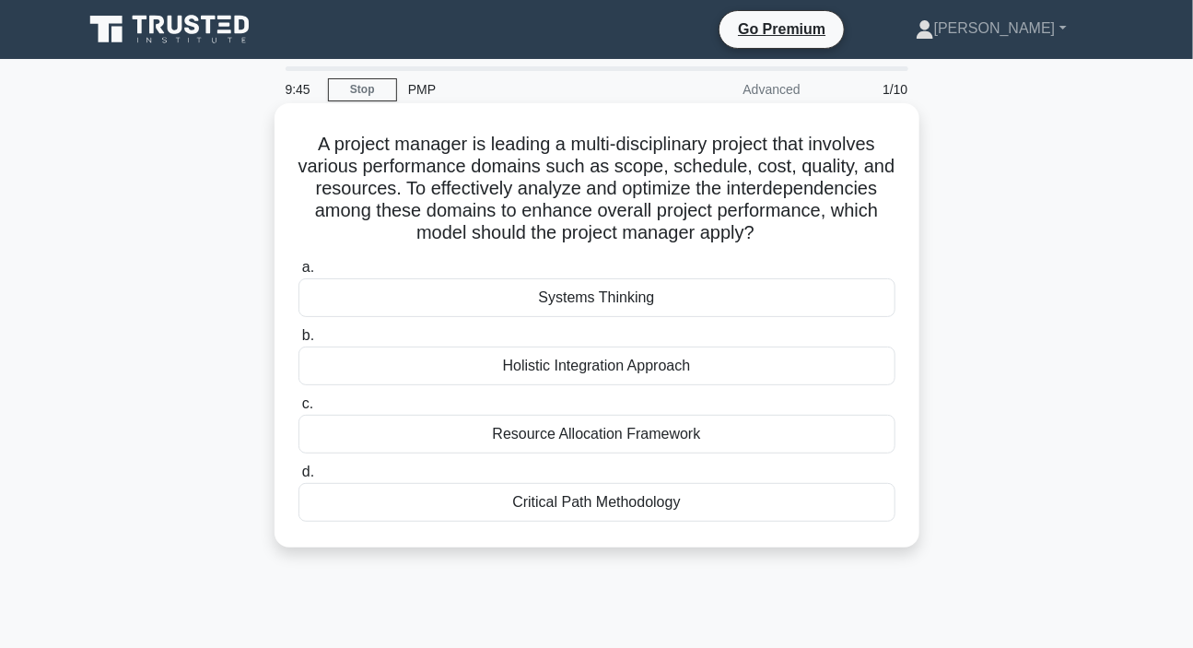
click at [608, 299] on div "Systems Thinking" at bounding box center [597, 297] width 597 height 39
click at [299, 274] on input "a. Systems Thinking" at bounding box center [299, 268] width 0 height 12
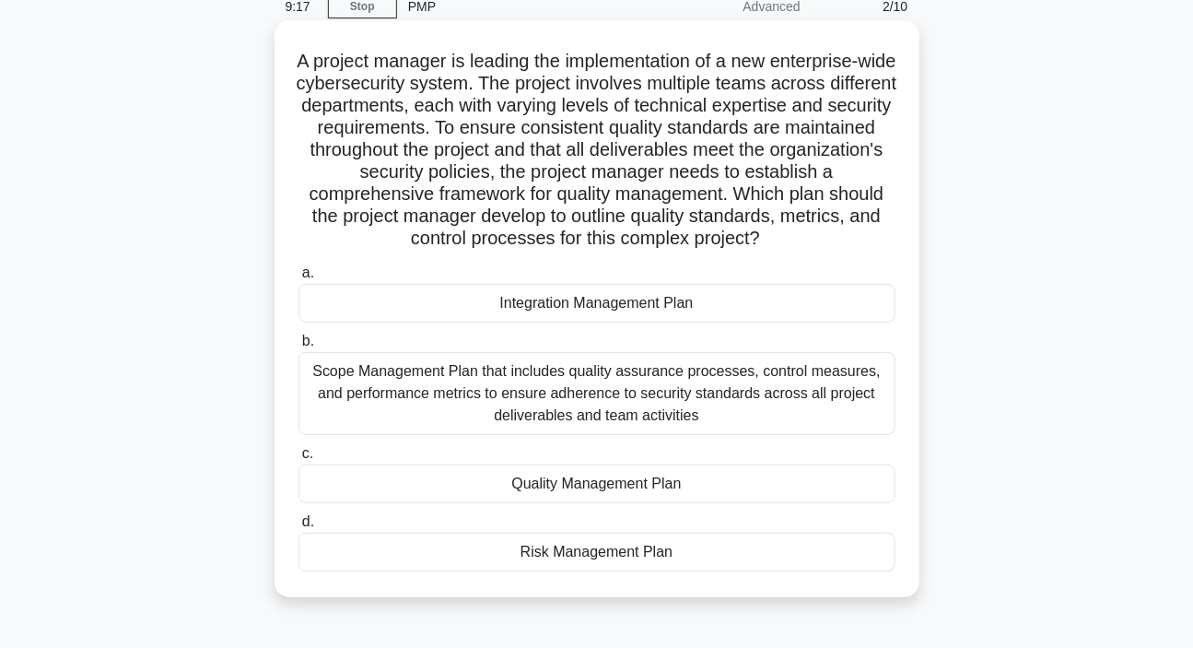
scroll to position [167, 0]
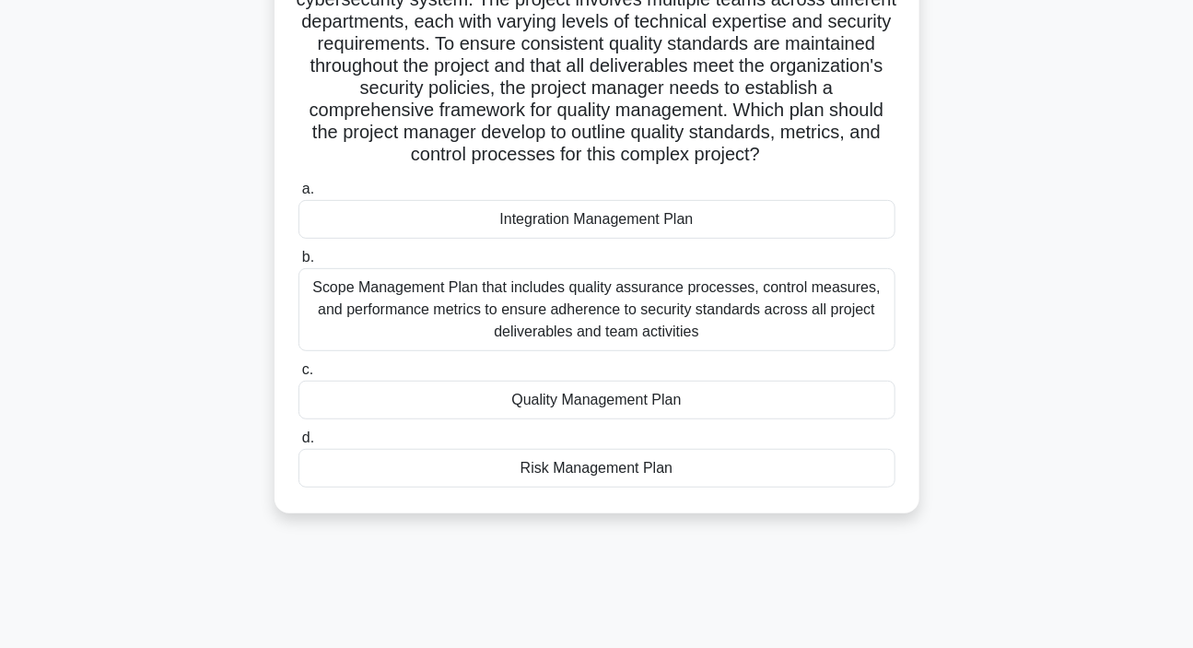
click at [597, 401] on div "Quality Management Plan" at bounding box center [597, 400] width 597 height 39
click at [299, 376] on input "c. Quality Management Plan" at bounding box center [299, 370] width 0 height 12
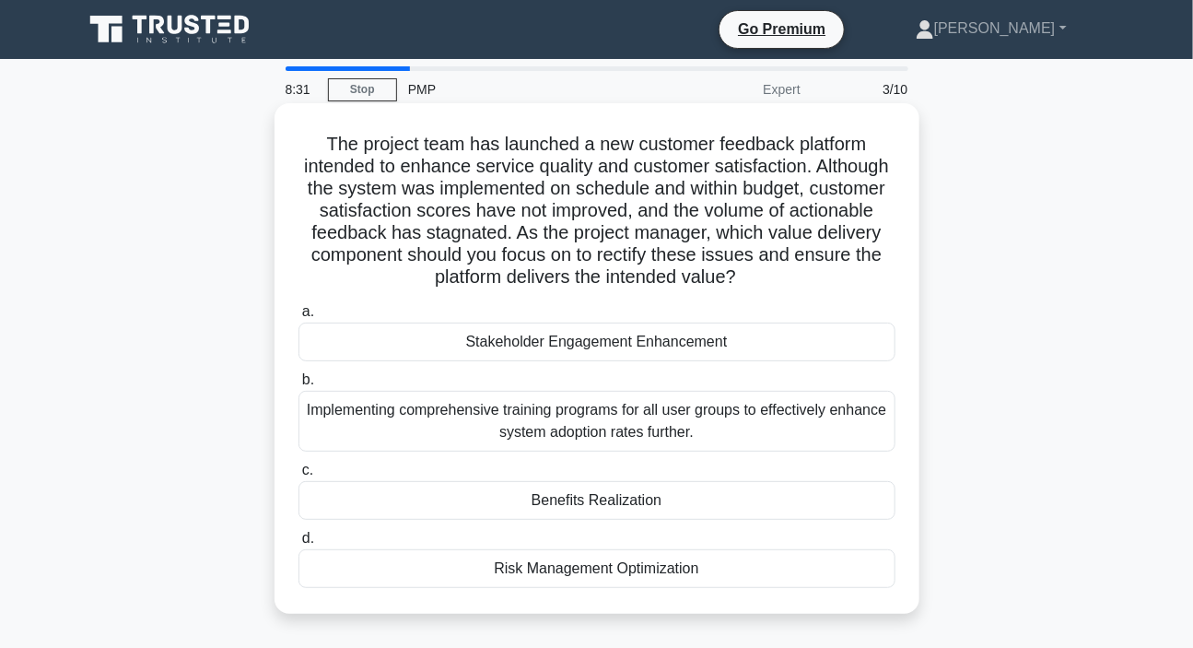
scroll to position [83, 0]
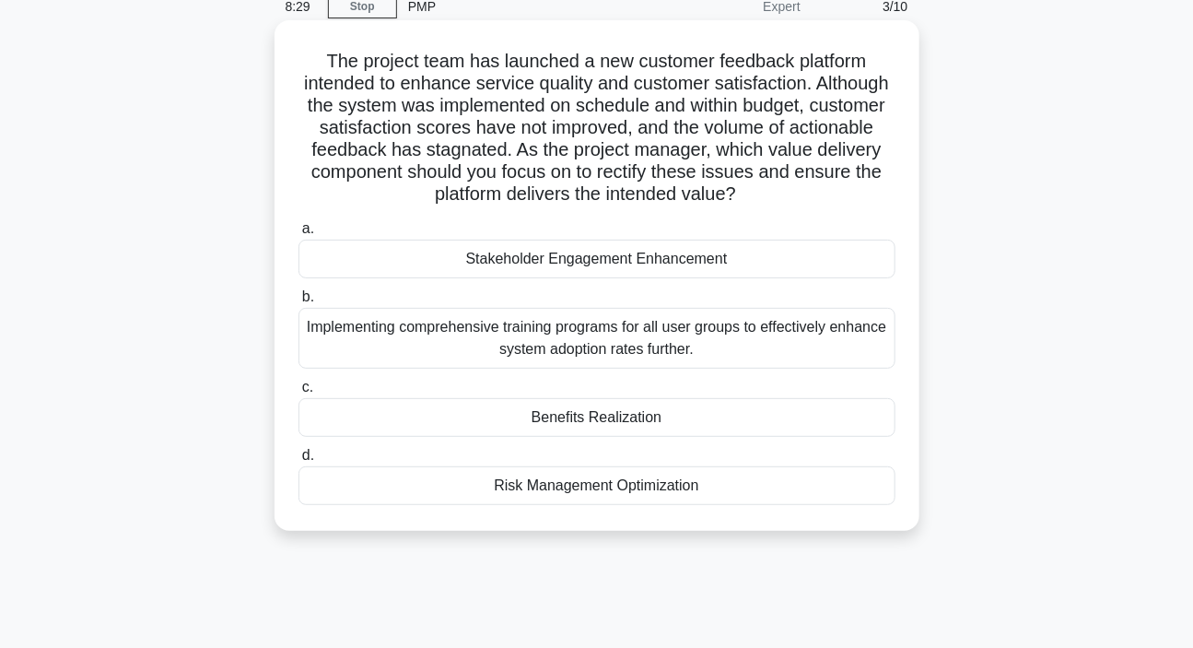
click at [600, 415] on div "Benefits Realization" at bounding box center [597, 417] width 597 height 39
click at [299, 393] on input "c. Benefits Realization" at bounding box center [299, 387] width 0 height 12
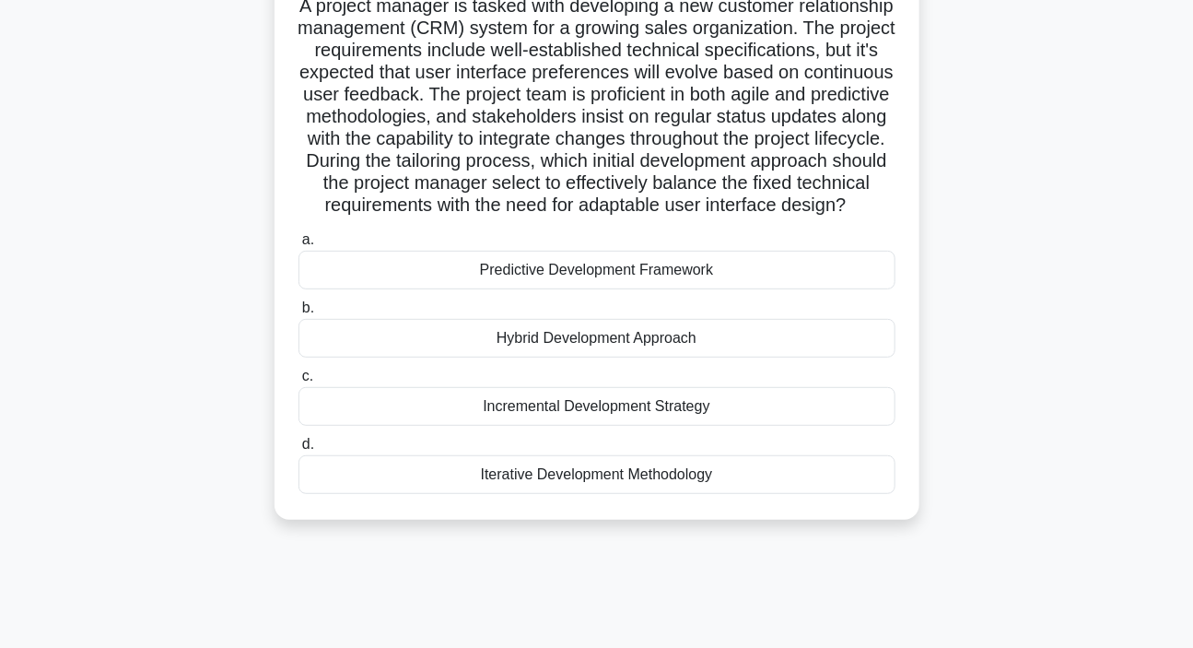
scroll to position [167, 0]
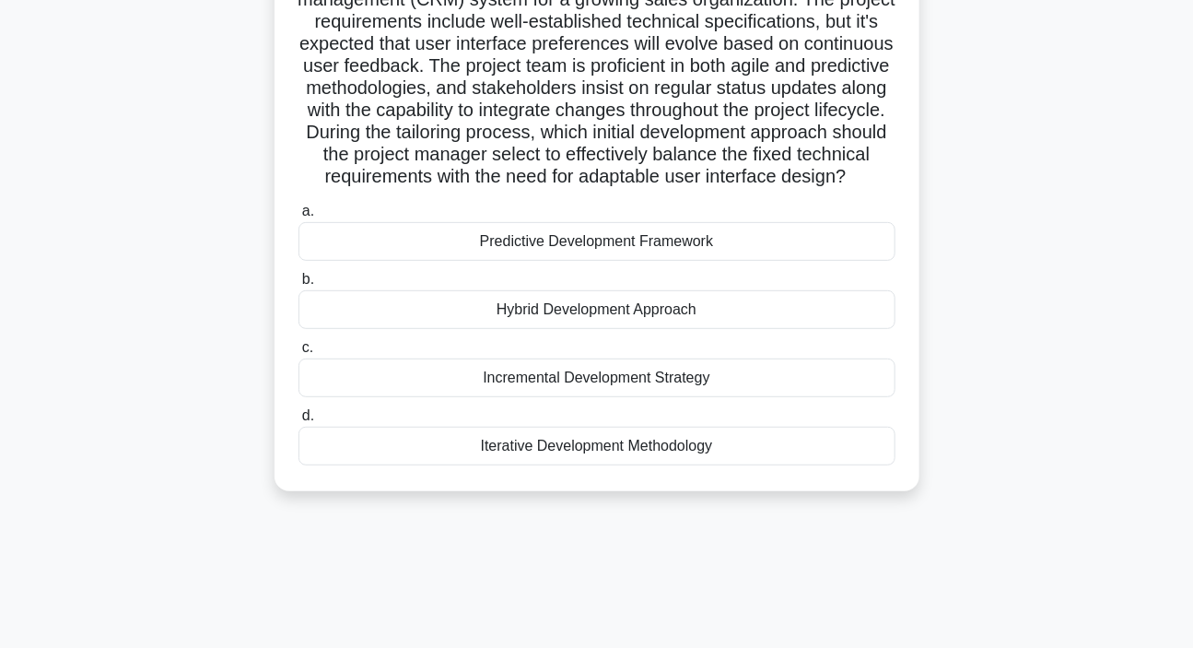
click at [573, 329] on div "Hybrid Development Approach" at bounding box center [597, 309] width 597 height 39
click at [299, 286] on input "b. Hybrid Development Approach" at bounding box center [299, 280] width 0 height 12
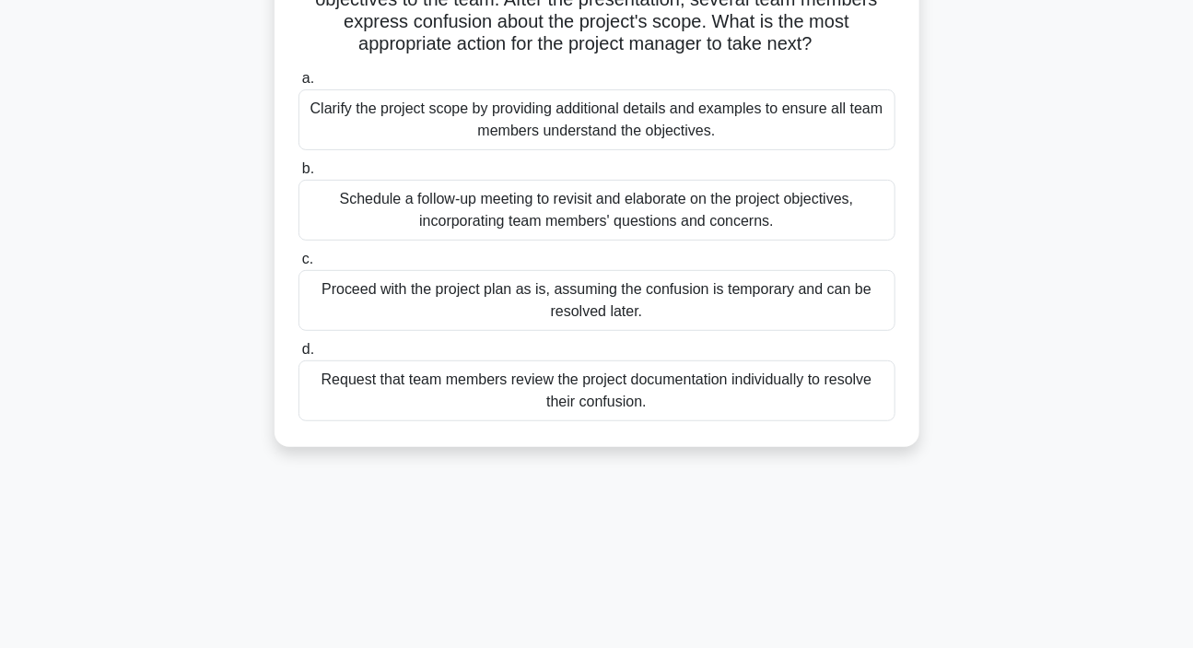
scroll to position [83, 0]
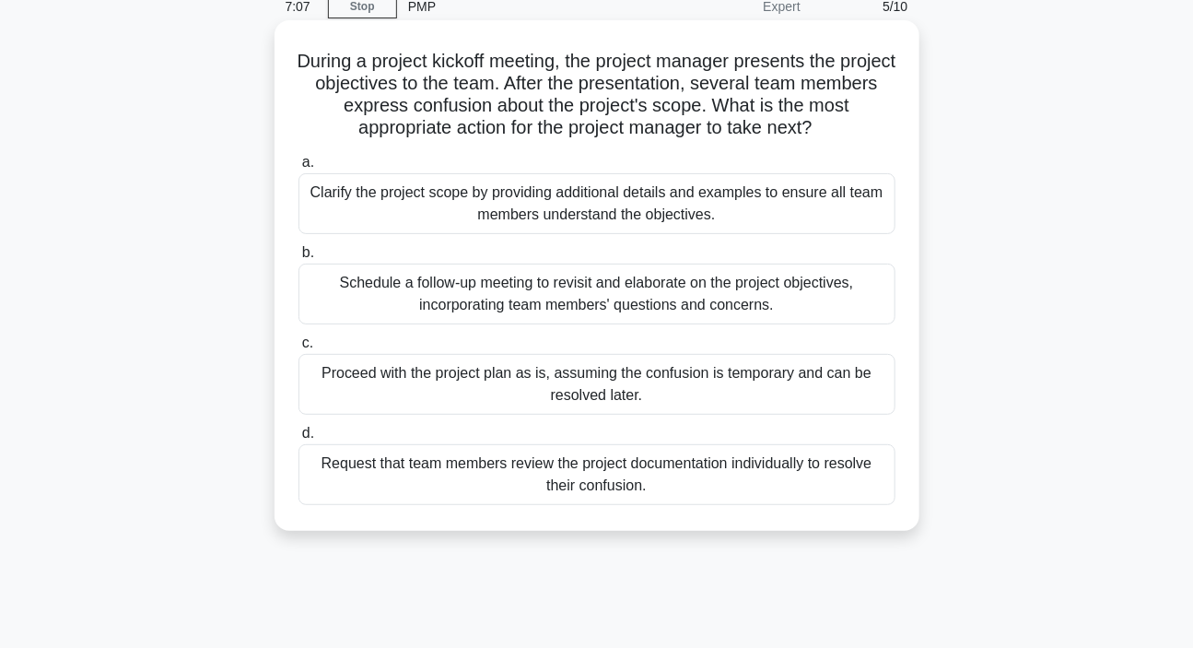
click at [544, 299] on div "Schedule a follow-up meeting to revisit and elaborate on the project objectives…" at bounding box center [597, 294] width 597 height 61
click at [299, 259] on input "b. Schedule a follow-up meeting to revisit and elaborate on the project objecti…" at bounding box center [299, 253] width 0 height 12
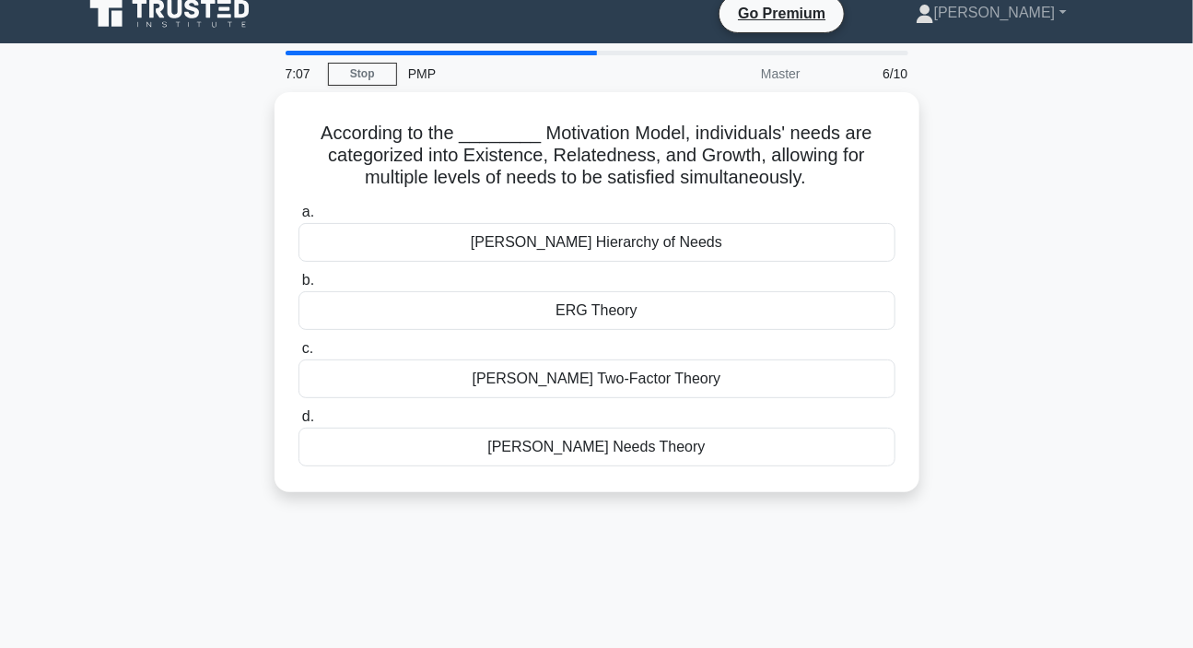
scroll to position [0, 0]
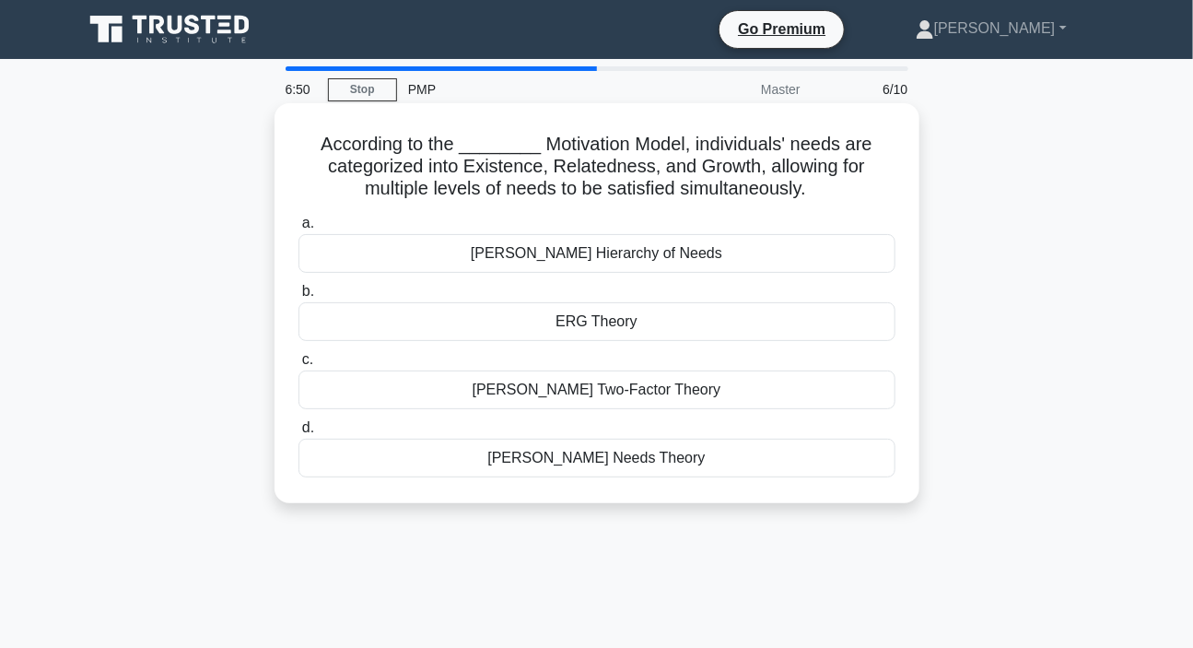
click at [581, 462] on div "McClelland's Needs Theory" at bounding box center [597, 458] width 597 height 39
click at [299, 434] on input "d. McClelland's Needs Theory" at bounding box center [299, 428] width 0 height 12
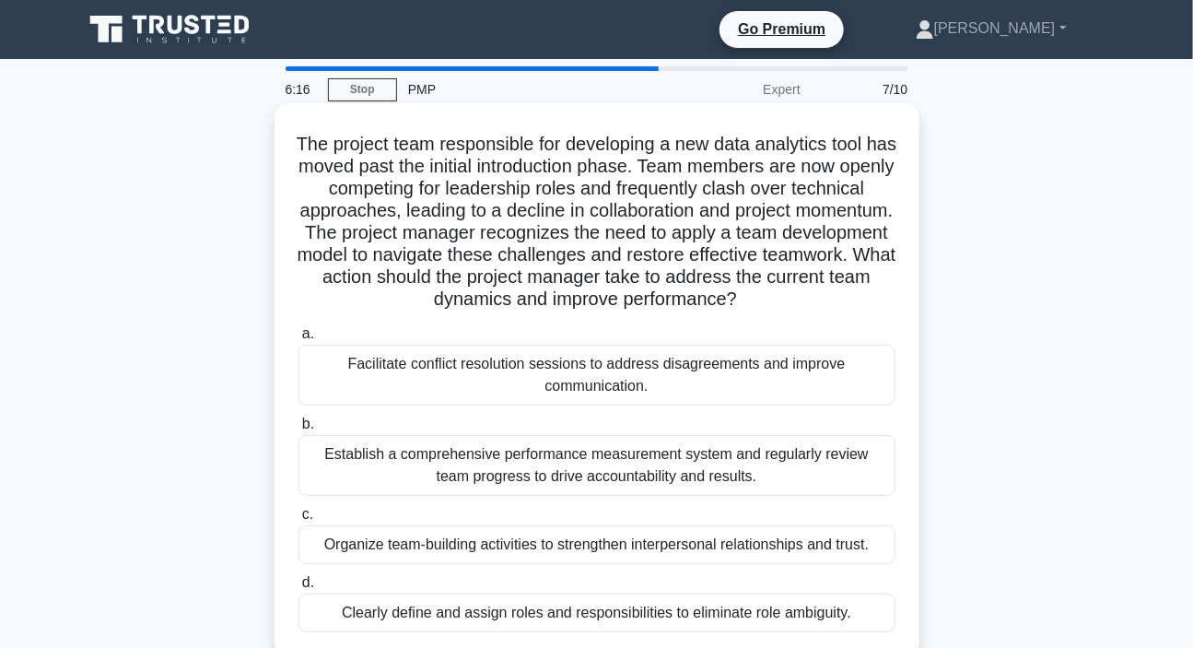
scroll to position [167, 0]
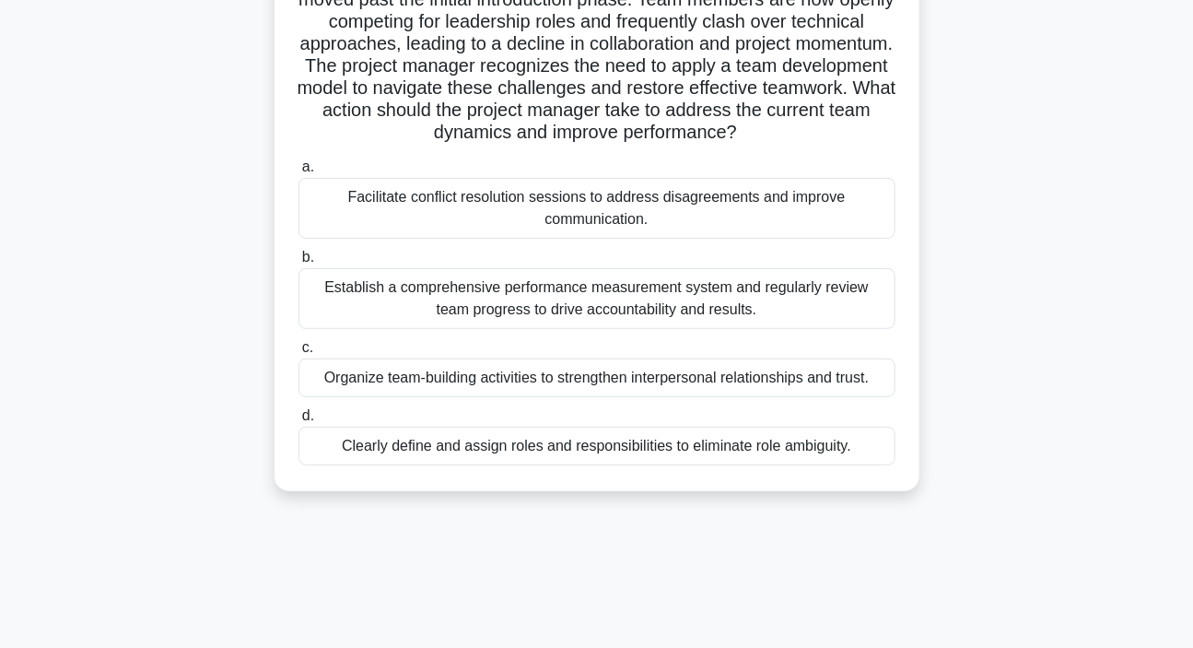
click at [535, 214] on div "Facilitate conflict resolution sessions to address disagreements and improve co…" at bounding box center [597, 208] width 597 height 61
click at [299, 173] on input "a. Facilitate conflict resolution sessions to address disagreements and improve…" at bounding box center [299, 167] width 0 height 12
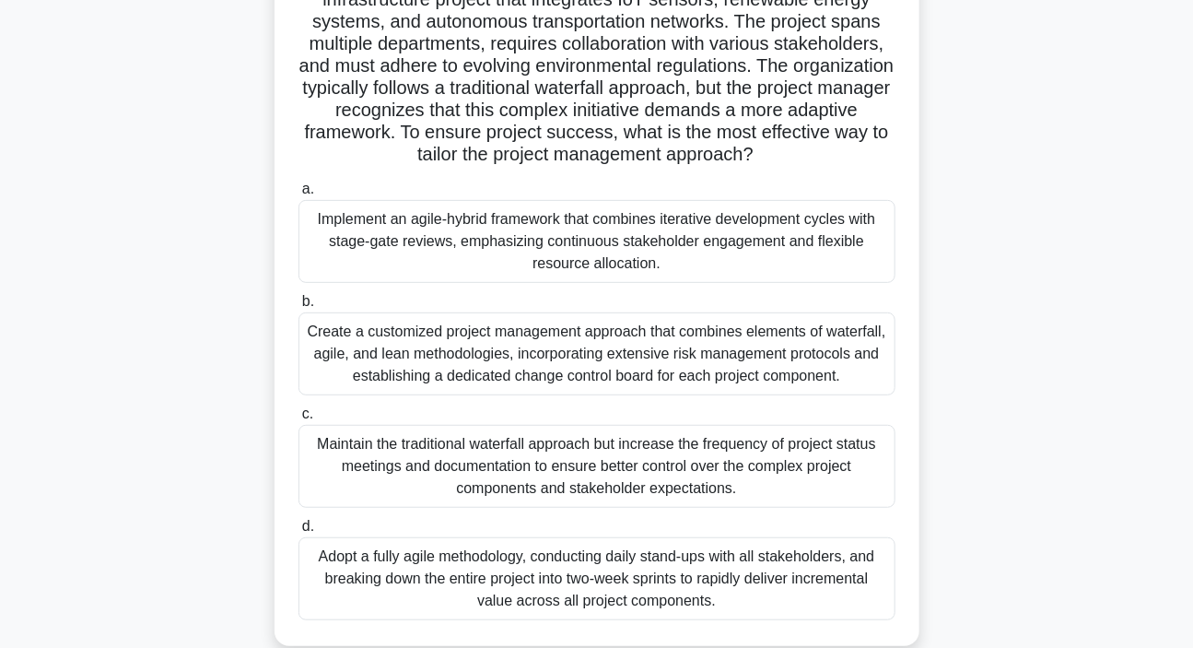
click at [602, 247] on div "Implement an agile-hybrid framework that combines iterative development cycles …" at bounding box center [597, 241] width 597 height 83
click at [299, 195] on input "a. Implement an agile-hybrid framework that combines iterative development cycl…" at bounding box center [299, 189] width 0 height 12
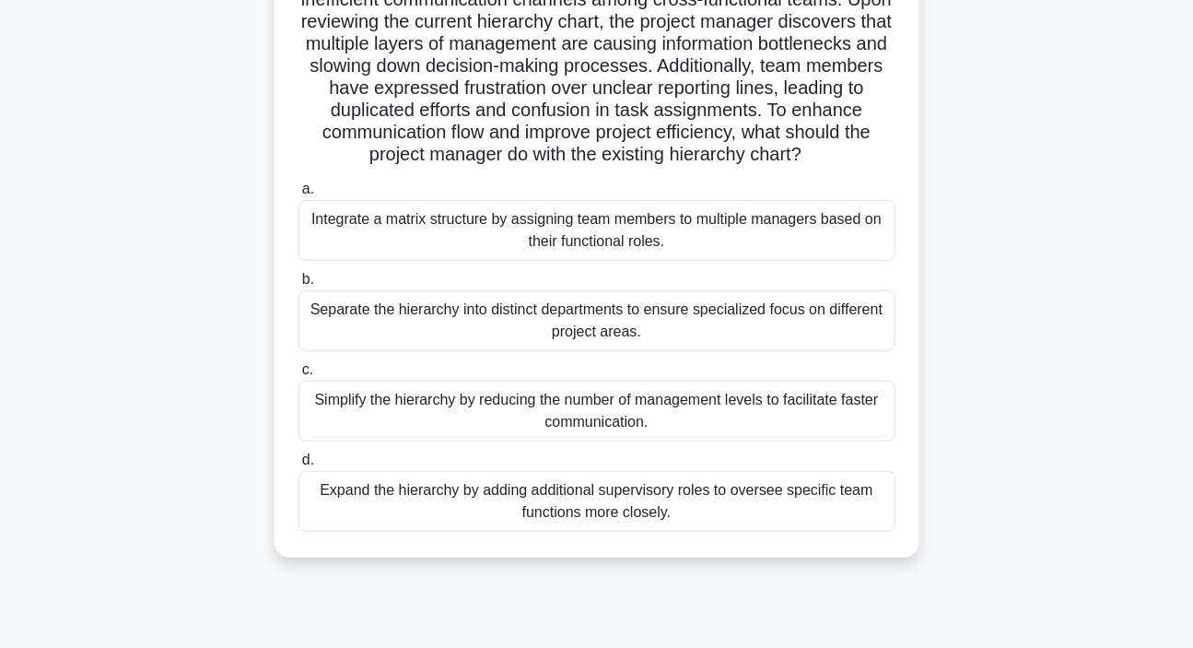
scroll to position [251, 0]
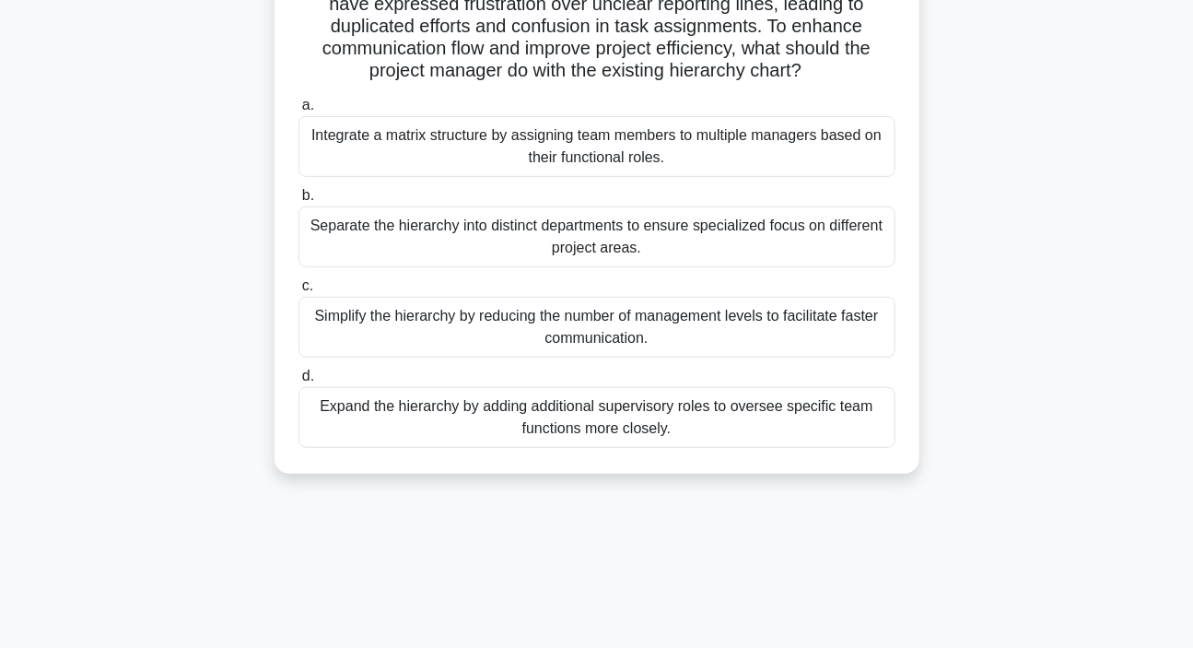
click at [622, 418] on div "Expand the hierarchy by adding additional supervisory roles to oversee specific…" at bounding box center [597, 417] width 597 height 61
click at [299, 382] on input "d. Expand the hierarchy by adding additional supervisory roles to oversee speci…" at bounding box center [299, 376] width 0 height 12
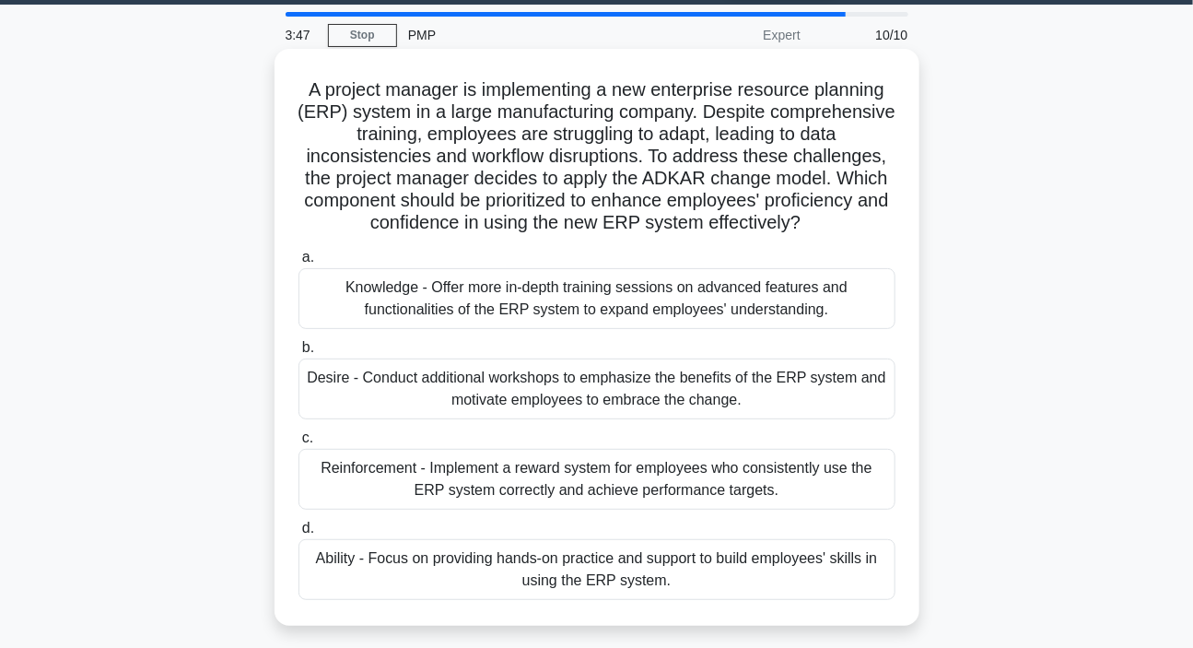
scroll to position [83, 0]
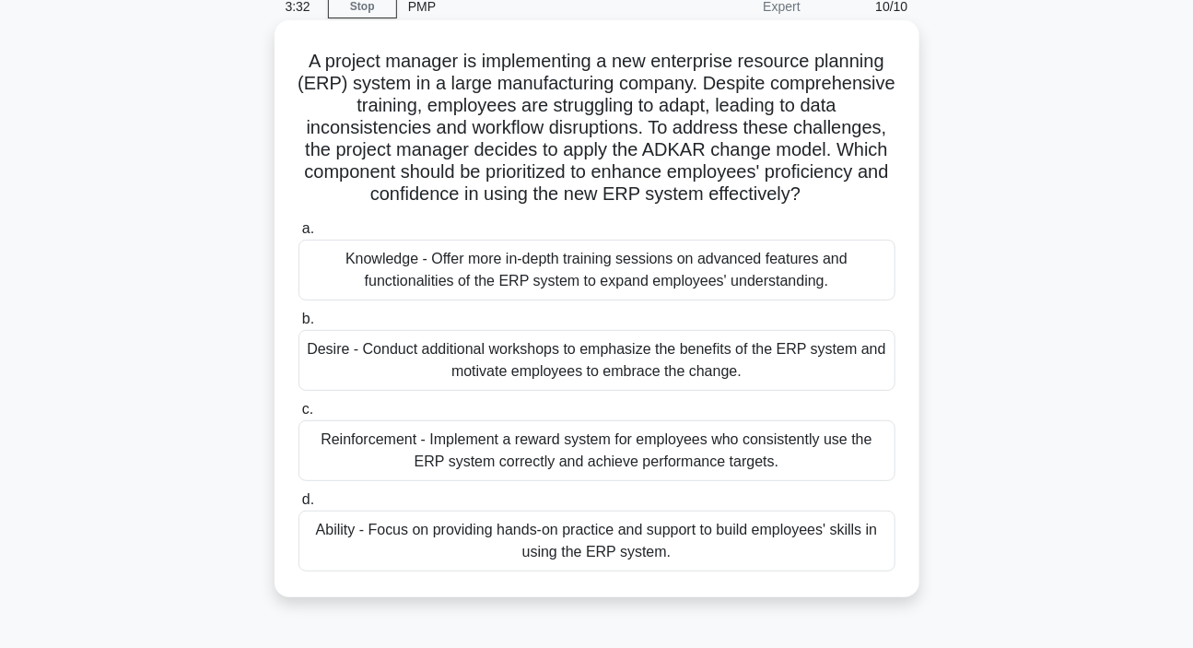
click at [536, 276] on div "Knowledge - Offer more in-depth training sessions on advanced features and func…" at bounding box center [597, 270] width 597 height 61
click at [299, 235] on input "a. Knowledge - Offer more in-depth training sessions on advanced features and f…" at bounding box center [299, 229] width 0 height 12
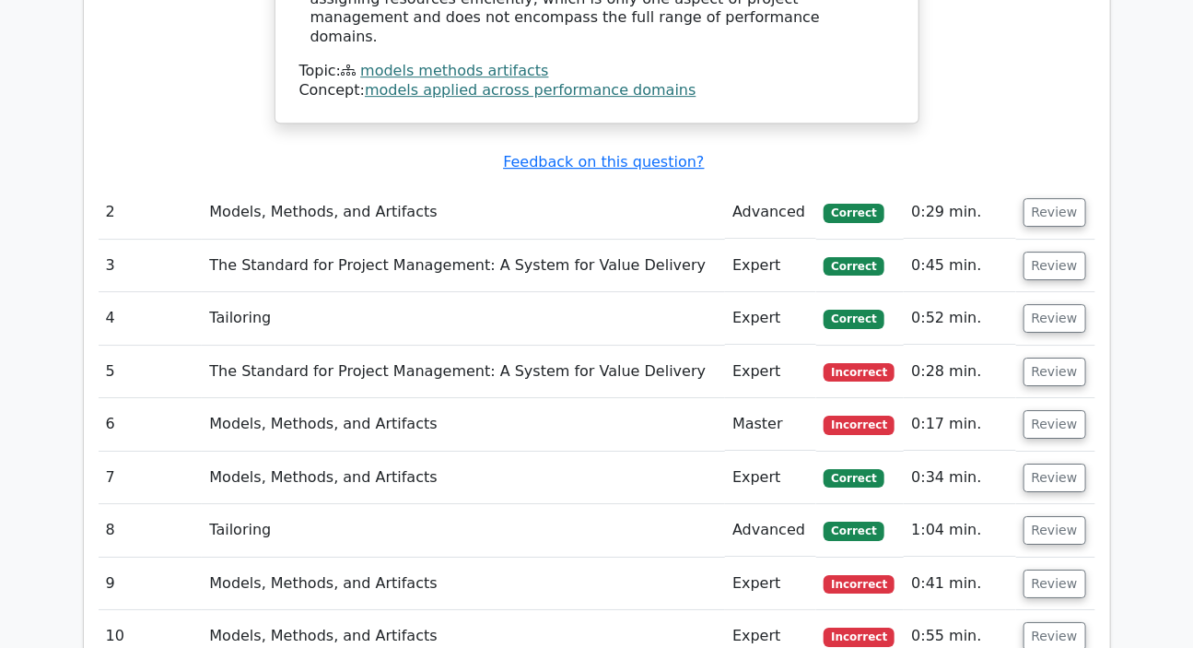
scroll to position [2429, 0]
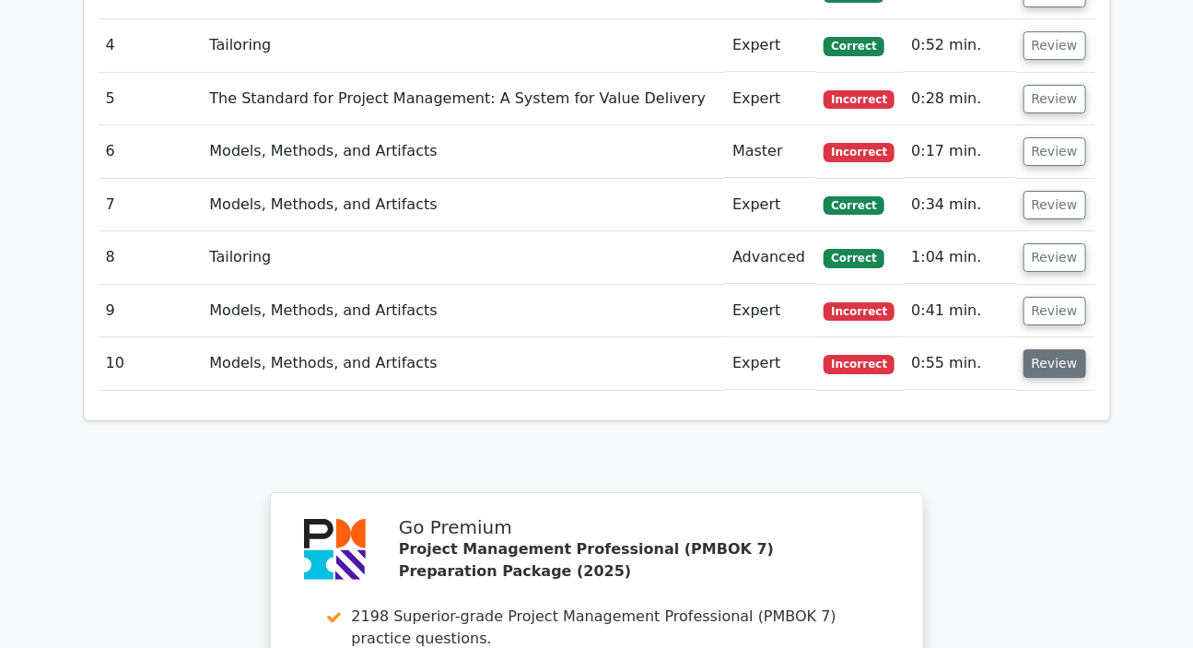
click at [1042, 349] on button "Review" at bounding box center [1055, 363] width 63 height 29
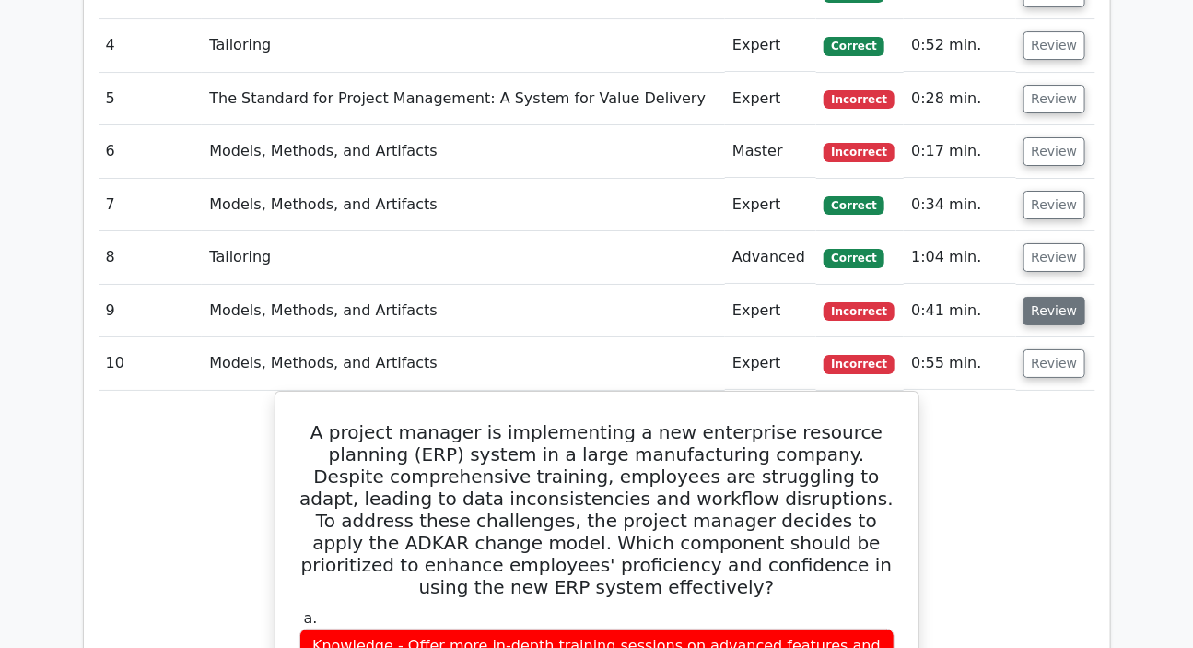
click at [1049, 297] on button "Review" at bounding box center [1055, 311] width 63 height 29
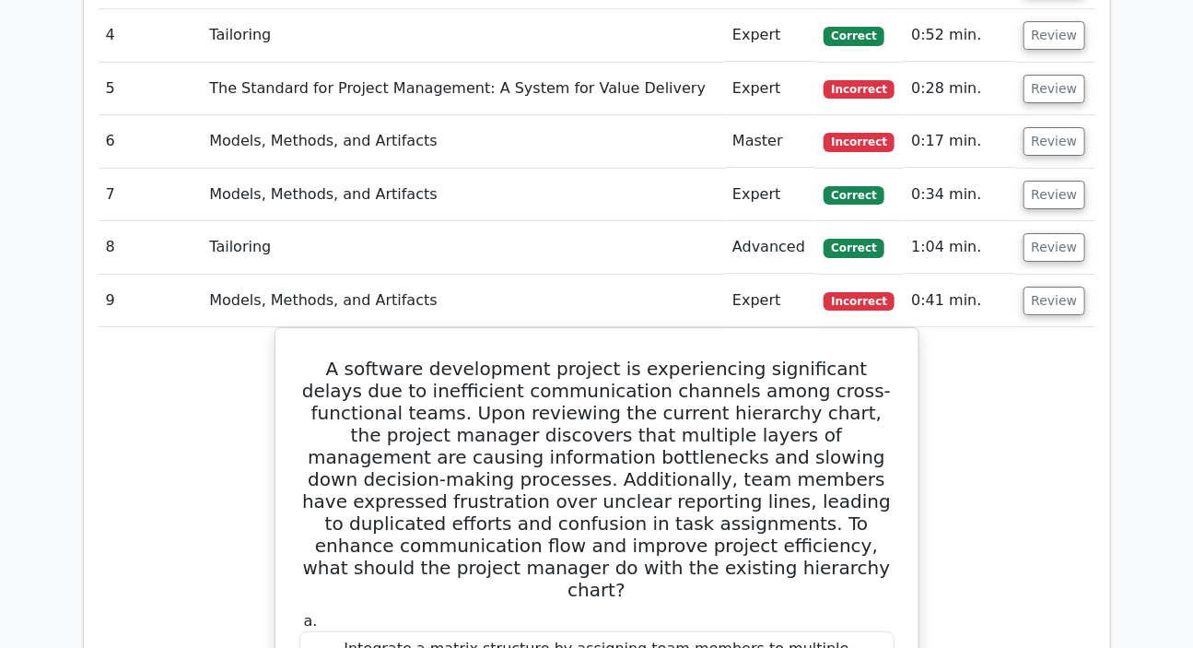
scroll to position [2345, 0]
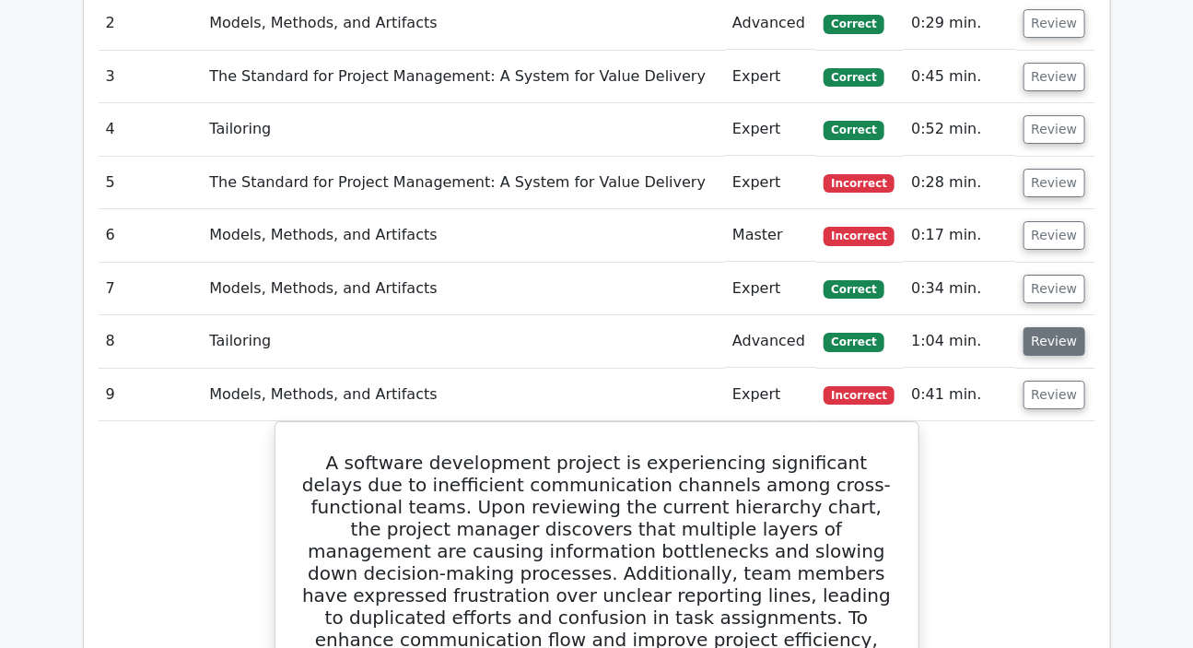
click at [1038, 327] on button "Review" at bounding box center [1055, 341] width 63 height 29
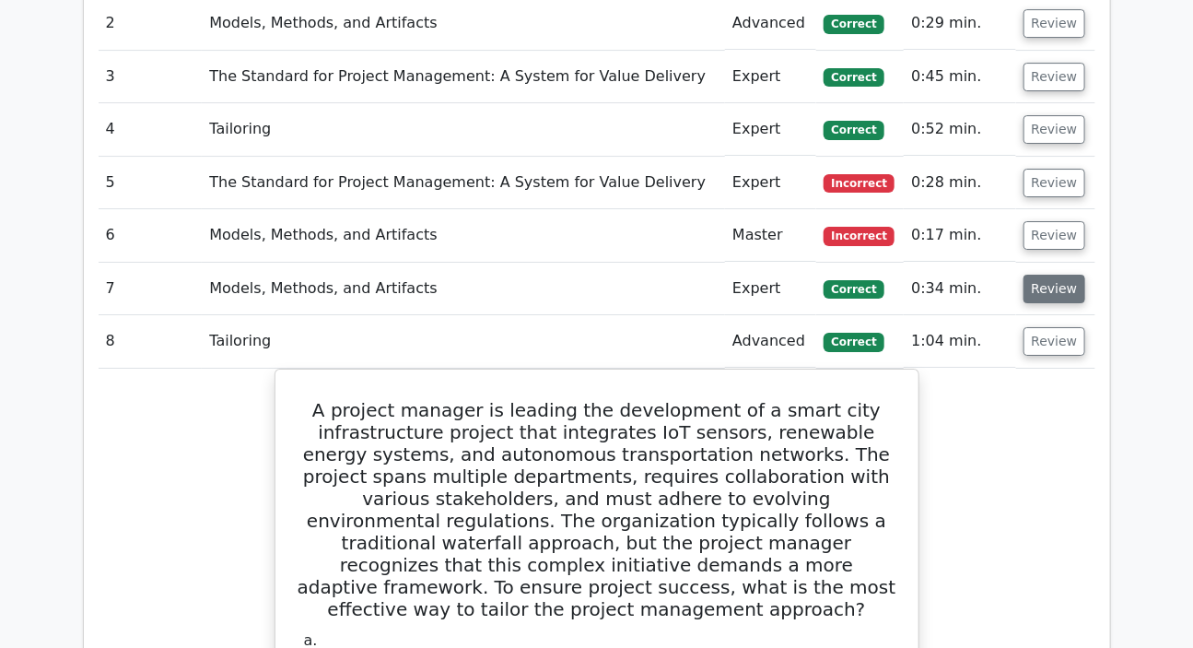
click at [1042, 275] on button "Review" at bounding box center [1055, 289] width 63 height 29
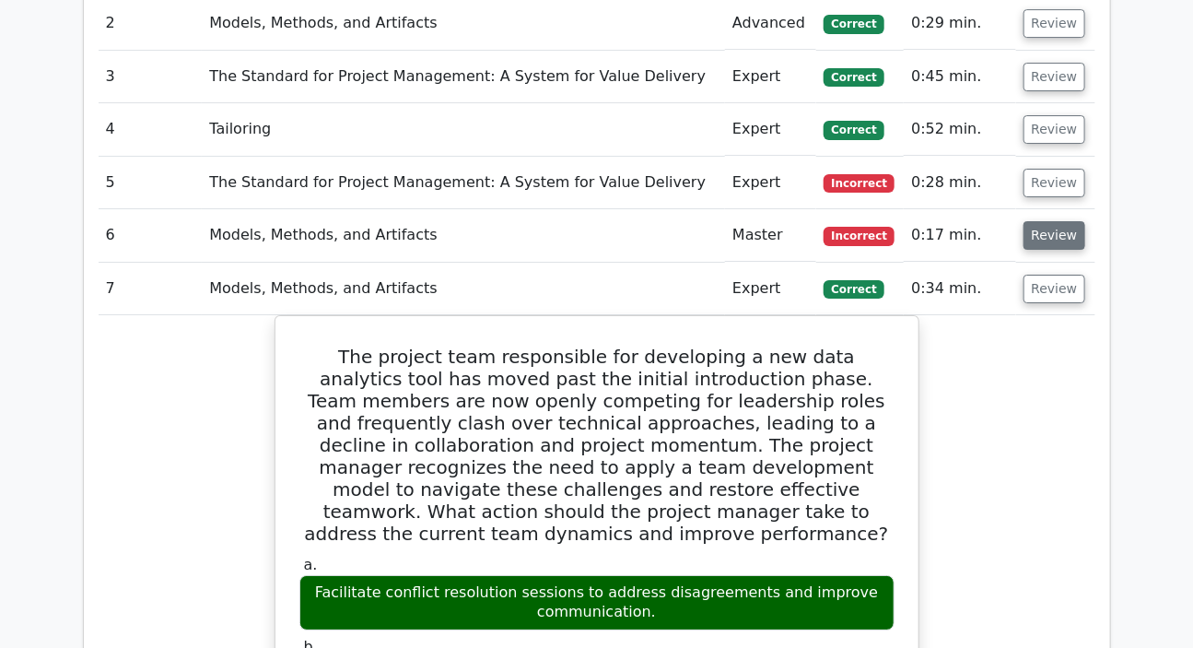
click at [1043, 221] on button "Review" at bounding box center [1055, 235] width 63 height 29
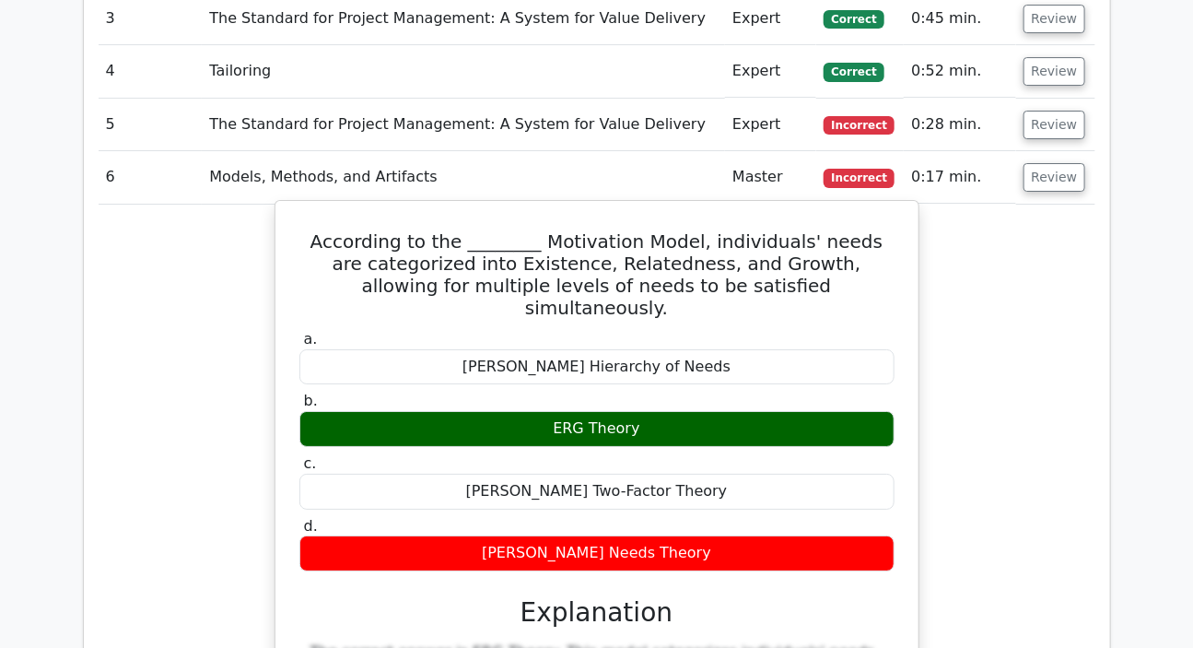
scroll to position [2429, 0]
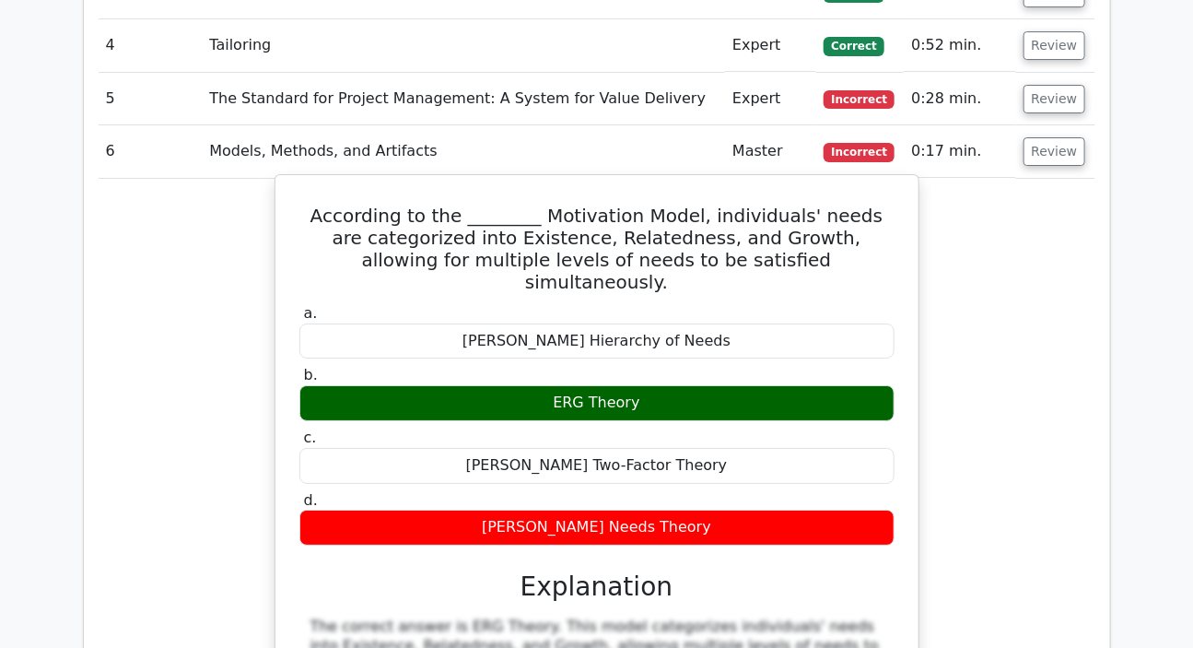
drag, startPoint x: 553, startPoint y: 279, endPoint x: 626, endPoint y: 268, distance: 73.6
click at [636, 385] on div "ERG Theory" at bounding box center [596, 403] width 595 height 36
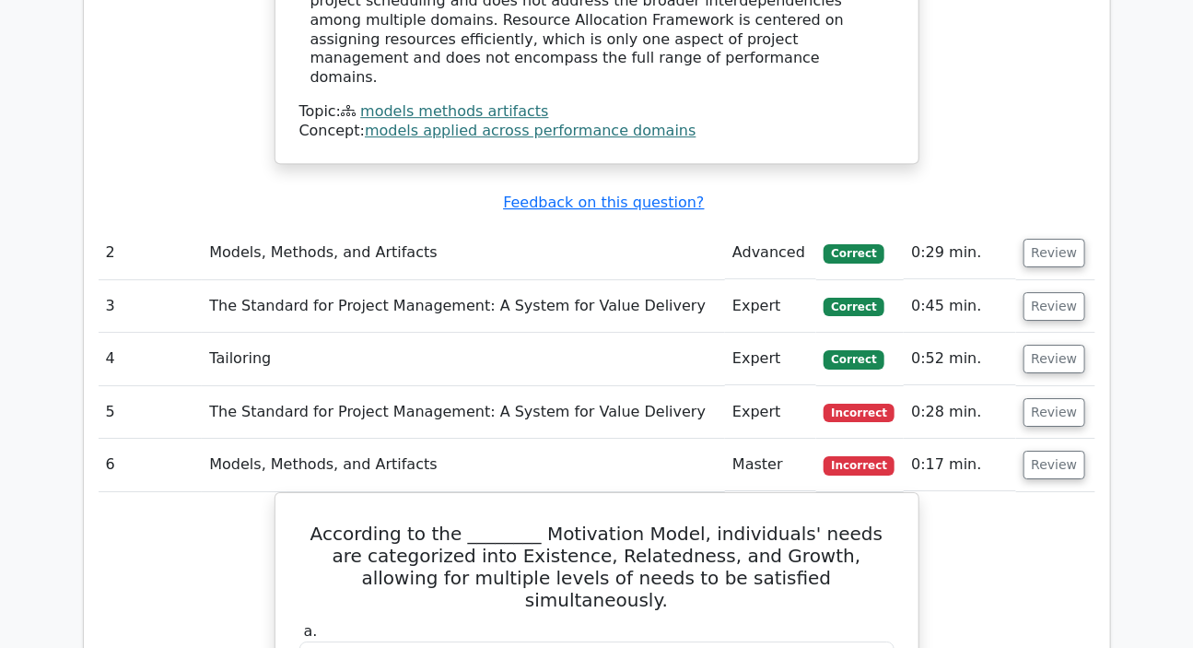
scroll to position [2094, 0]
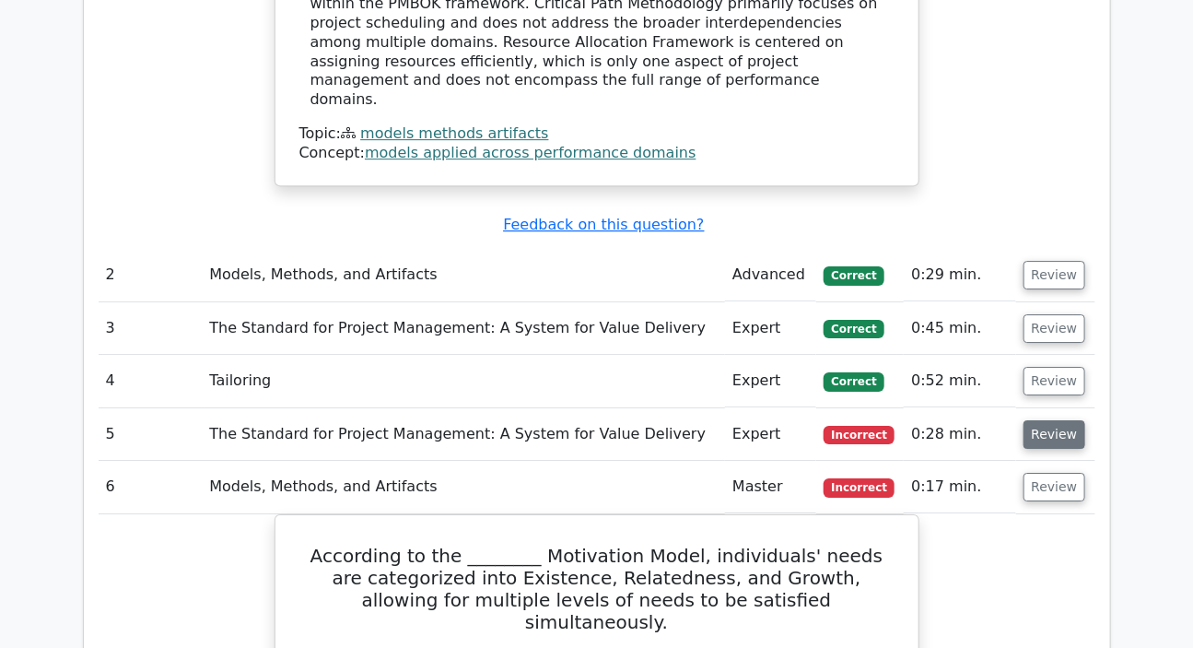
click at [1052, 420] on button "Review" at bounding box center [1055, 434] width 63 height 29
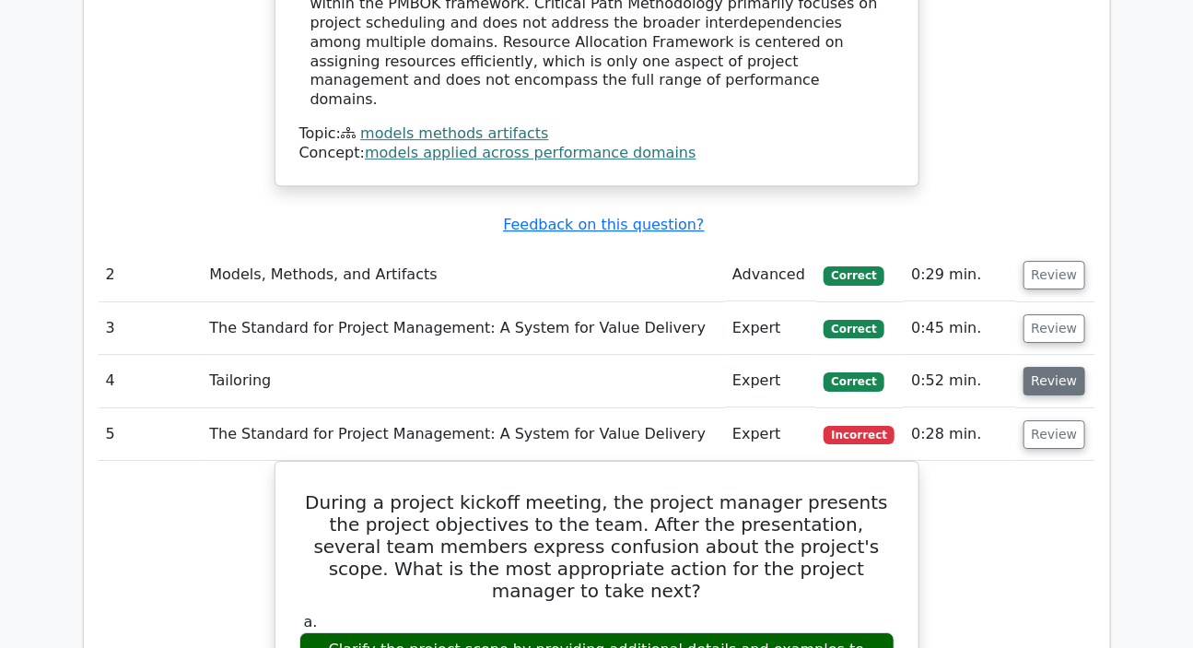
click at [1049, 367] on button "Review" at bounding box center [1055, 381] width 63 height 29
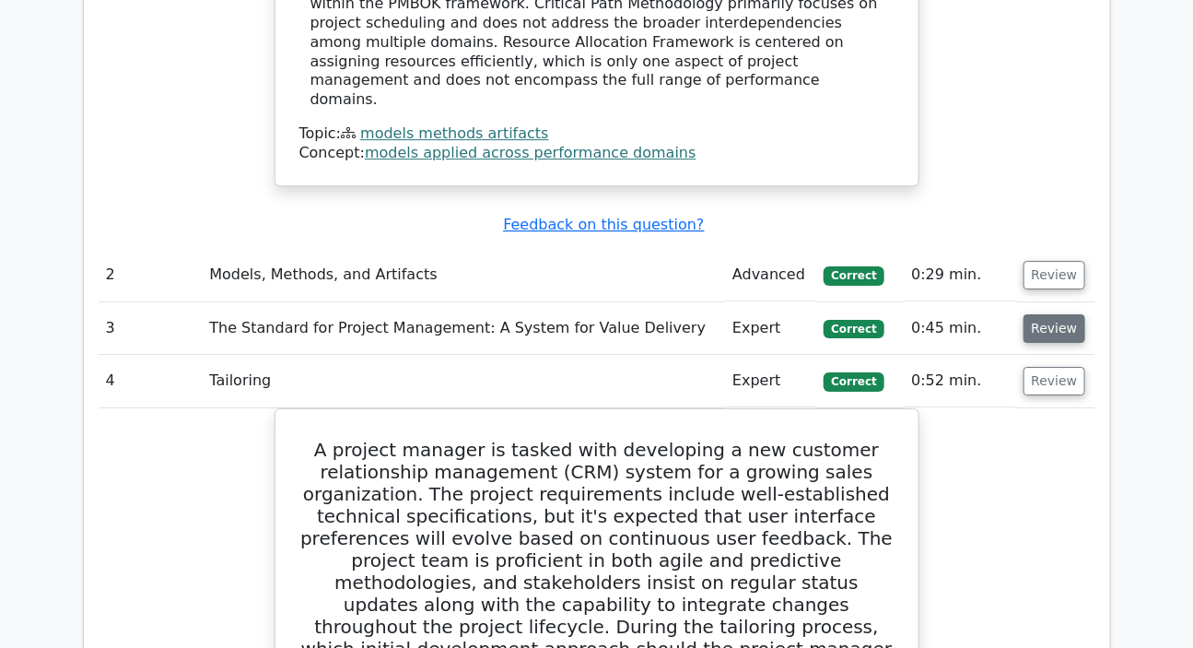
click at [1053, 314] on button "Review" at bounding box center [1055, 328] width 63 height 29
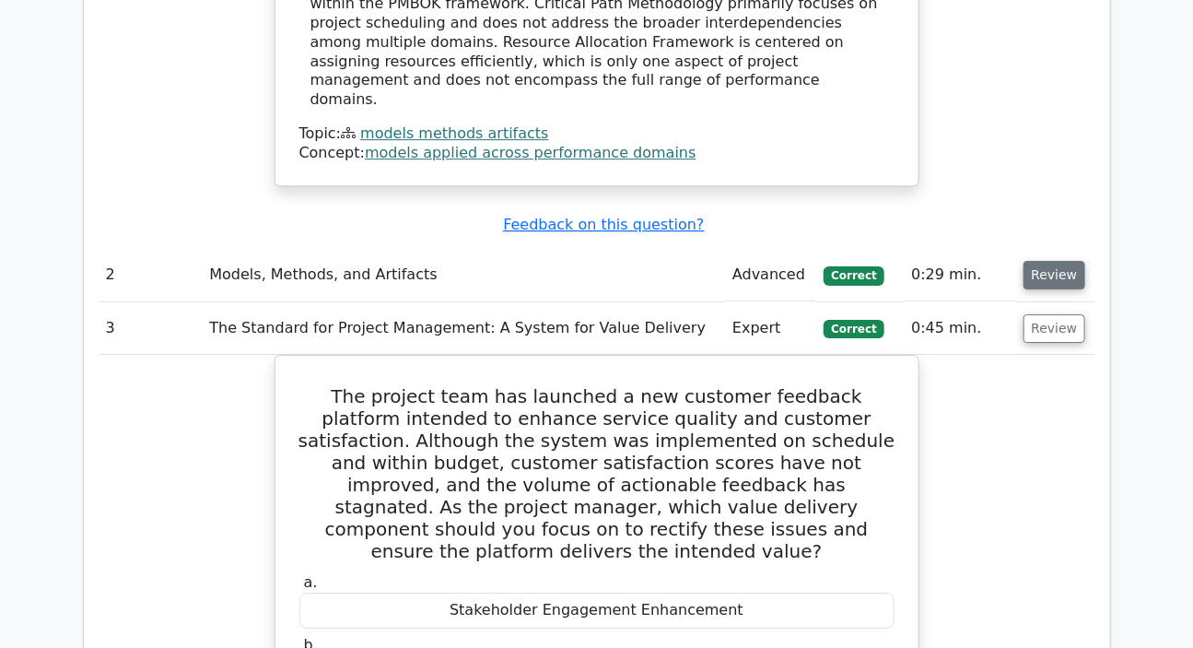
click at [1050, 261] on button "Review" at bounding box center [1055, 275] width 63 height 29
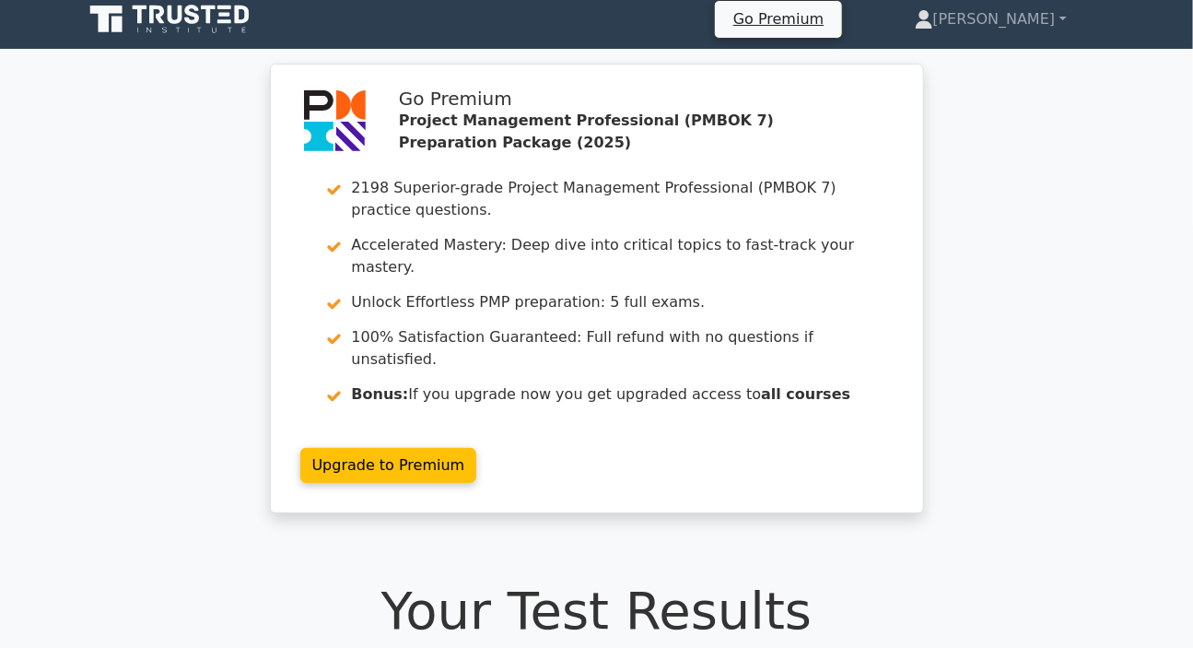
scroll to position [0, 0]
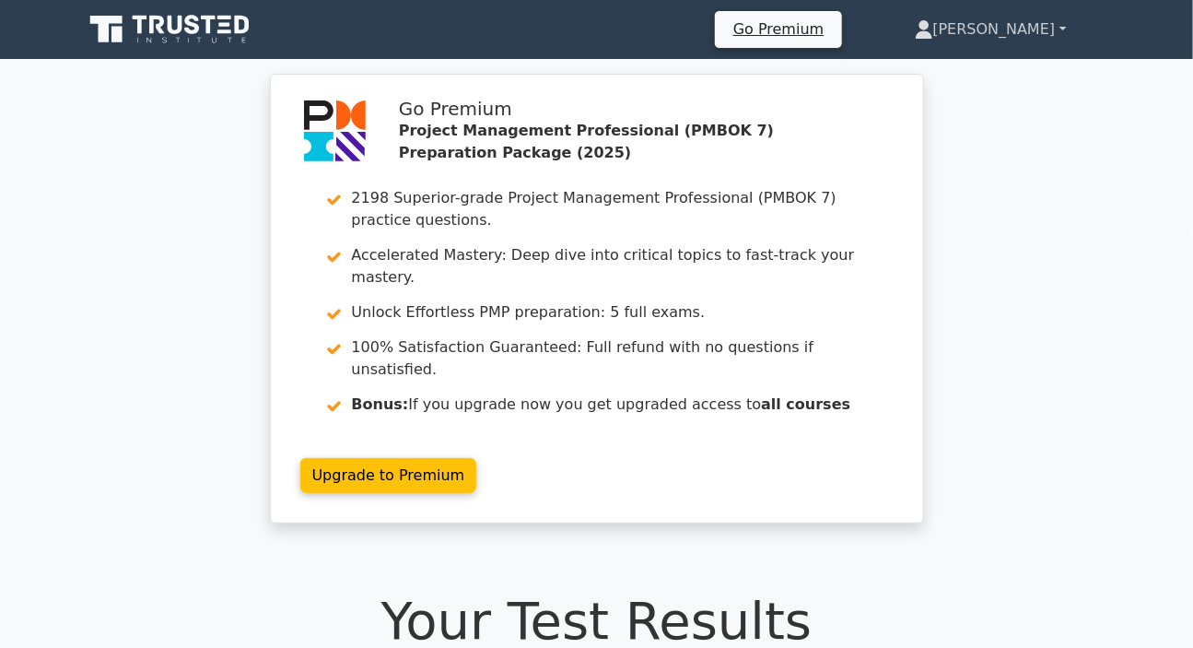
click at [1003, 33] on link "[PERSON_NAME]" at bounding box center [991, 29] width 241 height 37
click at [960, 66] on link "Profile" at bounding box center [945, 72] width 146 height 29
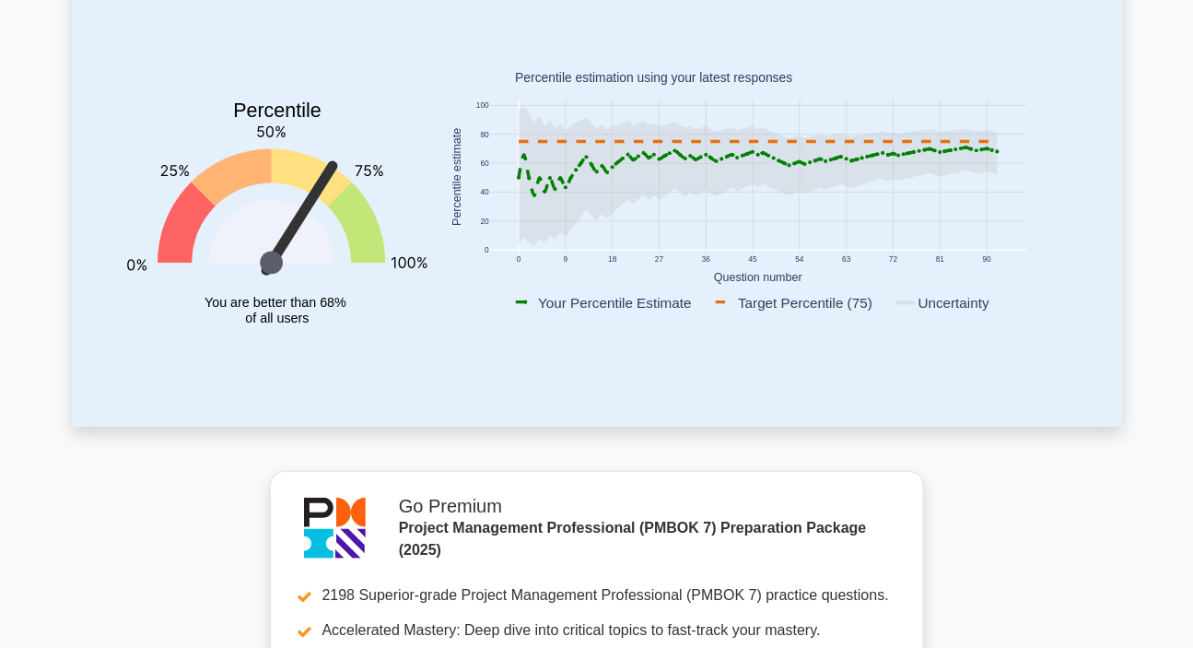
scroll to position [251, 0]
